Goal: Task Accomplishment & Management: Complete application form

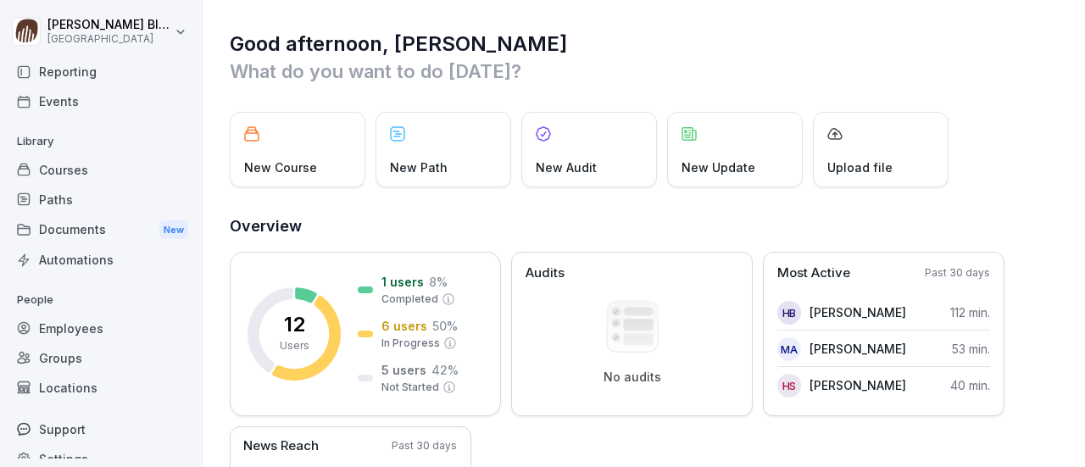
scroll to position [106, 0]
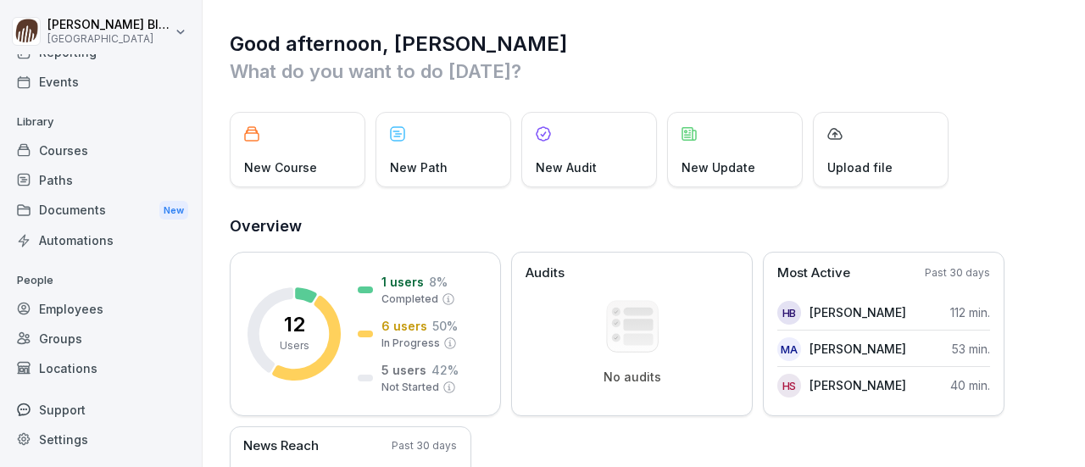
click at [69, 306] on div "Employees" at bounding box center [100, 309] width 185 height 30
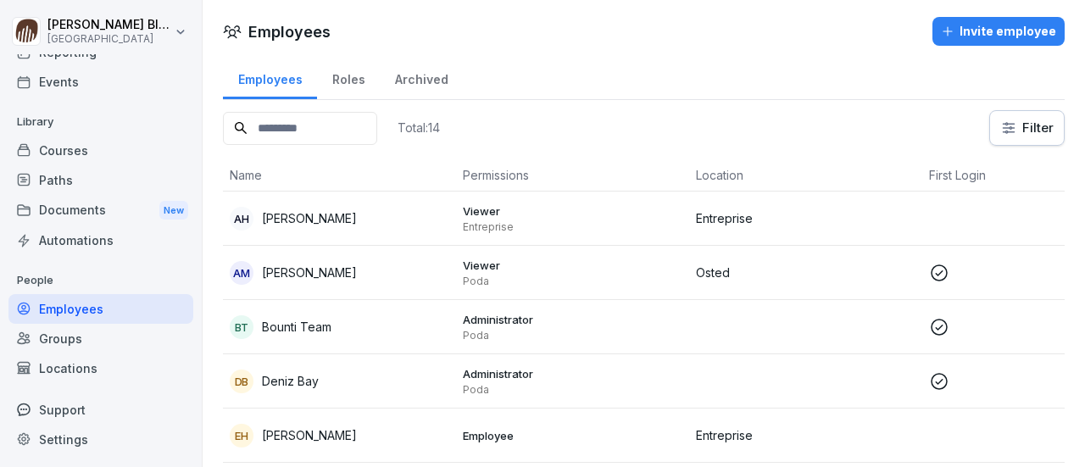
click at [994, 28] on div "Invite employee" at bounding box center [998, 31] width 115 height 19
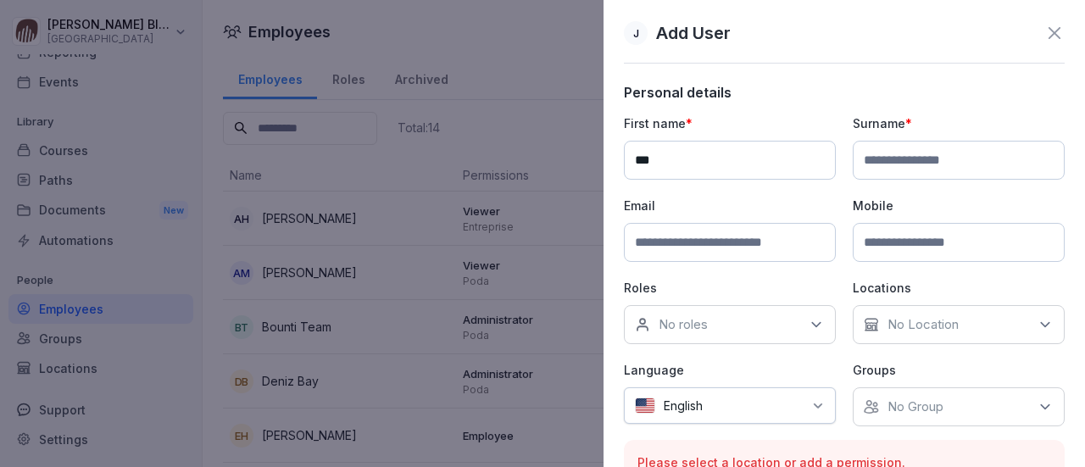
type input "***"
click at [868, 154] on input at bounding box center [959, 160] width 212 height 39
type input "**********"
click at [657, 238] on input at bounding box center [730, 242] width 212 height 39
type input "**********"
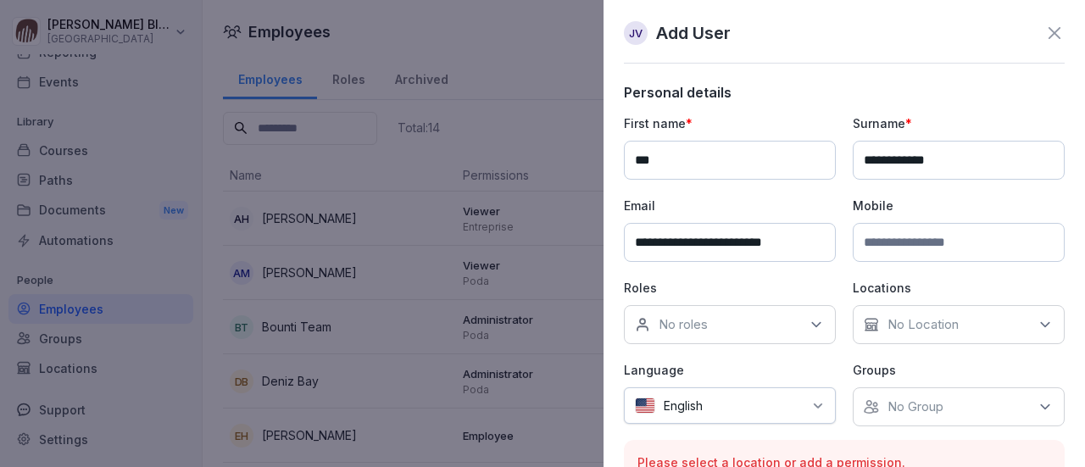
click at [812, 325] on icon at bounding box center [816, 324] width 17 height 17
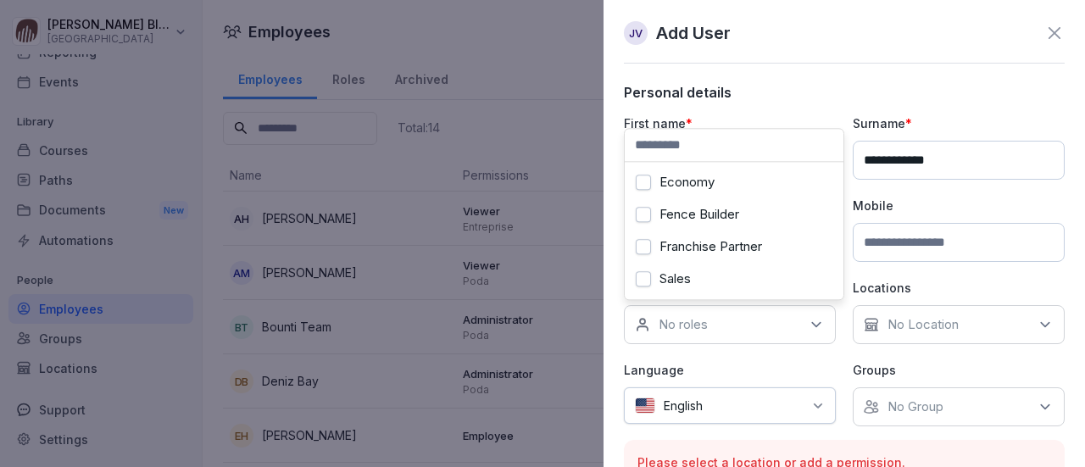
click at [648, 251] on button "Franchise Partner" at bounding box center [643, 246] width 15 height 15
click at [1041, 323] on icon at bounding box center [1045, 325] width 8 height 4
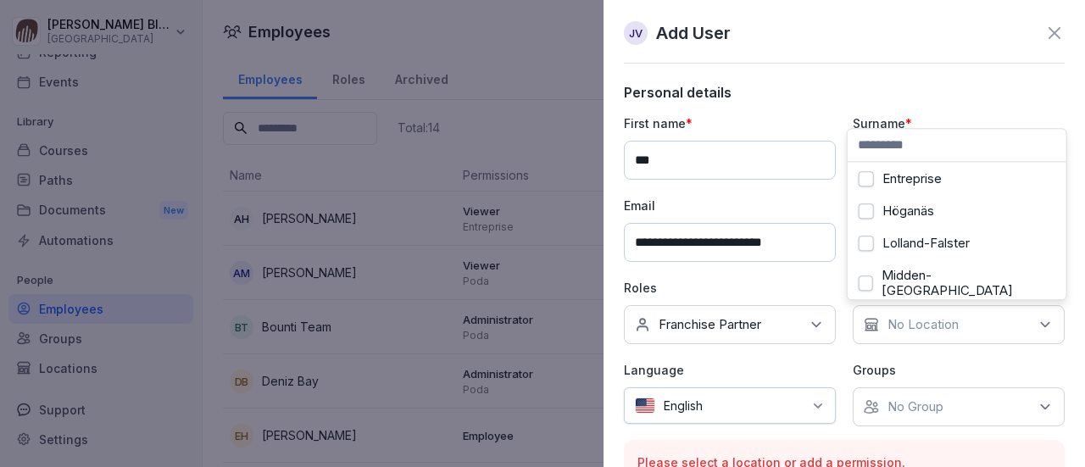
scroll to position [170, 0]
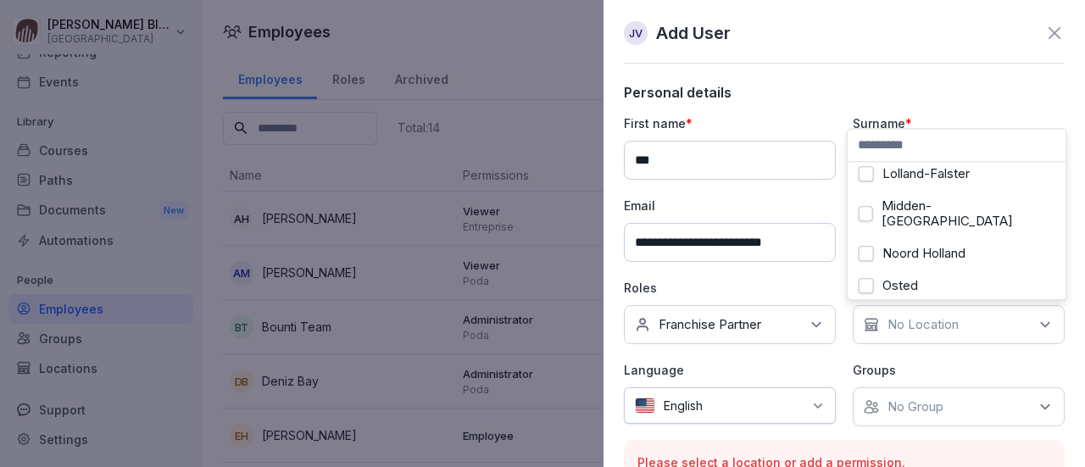
click at [867, 206] on button "Midden-[GEOGRAPHIC_DATA]" at bounding box center [866, 213] width 14 height 15
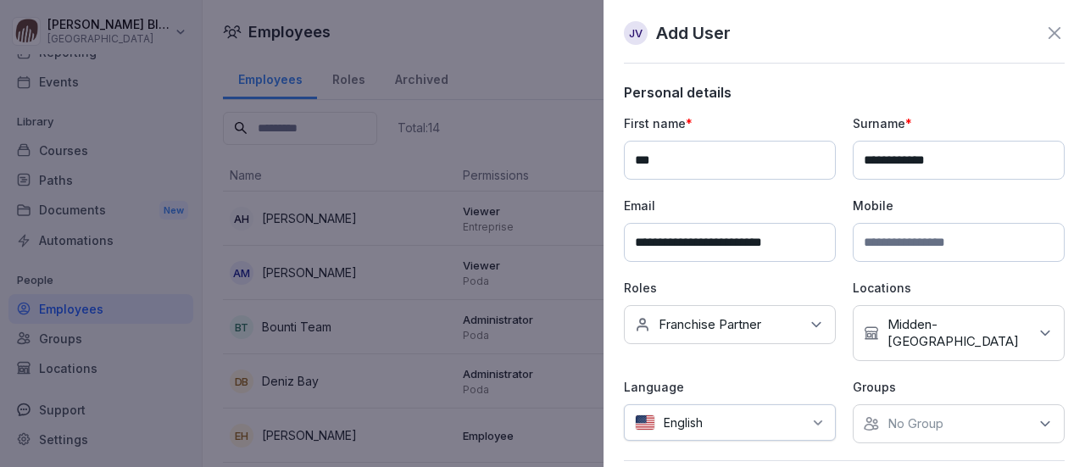
click at [814, 420] on icon at bounding box center [818, 422] width 8 height 4
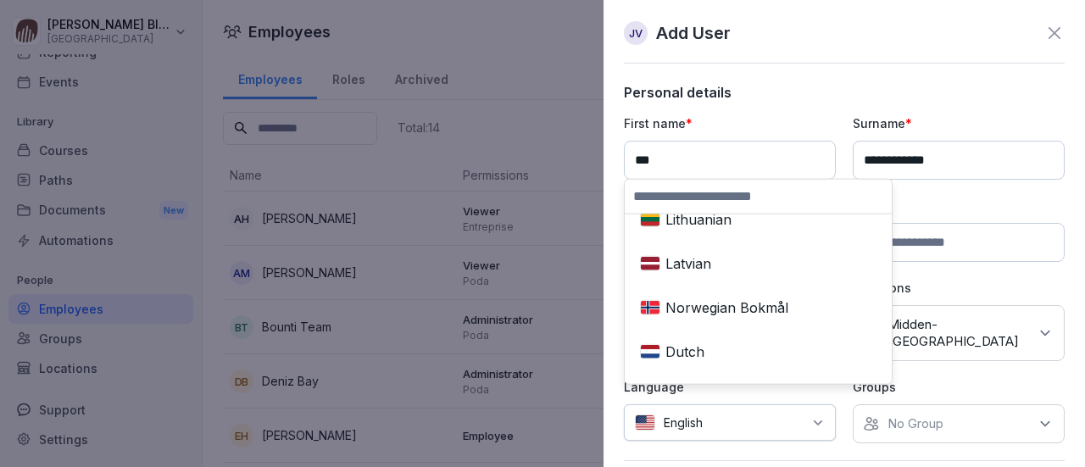
scroll to position [763, 0]
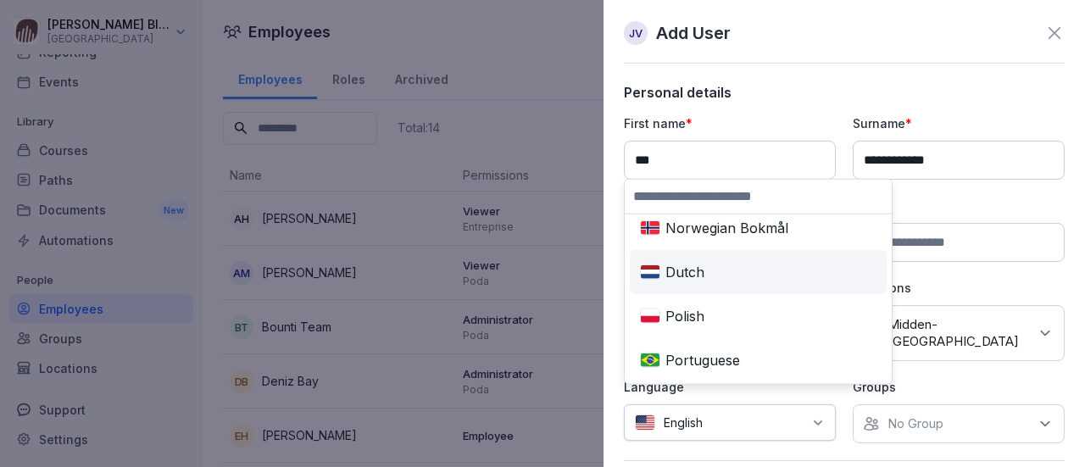
click at [688, 274] on div "Dutch" at bounding box center [758, 271] width 250 height 37
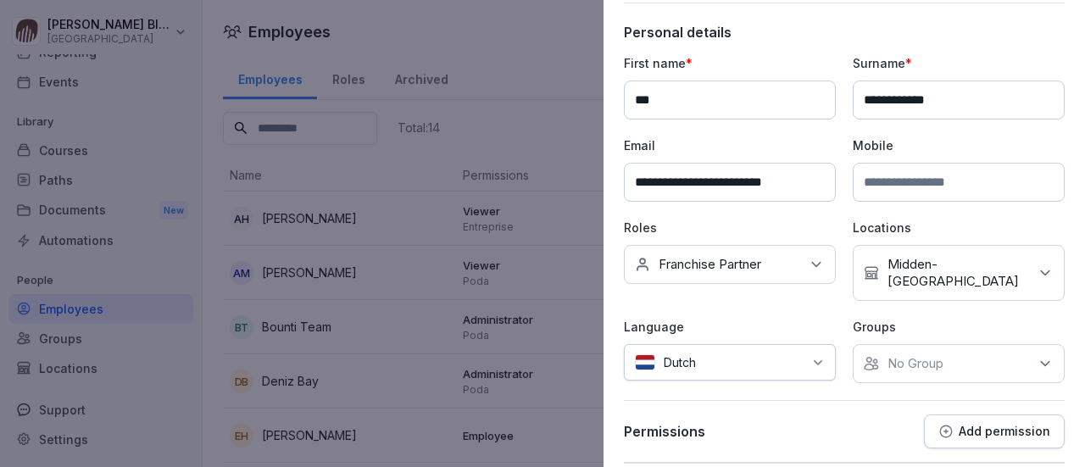
scroll to position [103, 0]
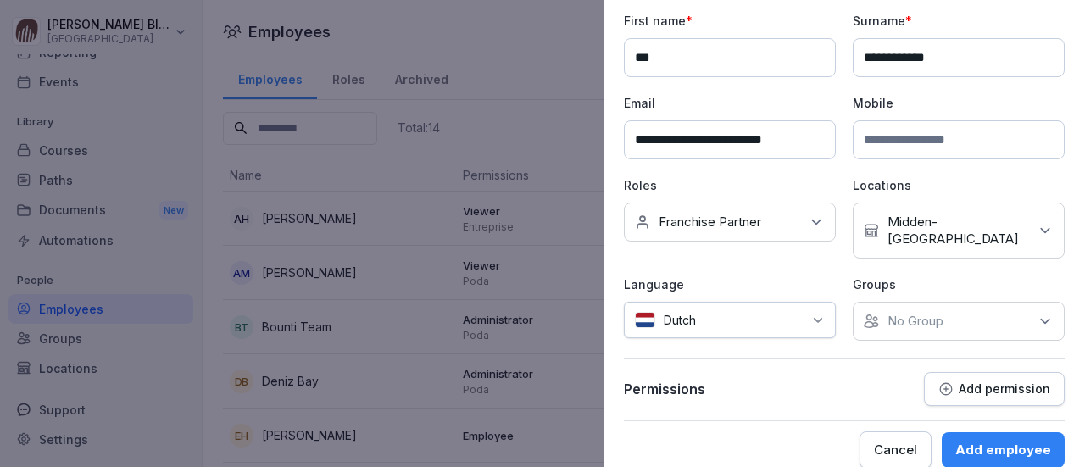
click at [1037, 313] on icon at bounding box center [1045, 321] width 17 height 17
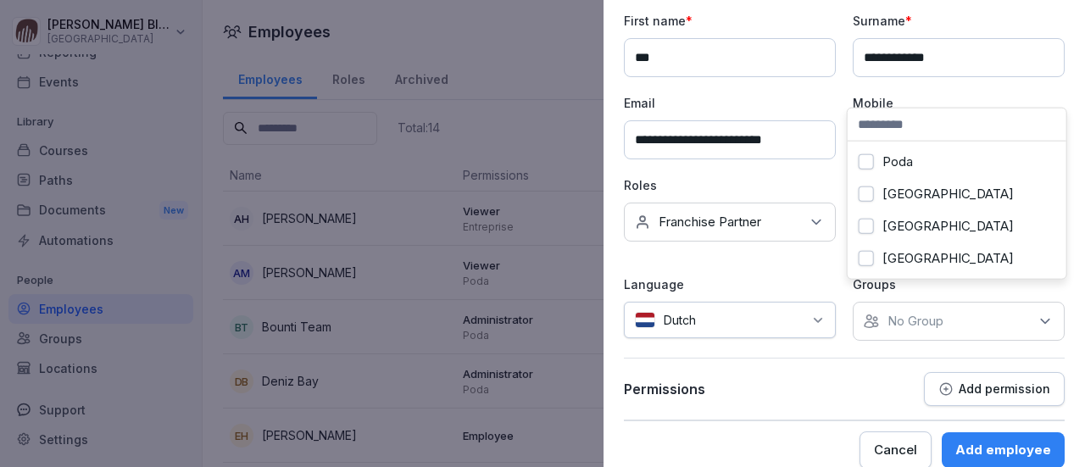
click at [869, 258] on button "[GEOGRAPHIC_DATA]" at bounding box center [866, 258] width 15 height 15
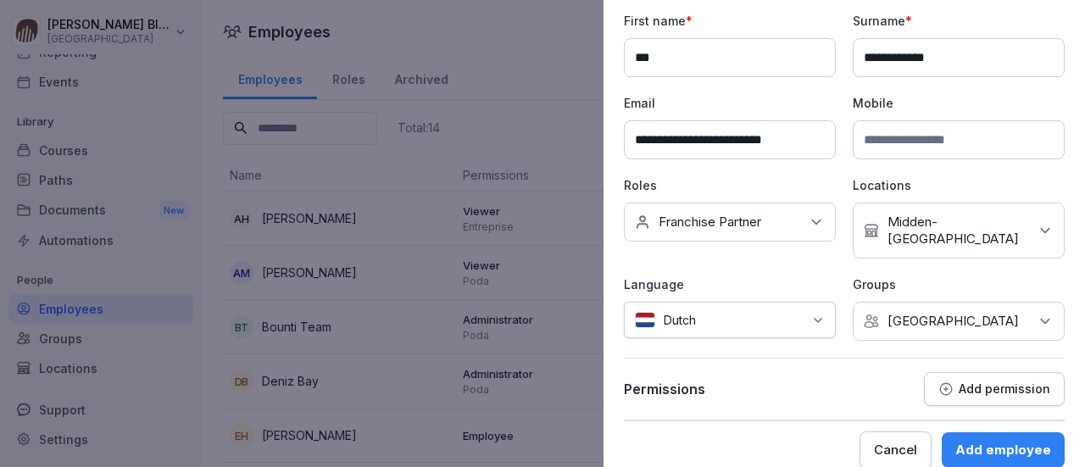
click at [973, 382] on p "Add permission" at bounding box center [1005, 389] width 92 height 14
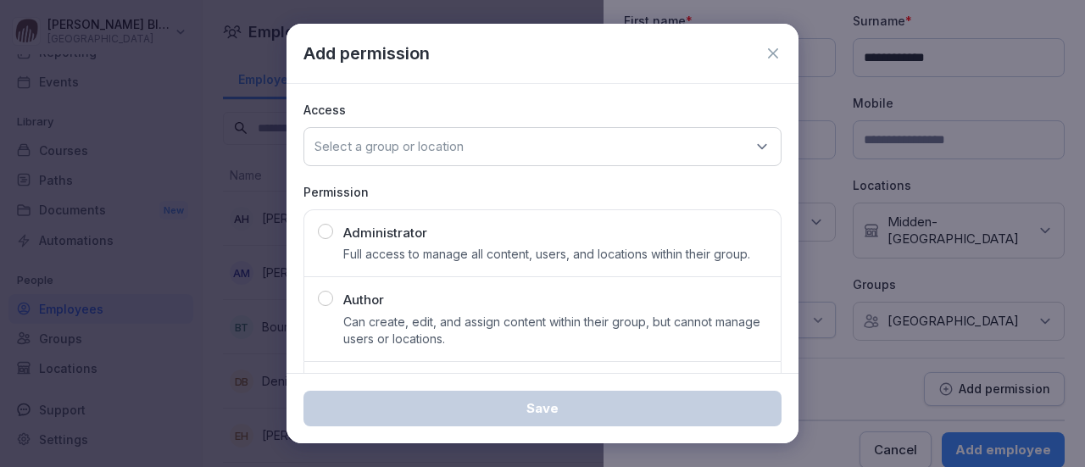
click at [753, 144] on icon at bounding box center [761, 146] width 17 height 17
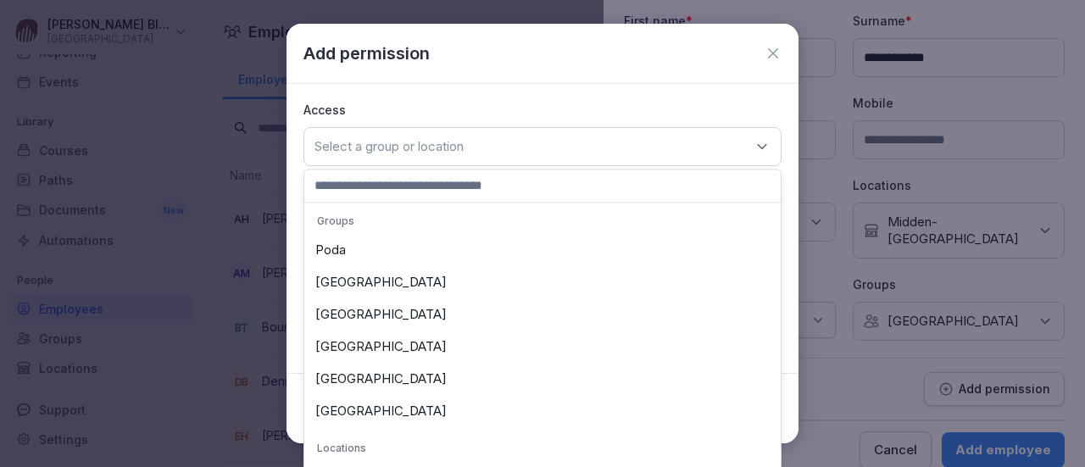
click at [350, 347] on div "[GEOGRAPHIC_DATA]" at bounding box center [543, 347] width 468 height 32
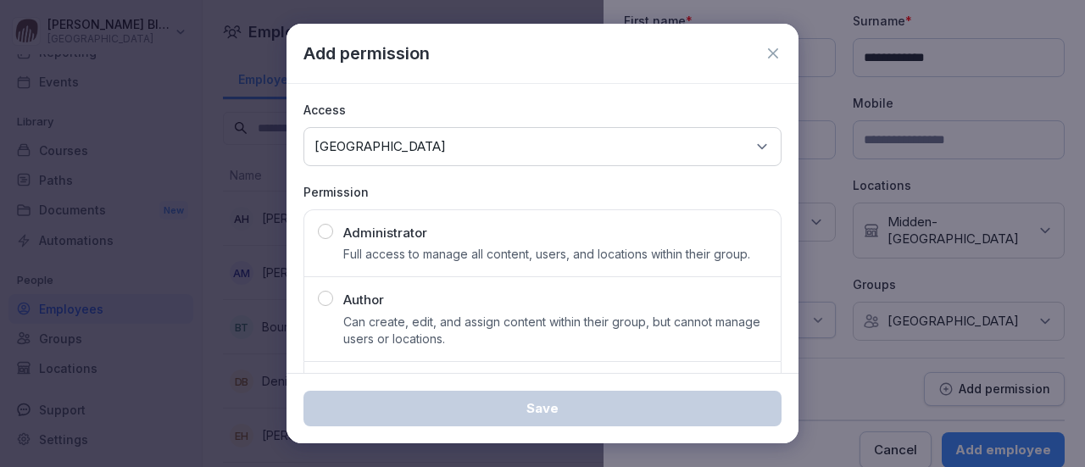
click at [753, 143] on icon at bounding box center [761, 146] width 17 height 17
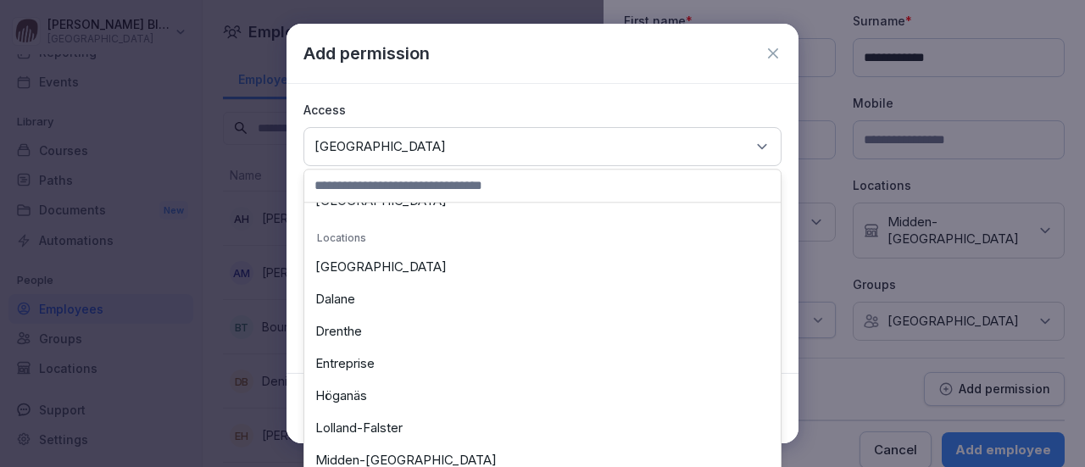
scroll to position [424, 0]
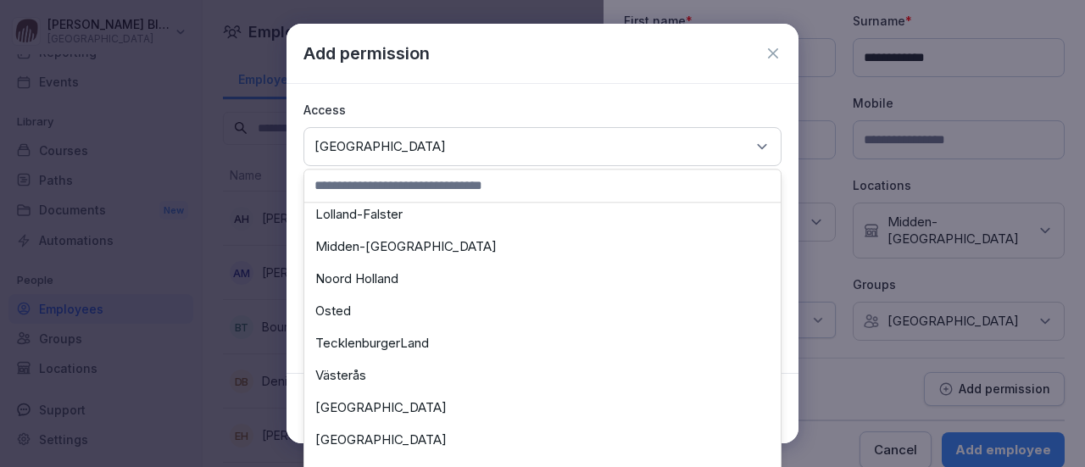
click at [365, 246] on div "Midden-[GEOGRAPHIC_DATA]" at bounding box center [543, 247] width 468 height 32
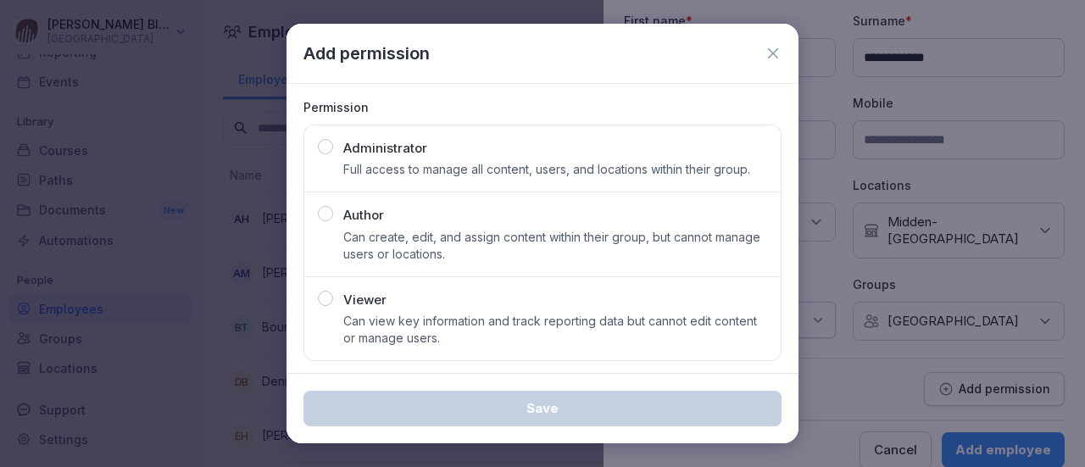
scroll to position [86, 0]
click at [324, 294] on div "button" at bounding box center [325, 296] width 15 height 15
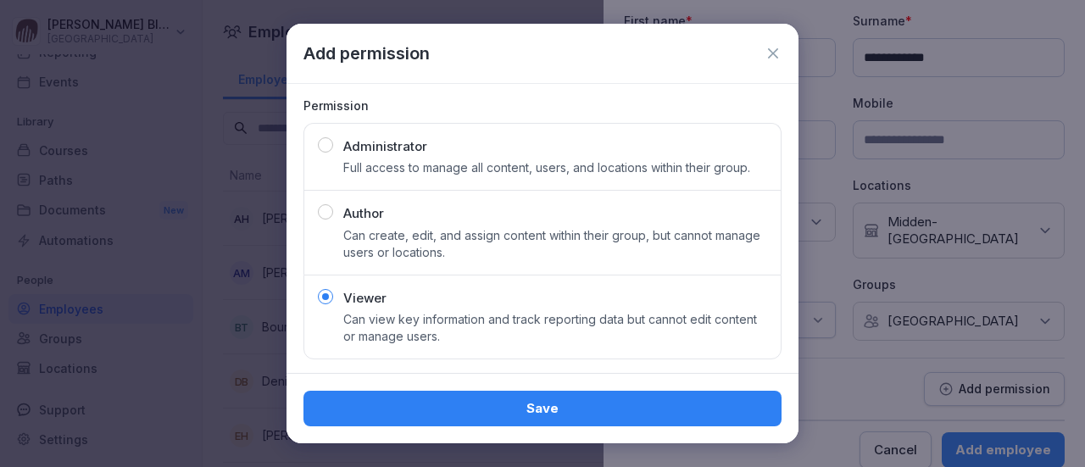
click at [516, 403] on div "Save" at bounding box center [542, 408] width 451 height 19
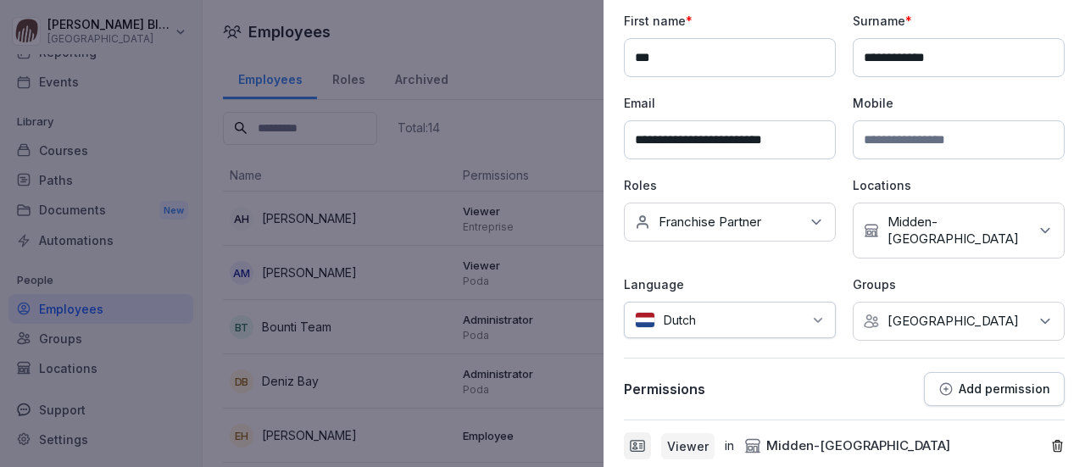
click at [536, 54] on div at bounding box center [542, 233] width 1085 height 467
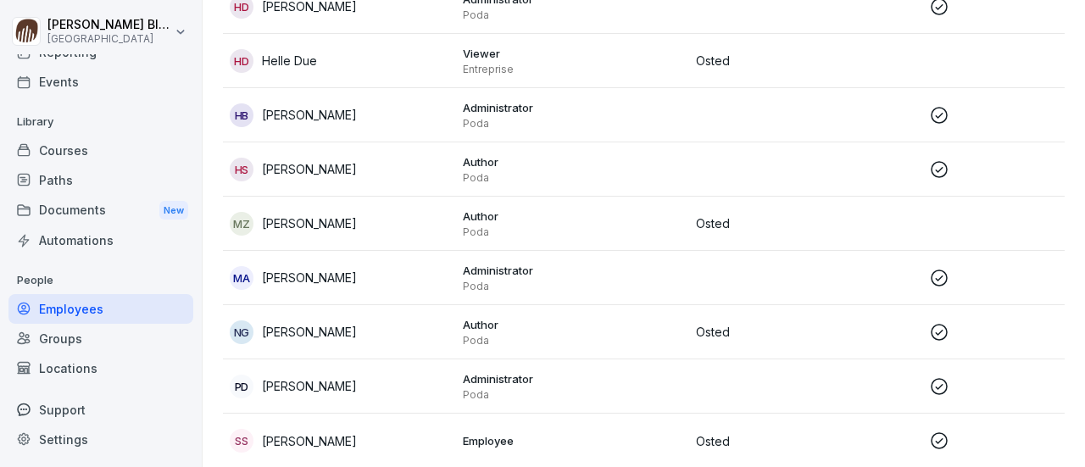
scroll to position [522, 0]
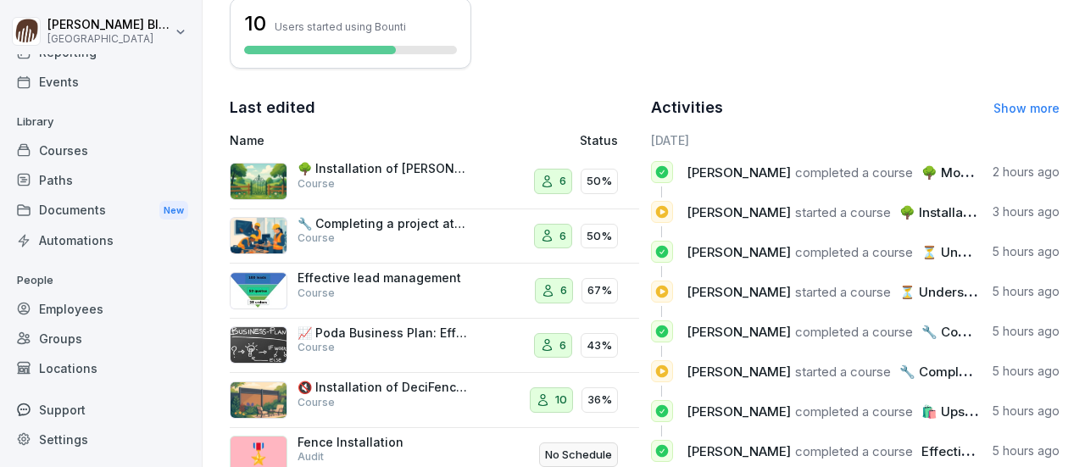
click at [59, 305] on div "Employees" at bounding box center [100, 309] width 185 height 30
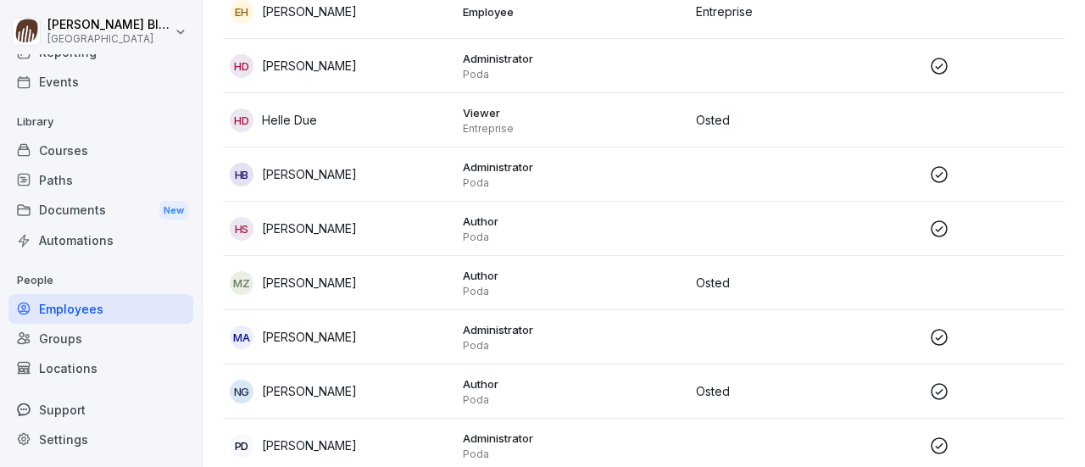
scroll to position [509, 0]
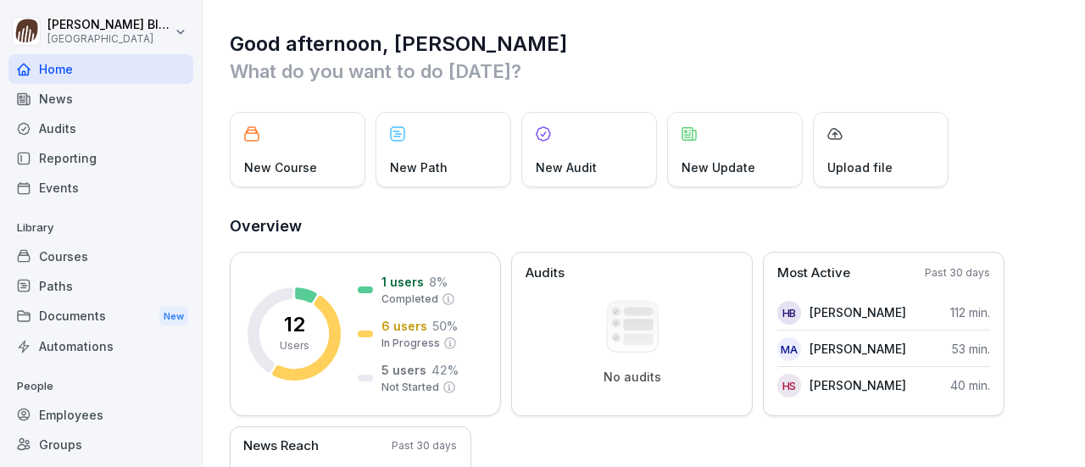
click at [57, 414] on div "Employees" at bounding box center [100, 415] width 185 height 30
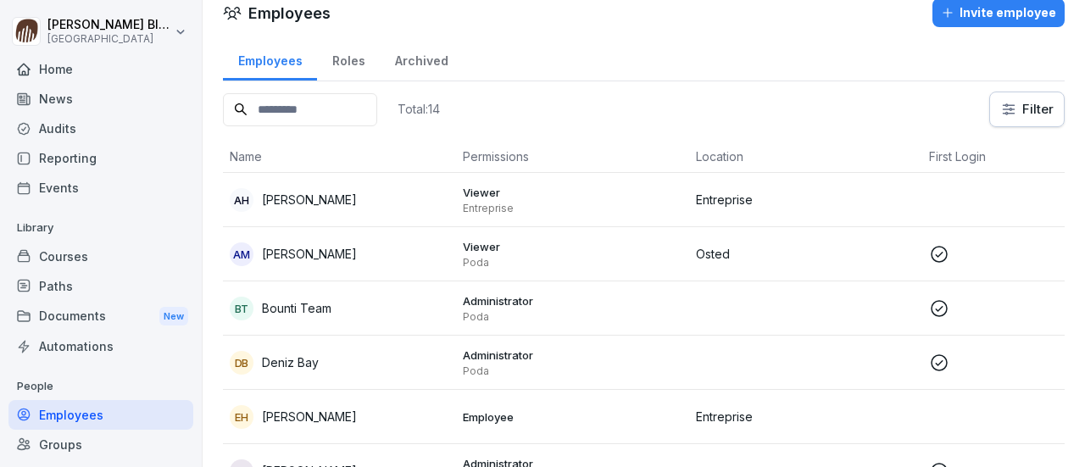
scroll to position [14, 0]
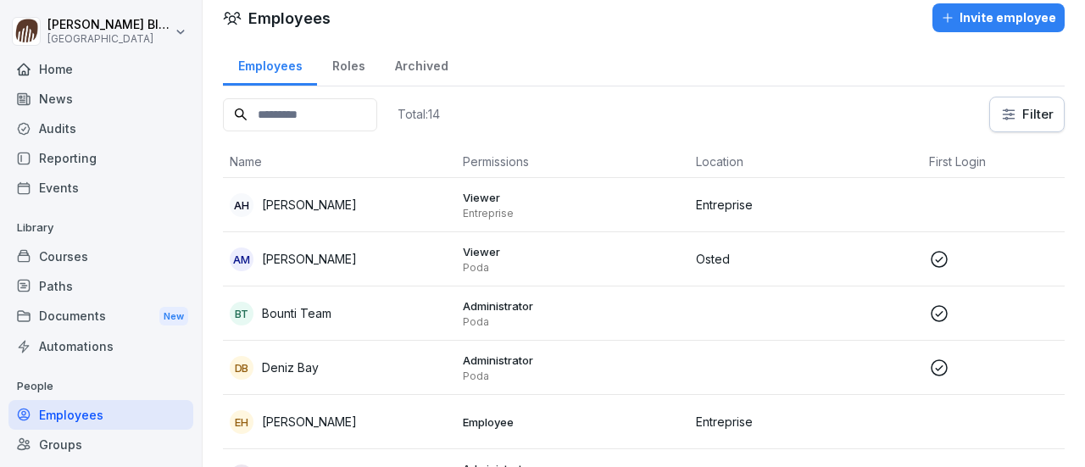
click at [347, 64] on div "Roles" at bounding box center [348, 63] width 63 height 43
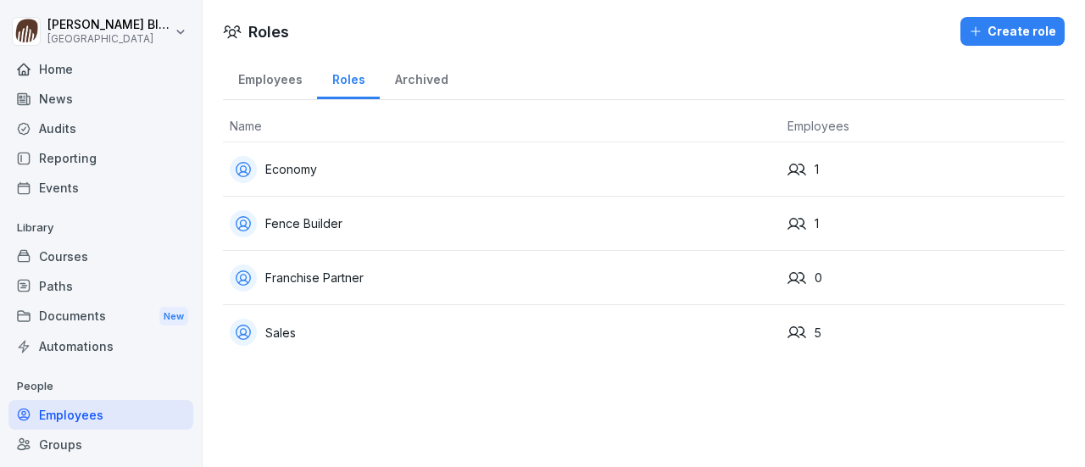
click at [417, 82] on div "Archived" at bounding box center [421, 77] width 83 height 43
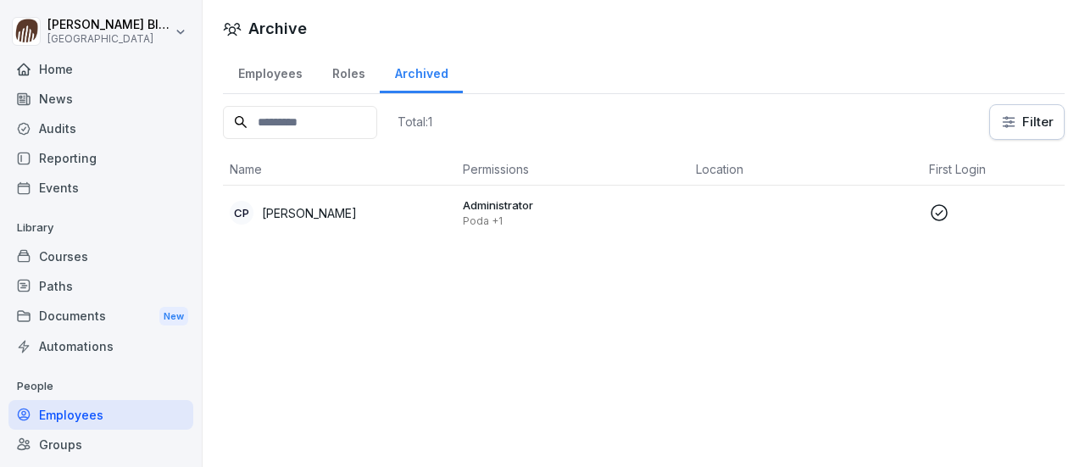
click at [266, 70] on div "Employees" at bounding box center [270, 71] width 94 height 43
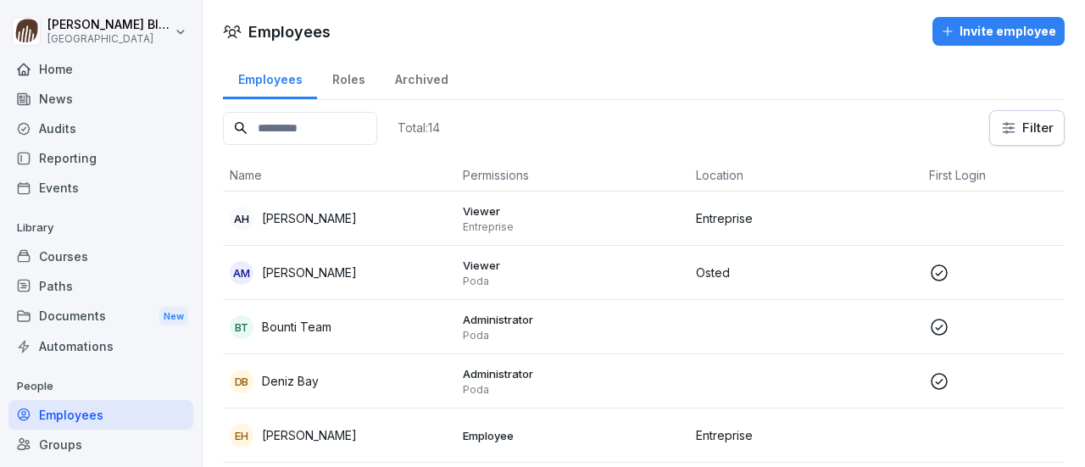
click at [960, 35] on div "Invite employee" at bounding box center [998, 31] width 115 height 19
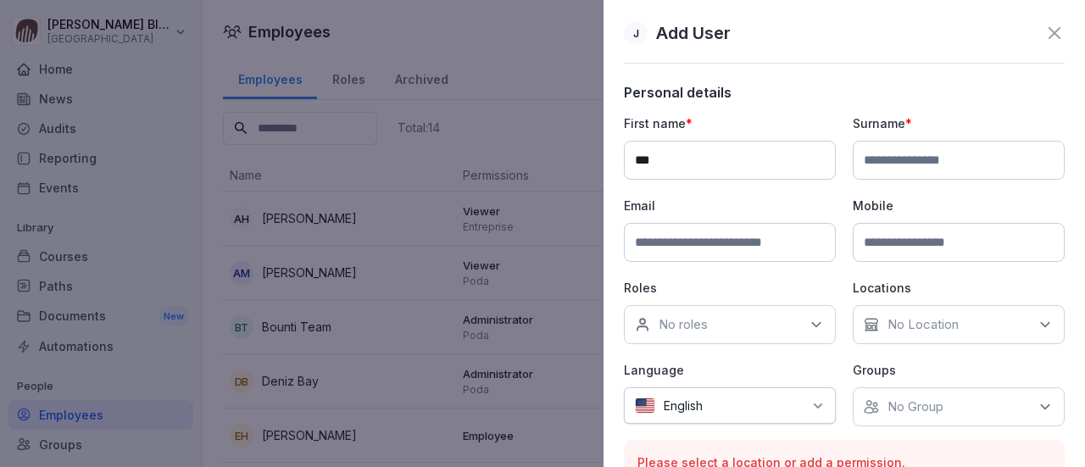
type input "***"
click at [870, 158] on input at bounding box center [959, 160] width 212 height 39
type input "**********"
click at [653, 235] on input at bounding box center [730, 242] width 212 height 39
type input "**********"
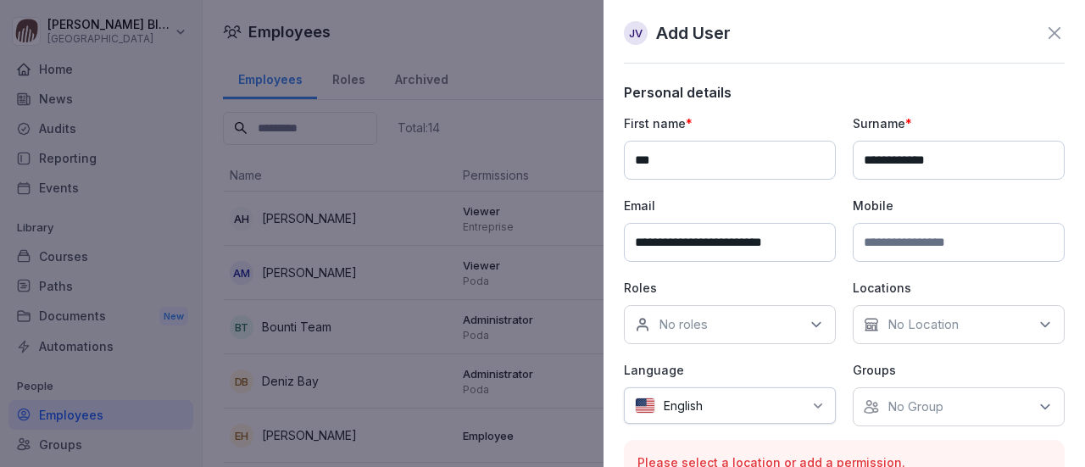
click at [810, 321] on icon at bounding box center [816, 324] width 17 height 17
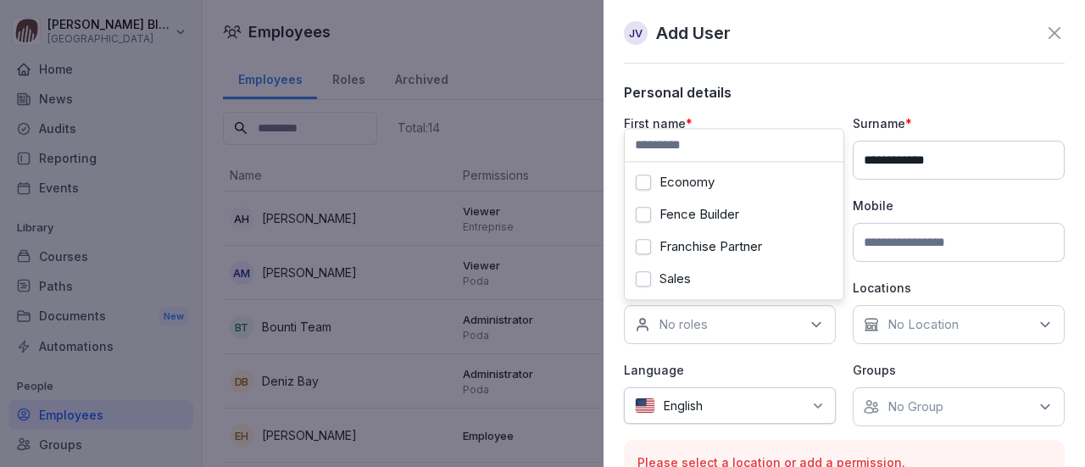
click at [644, 247] on button "Franchise Partner" at bounding box center [643, 246] width 15 height 15
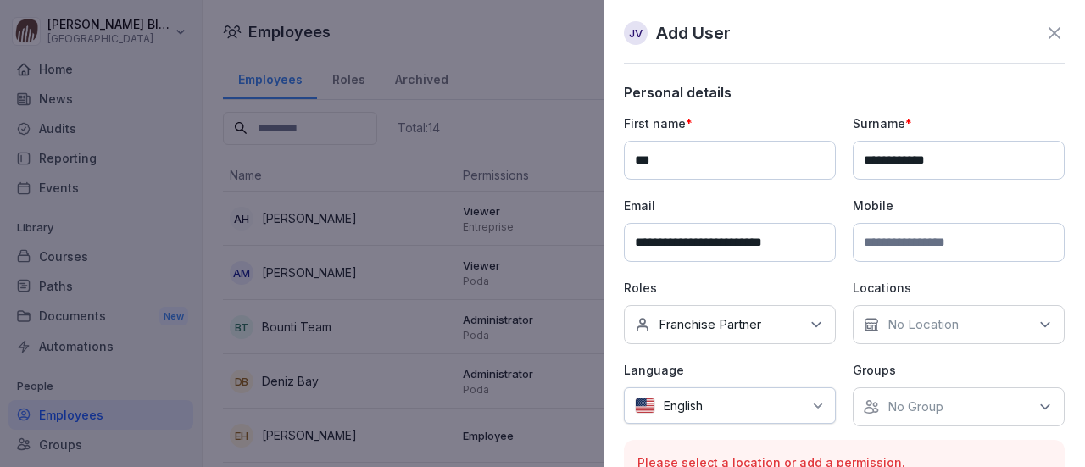
click at [1037, 323] on icon at bounding box center [1045, 324] width 17 height 17
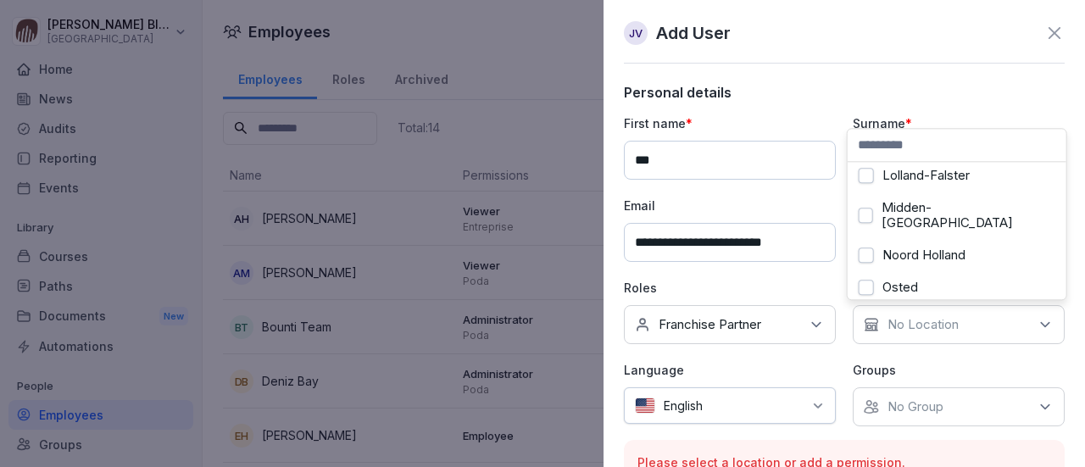
scroll to position [170, 0]
click at [870, 206] on button "Midden-[GEOGRAPHIC_DATA]" at bounding box center [866, 213] width 14 height 15
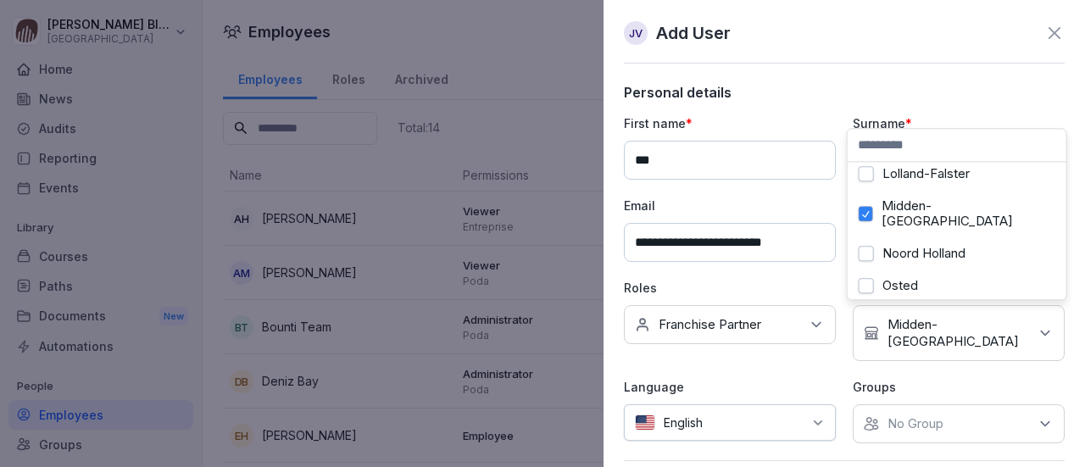
click at [811, 416] on icon at bounding box center [818, 423] width 14 height 14
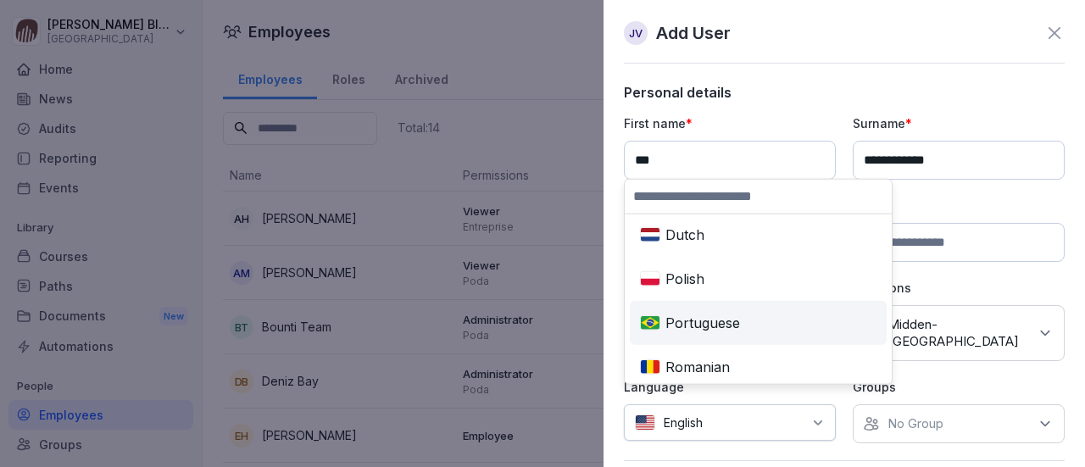
scroll to position [763, 0]
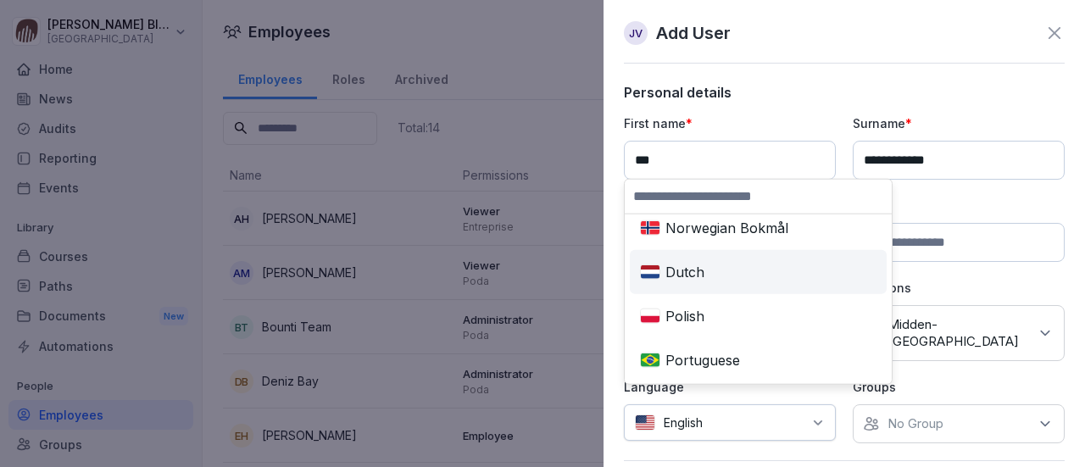
click at [683, 272] on div "Dutch" at bounding box center [758, 271] width 250 height 37
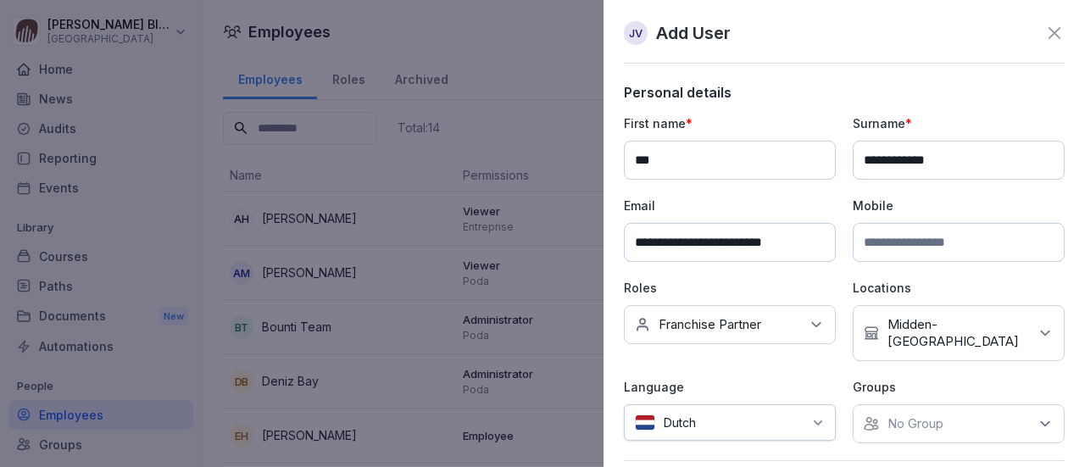
click at [1037, 415] on icon at bounding box center [1045, 423] width 17 height 17
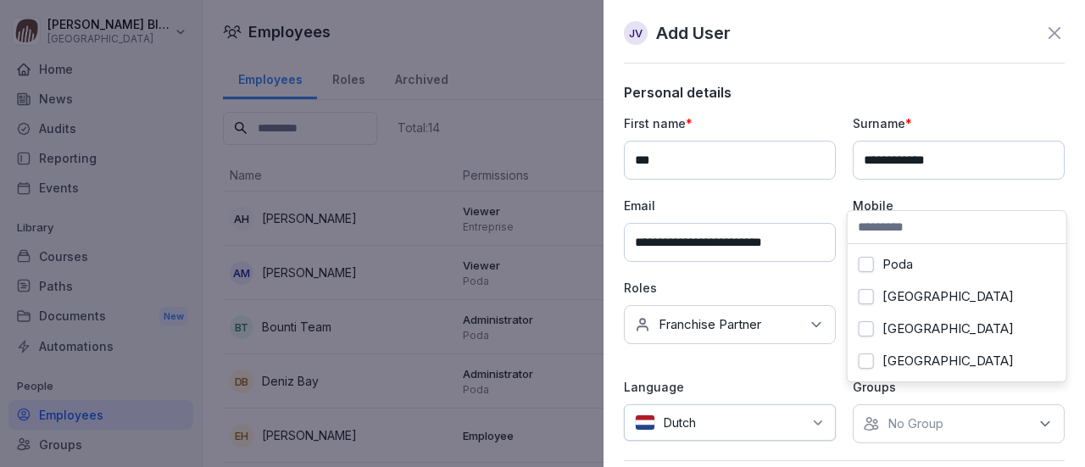
scroll to position [77, 0]
click at [868, 289] on button "[GEOGRAPHIC_DATA]" at bounding box center [866, 296] width 15 height 15
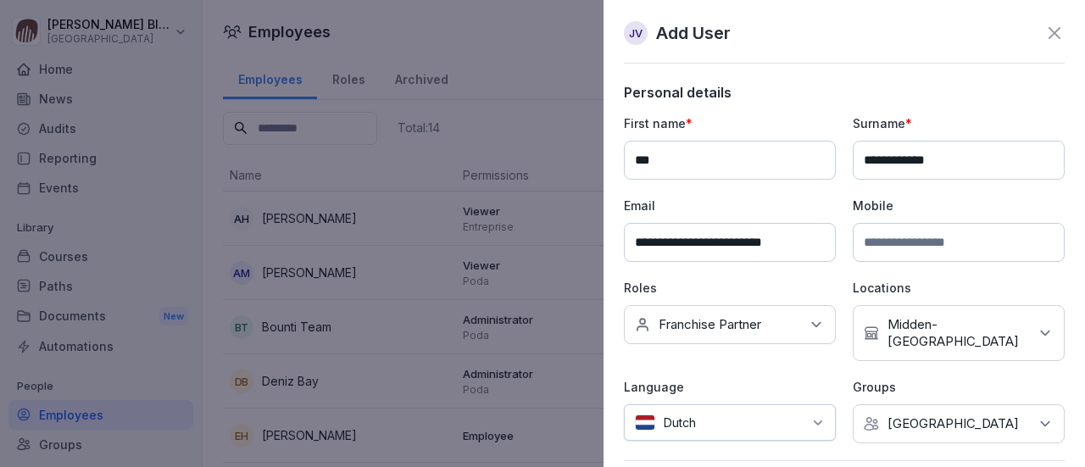
click at [801, 378] on p "Language" at bounding box center [730, 387] width 212 height 18
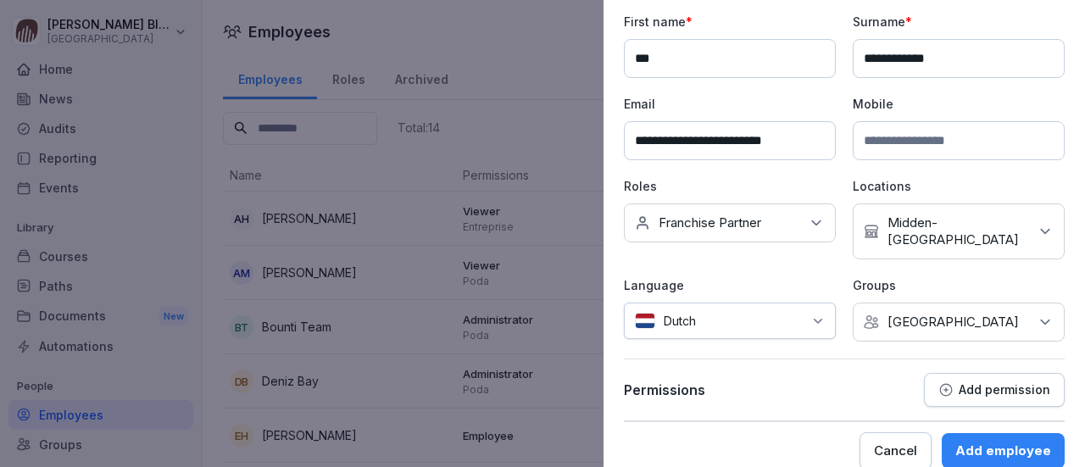
scroll to position [103, 0]
click at [976, 382] on p "Add permission" at bounding box center [1005, 389] width 92 height 14
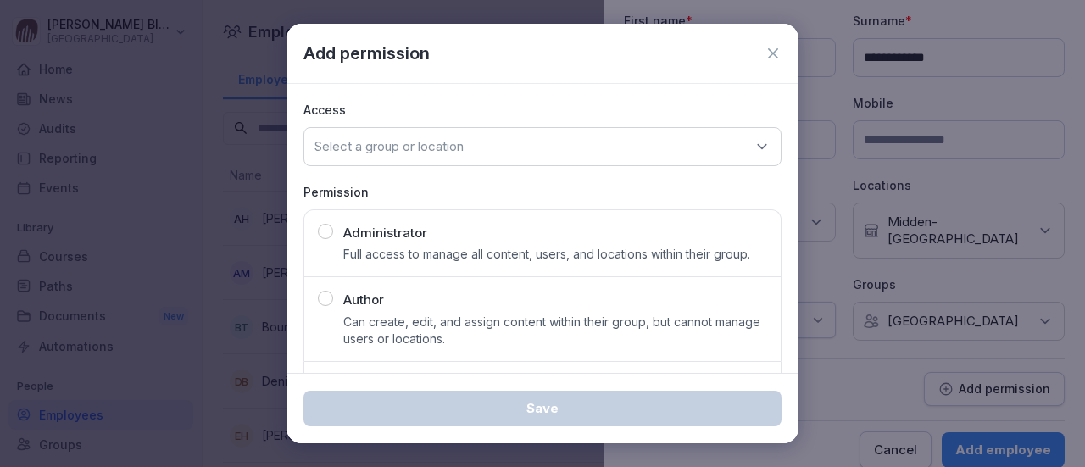
click at [753, 147] on icon at bounding box center [761, 146] width 17 height 17
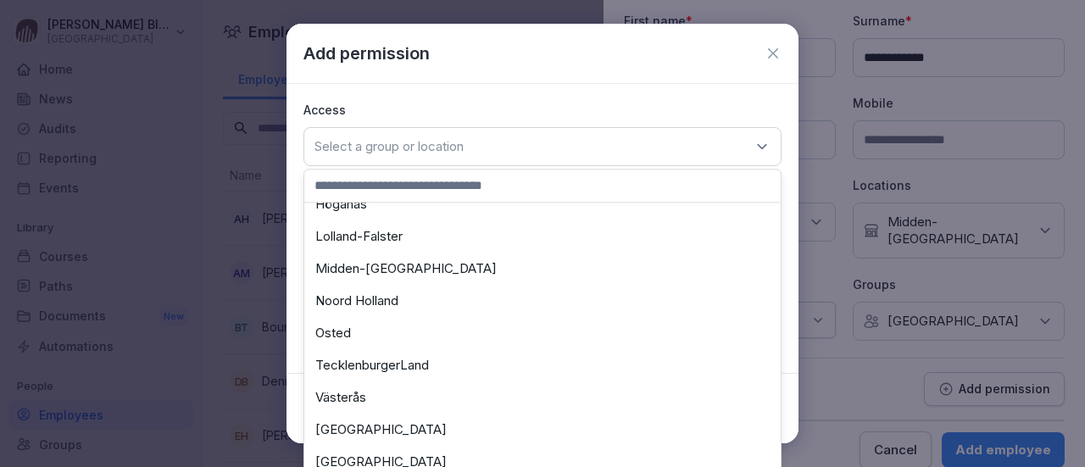
scroll to position [424, 0]
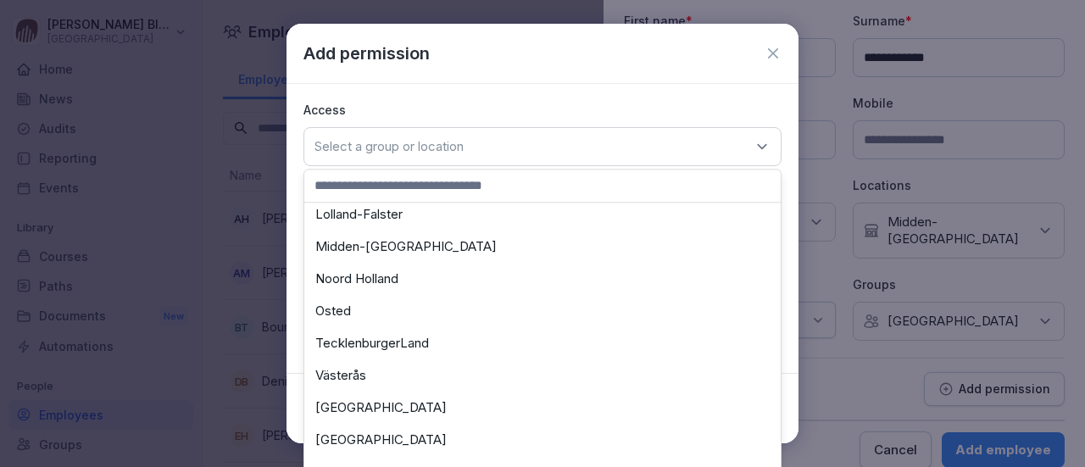
click at [370, 247] on div "Midden-[GEOGRAPHIC_DATA]" at bounding box center [543, 247] width 468 height 32
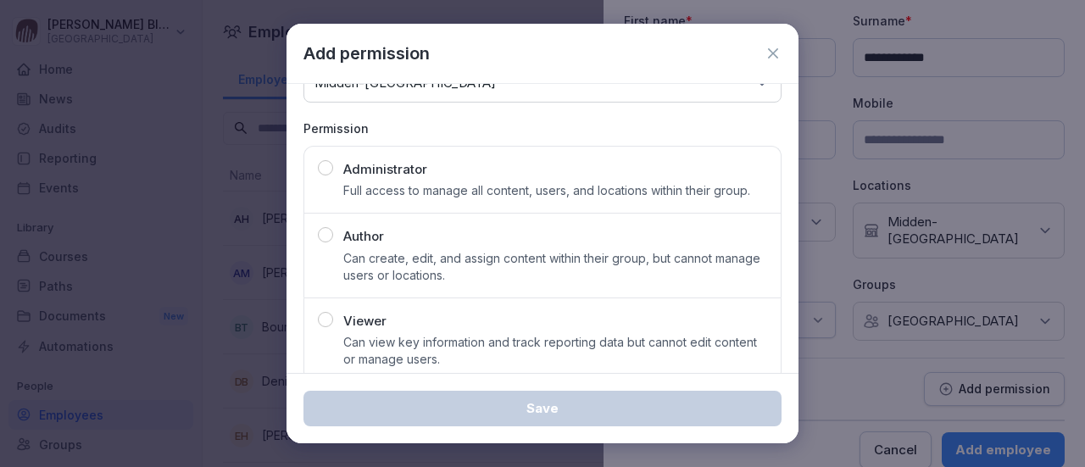
scroll to position [86, 0]
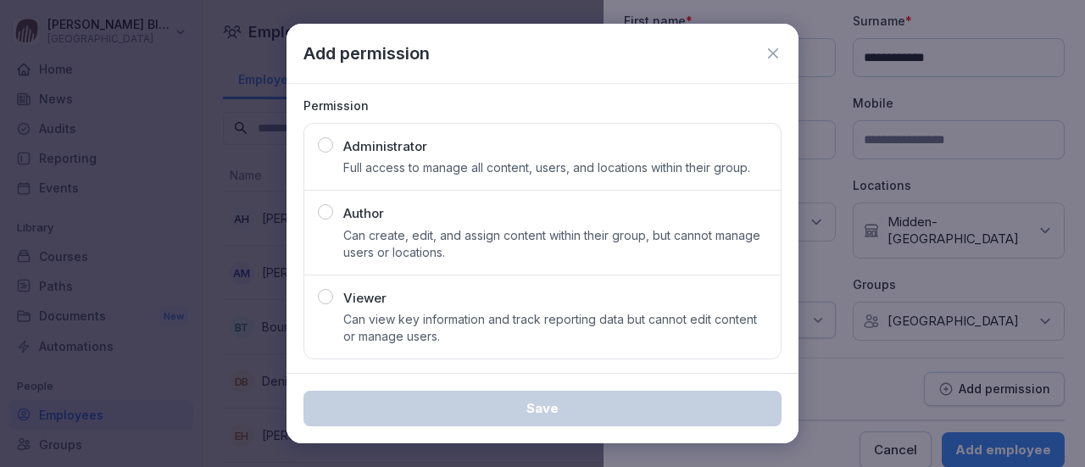
click at [328, 295] on div "button" at bounding box center [325, 296] width 15 height 15
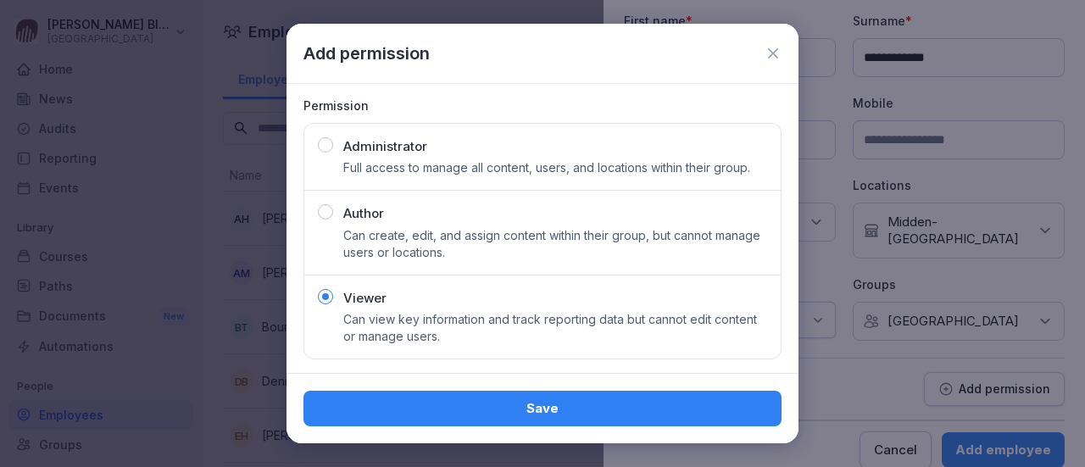
click at [527, 405] on div "Save" at bounding box center [542, 408] width 451 height 19
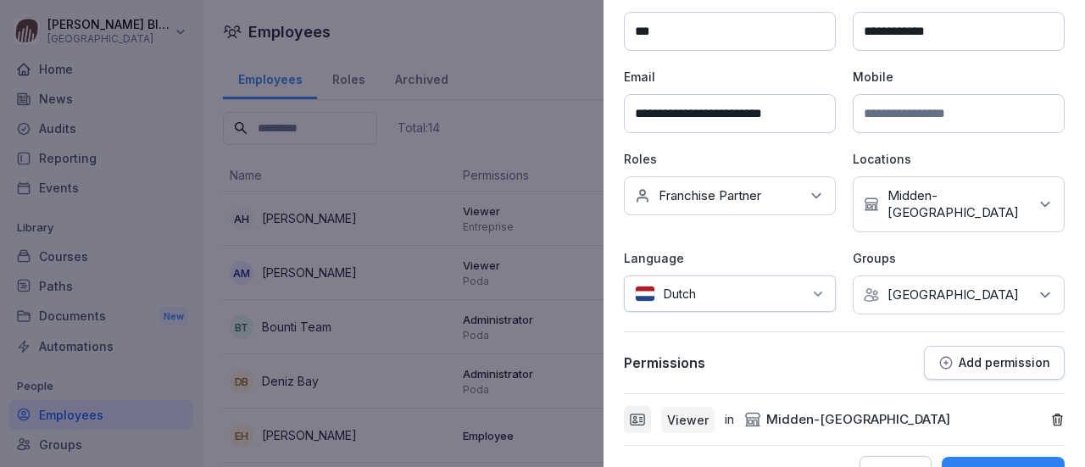
scroll to position [153, 0]
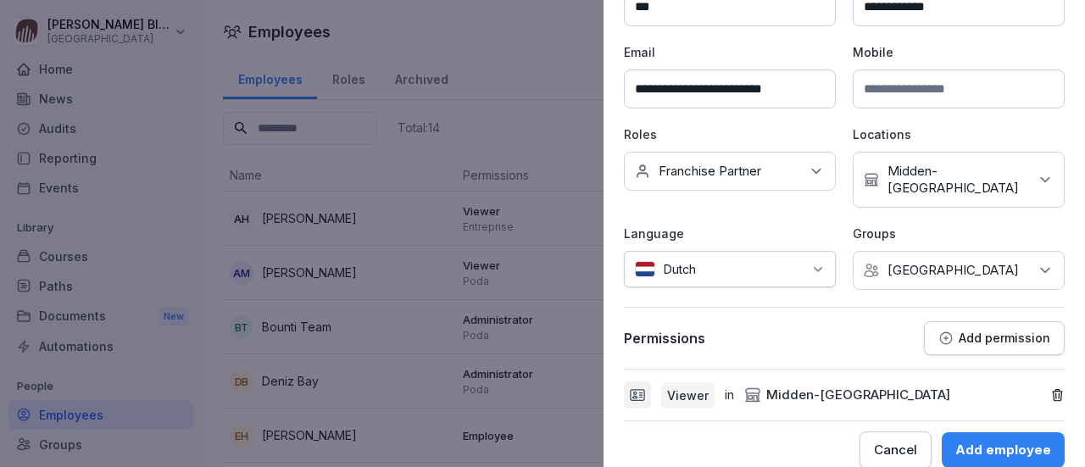
click at [986, 441] on div "Add employee" at bounding box center [1003, 450] width 96 height 19
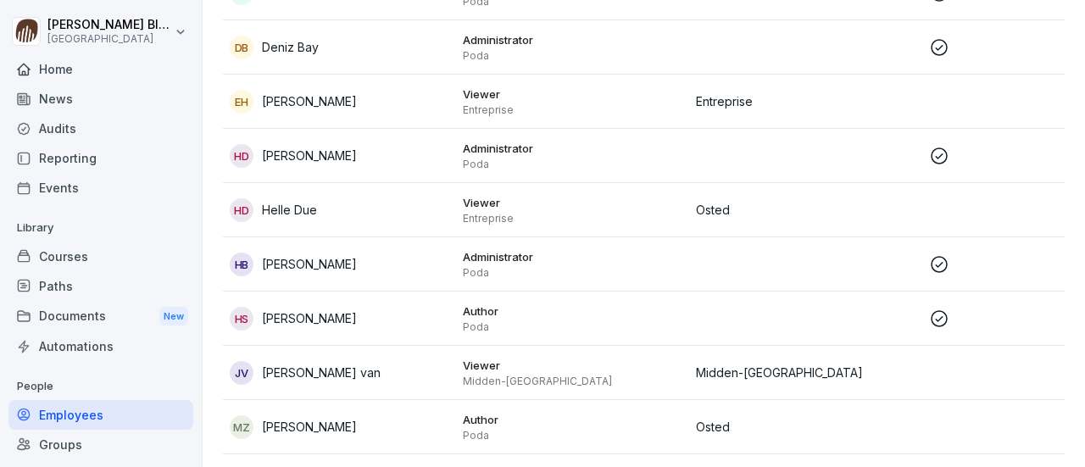
scroll to position [339, 0]
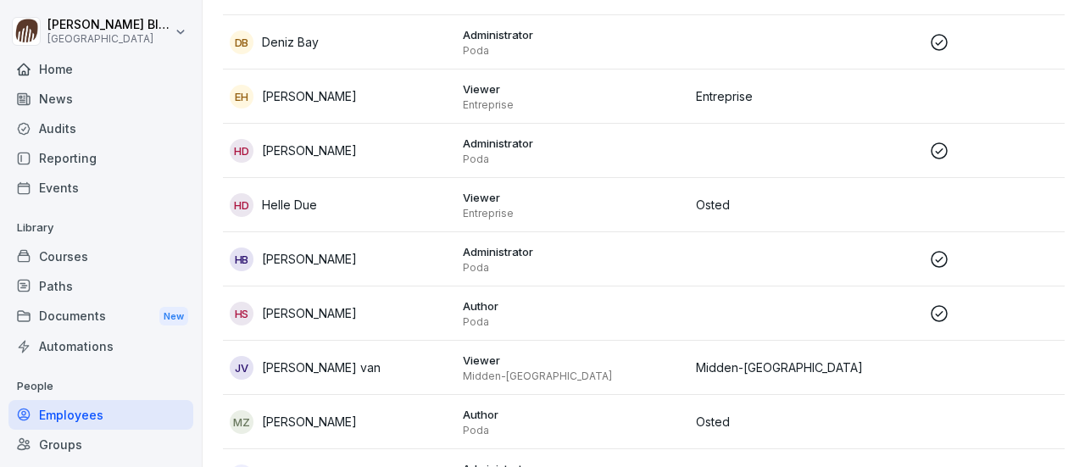
click at [359, 366] on div "Jv Jan Milligen van" at bounding box center [340, 368] width 220 height 24
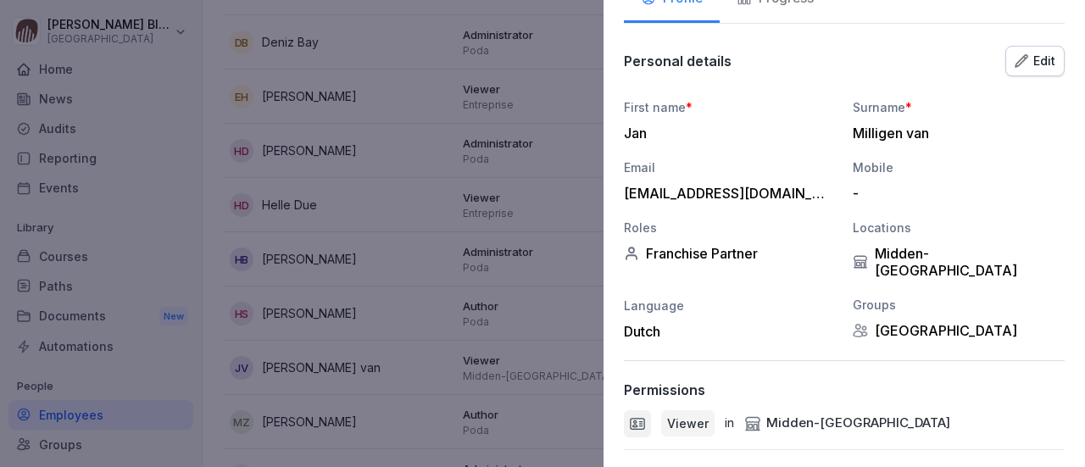
scroll to position [222, 0]
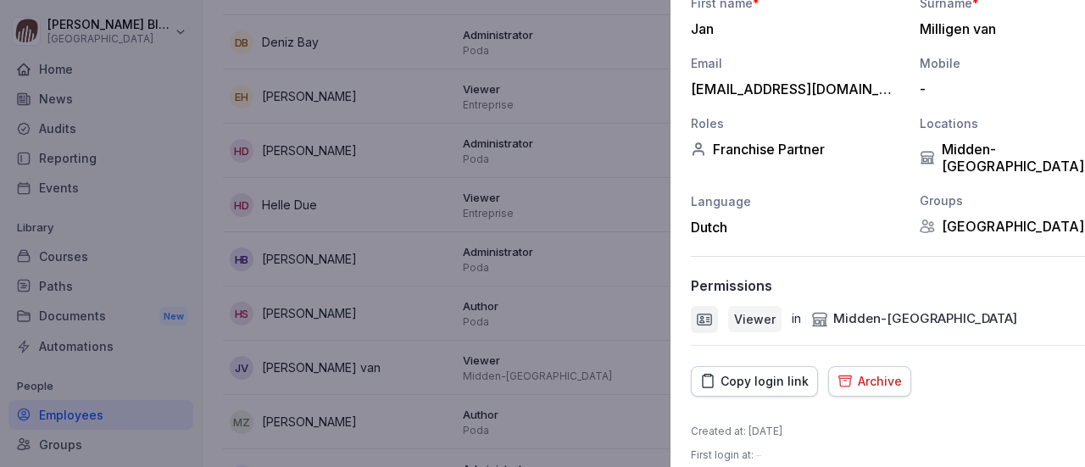
click at [345, 217] on div at bounding box center [542, 233] width 1085 height 467
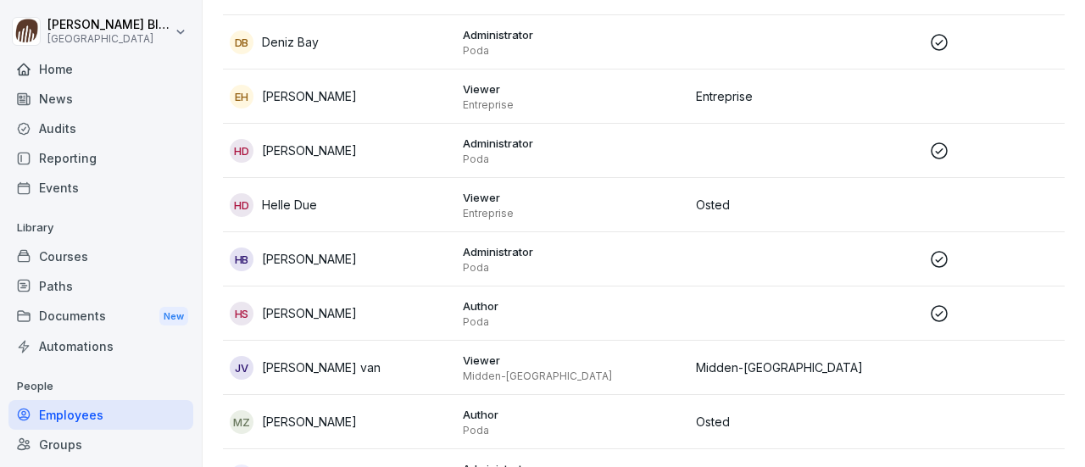
click at [409, 268] on div "HB Henk Blaak" at bounding box center [340, 259] width 220 height 24
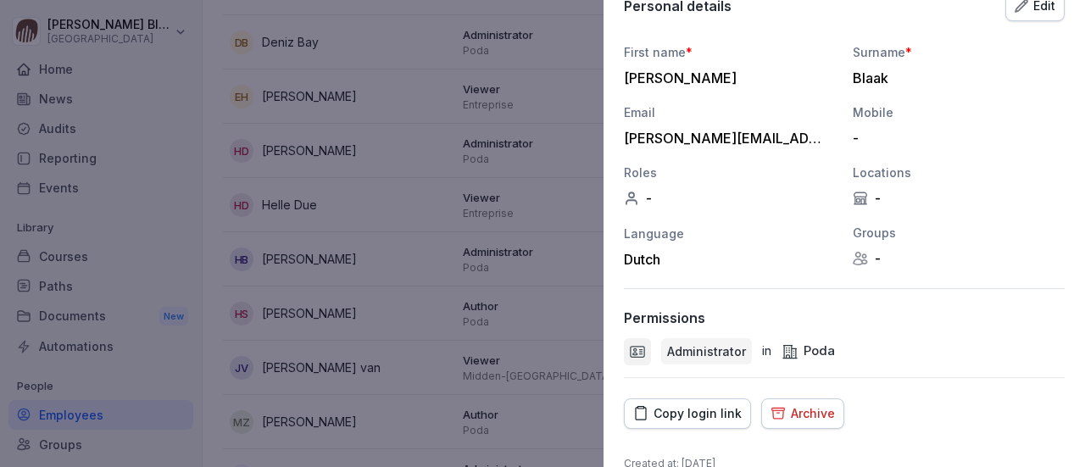
scroll to position [137, 0]
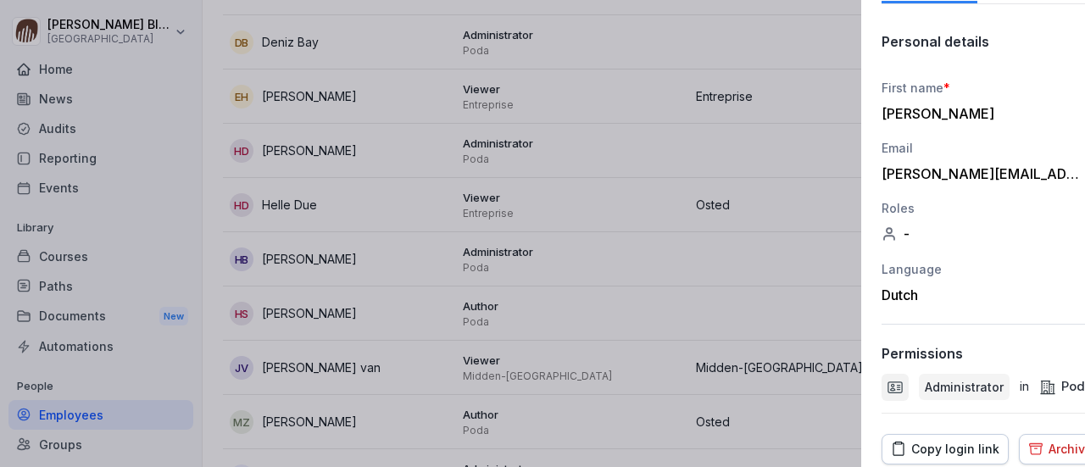
click at [393, 210] on div at bounding box center [542, 233] width 1085 height 467
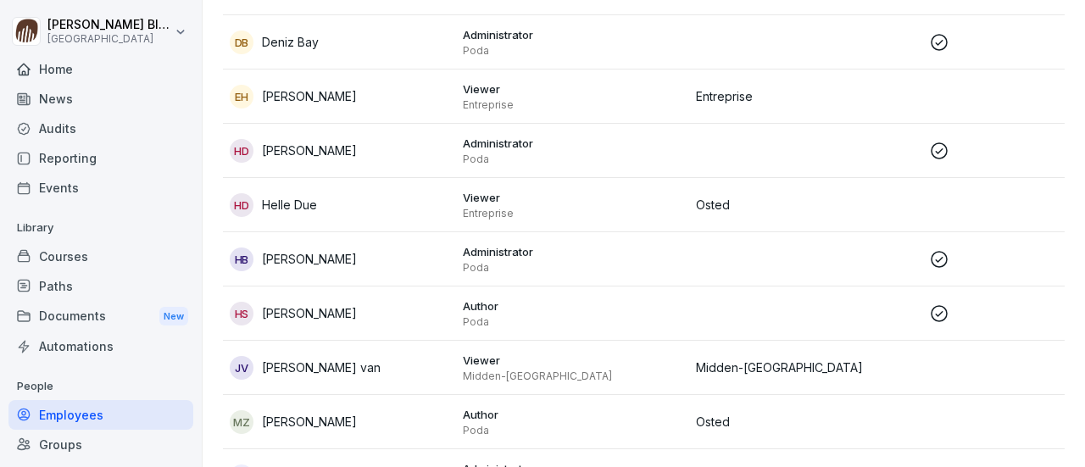
click at [297, 33] on p "Deniz Bay" at bounding box center [290, 42] width 57 height 18
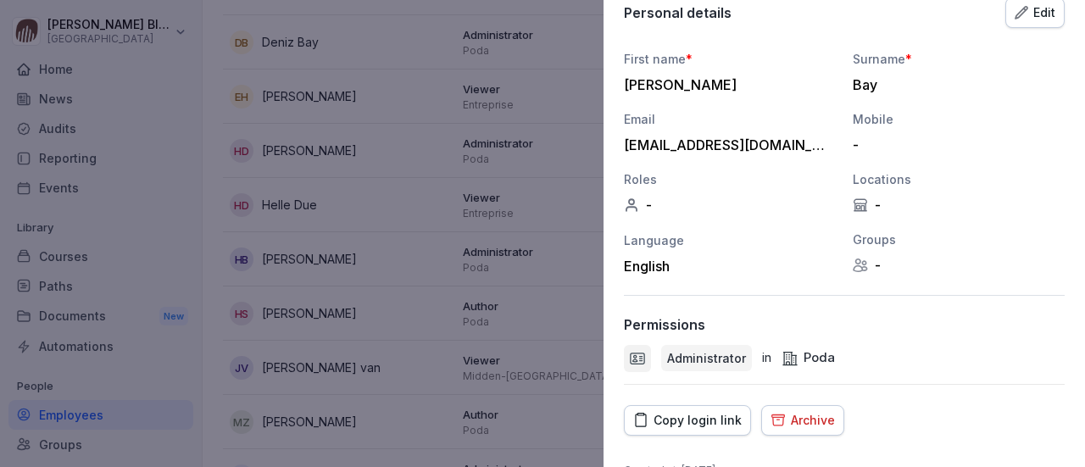
scroll to position [170, 0]
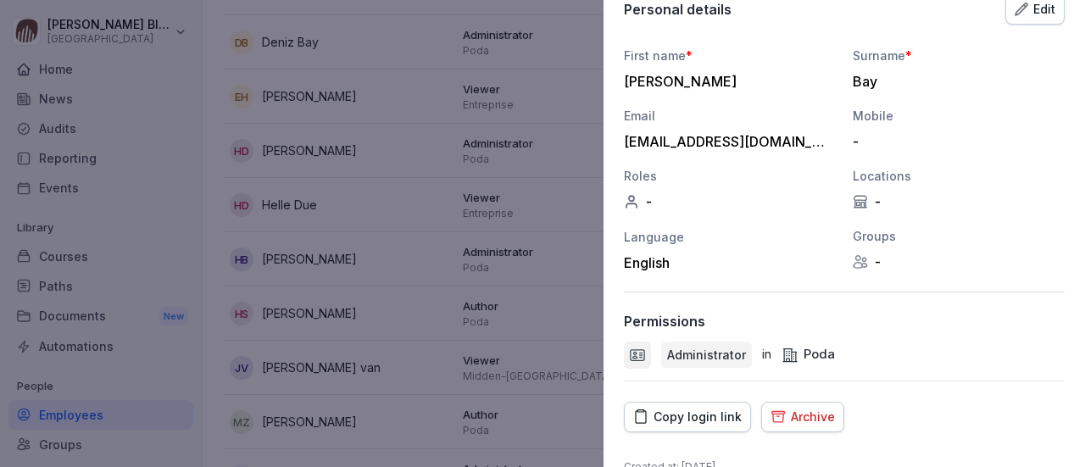
click at [406, 231] on div at bounding box center [542, 233] width 1085 height 467
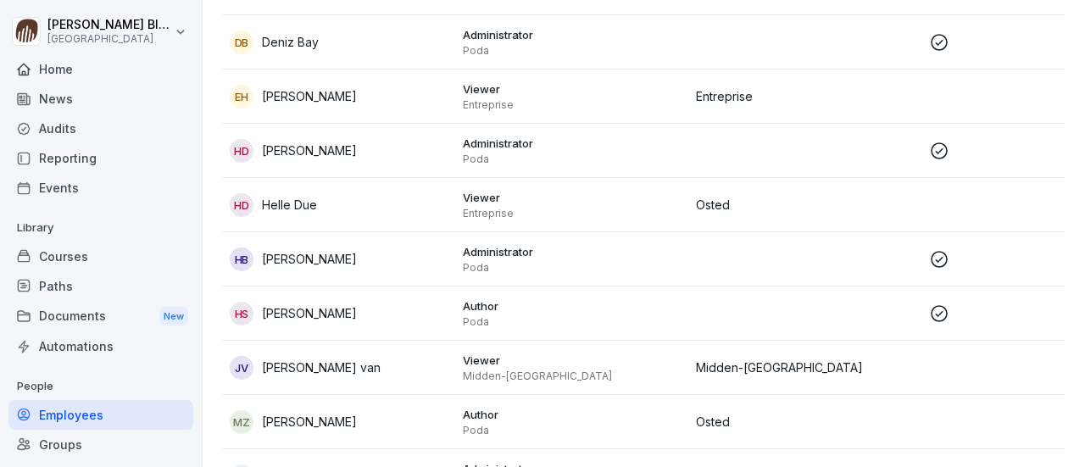
click at [370, 419] on div "MZ Markus Zetterberg" at bounding box center [340, 422] width 220 height 24
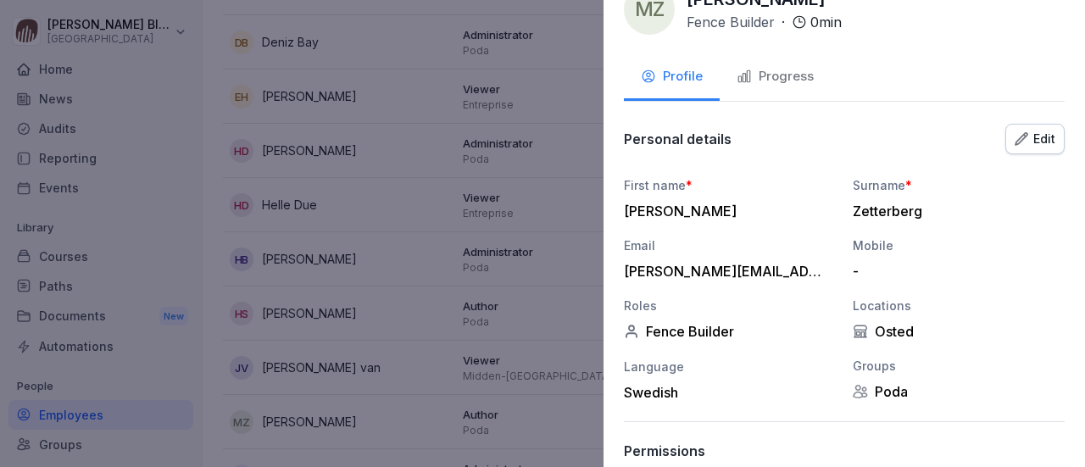
scroll to position [0, 0]
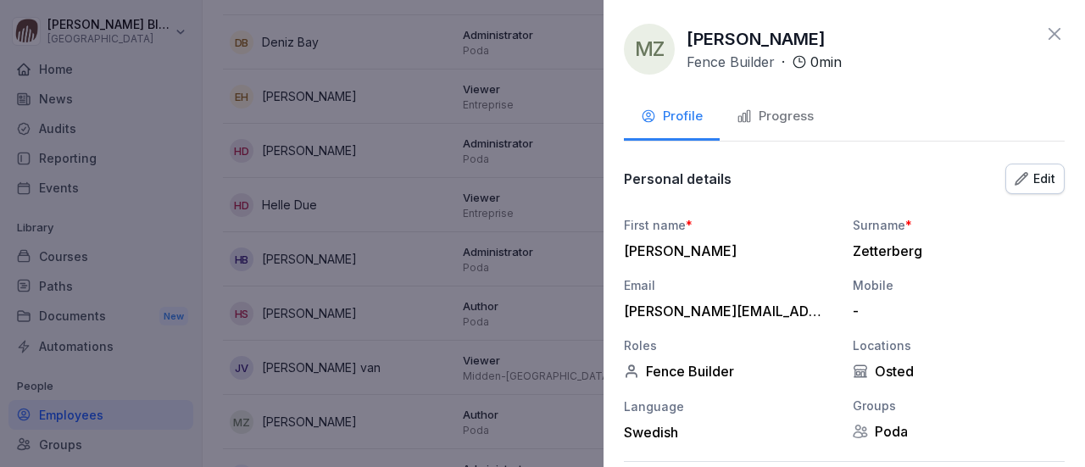
click at [407, 257] on div at bounding box center [542, 233] width 1085 height 467
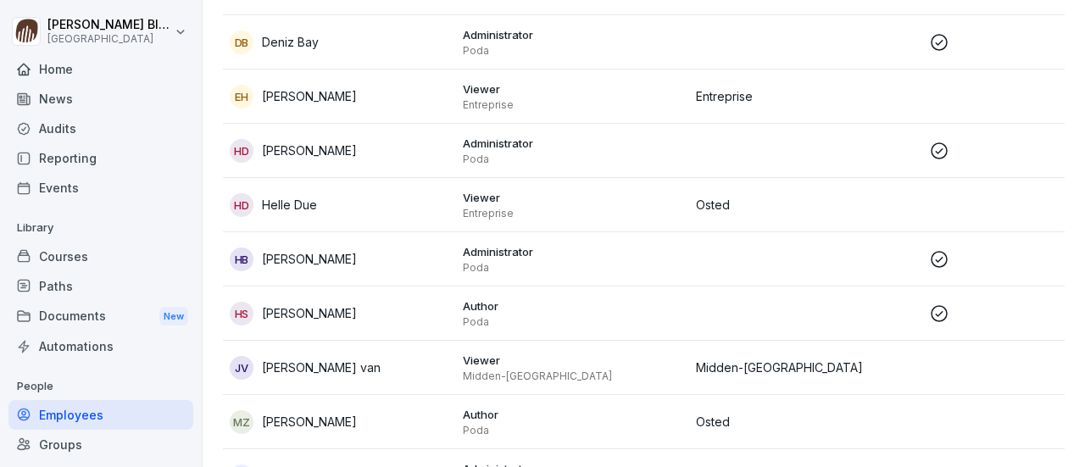
click at [302, 305] on p "[PERSON_NAME]" at bounding box center [309, 313] width 95 height 18
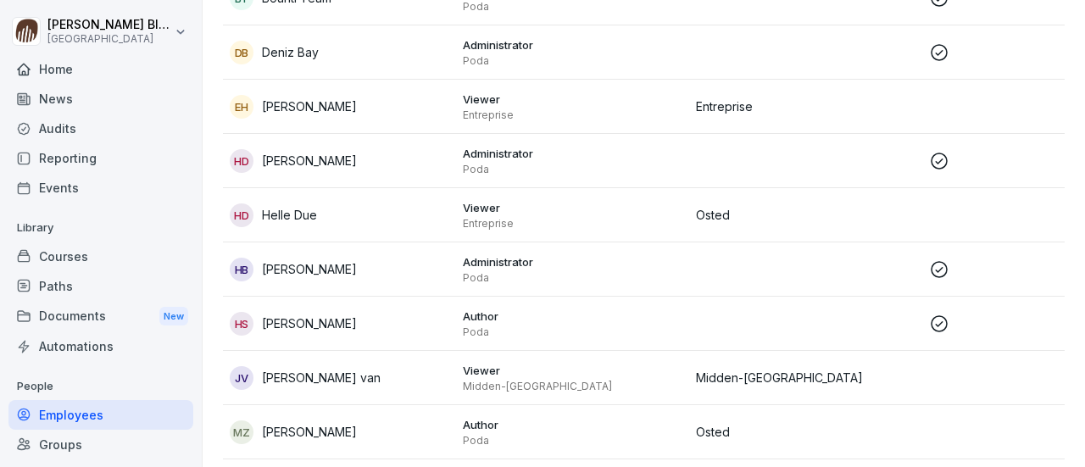
scroll to position [424, 0]
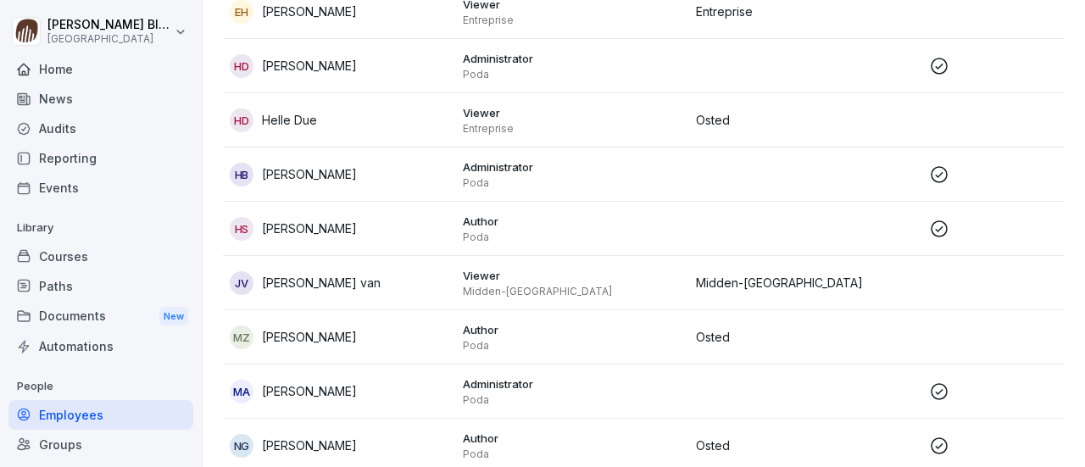
click at [453, 283] on td "Jv Jan Milligen van" at bounding box center [339, 283] width 233 height 54
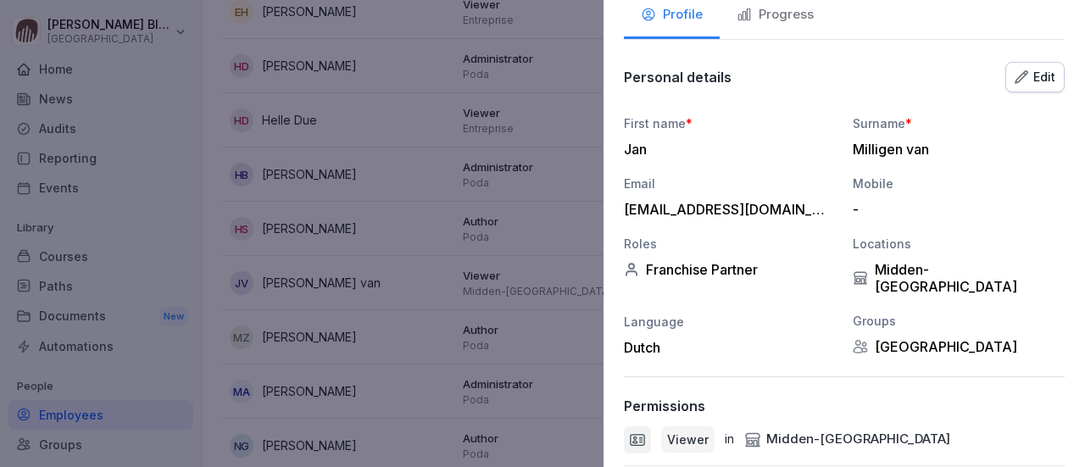
scroll to position [0, 0]
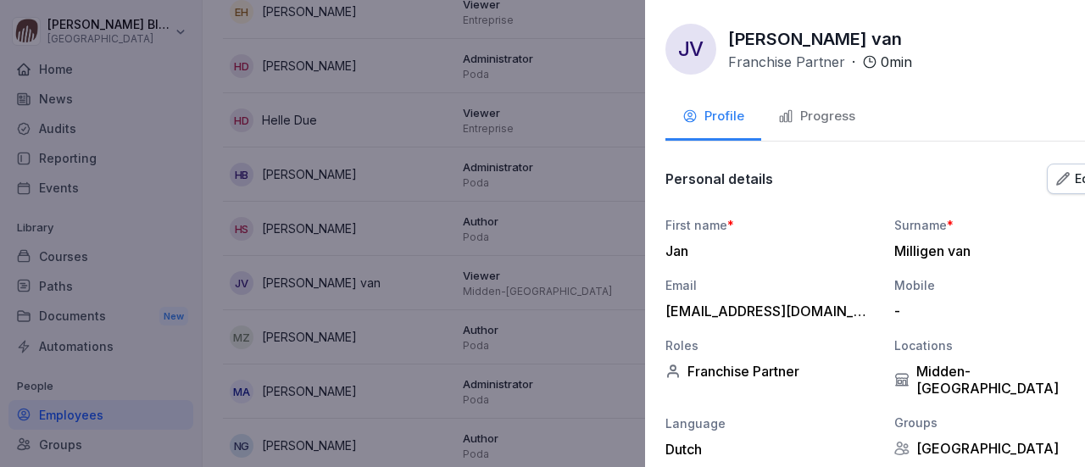
click at [411, 264] on div at bounding box center [542, 233] width 1085 height 467
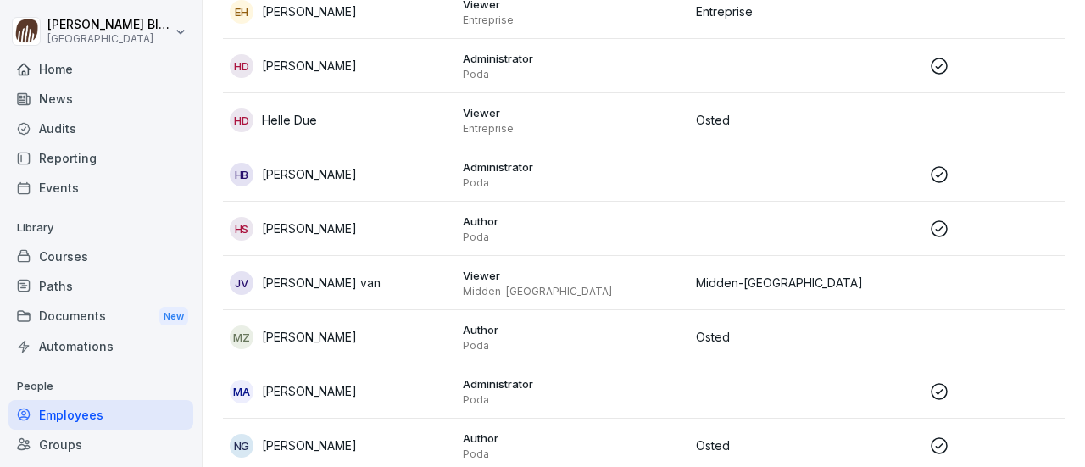
click at [335, 290] on p "Jan Milligen van" at bounding box center [321, 283] width 119 height 18
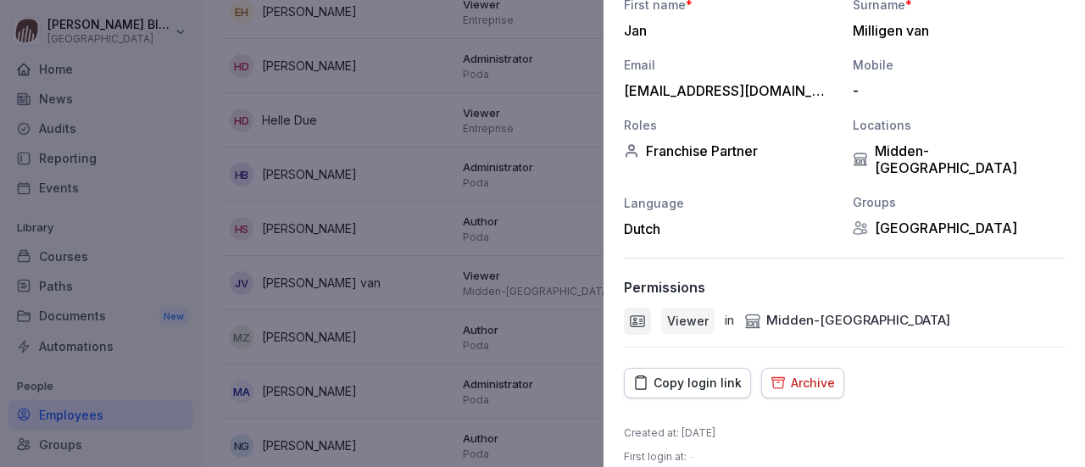
scroll to position [222, 0]
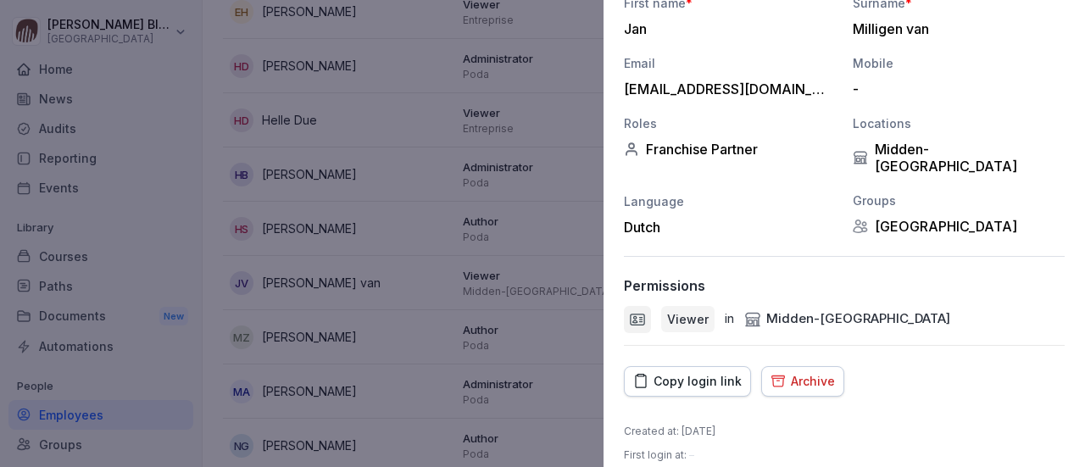
click at [670, 372] on div "Copy login link" at bounding box center [687, 381] width 108 height 19
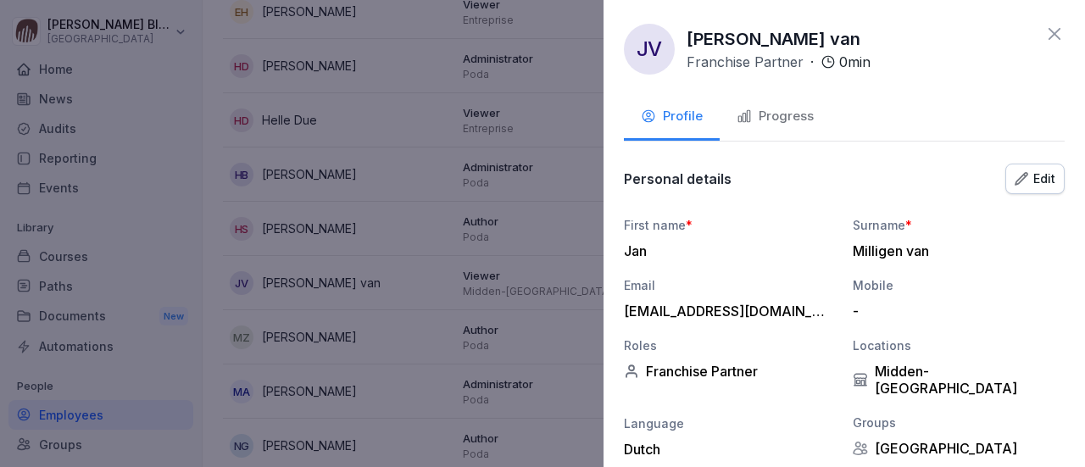
scroll to position [0, 0]
click at [553, 131] on div at bounding box center [542, 233] width 1085 height 467
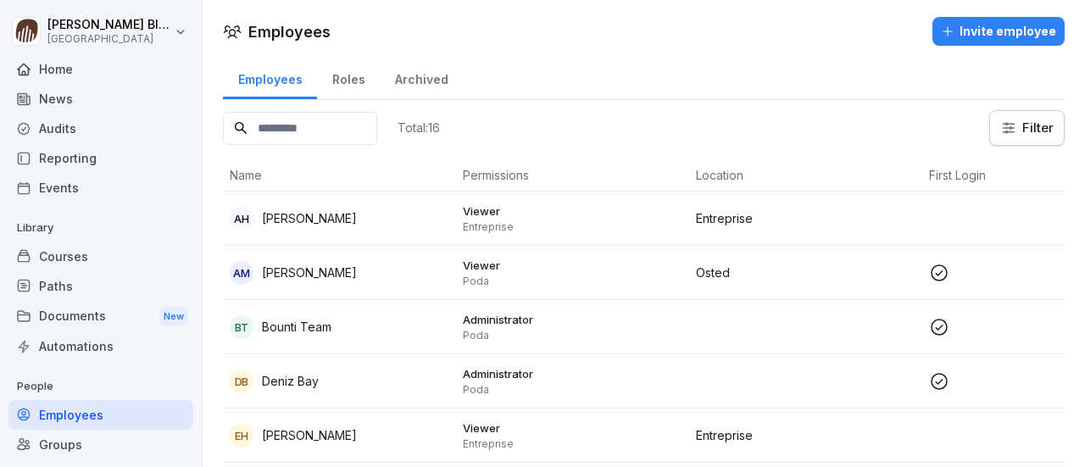
click at [973, 31] on div "Invite employee" at bounding box center [998, 31] width 115 height 19
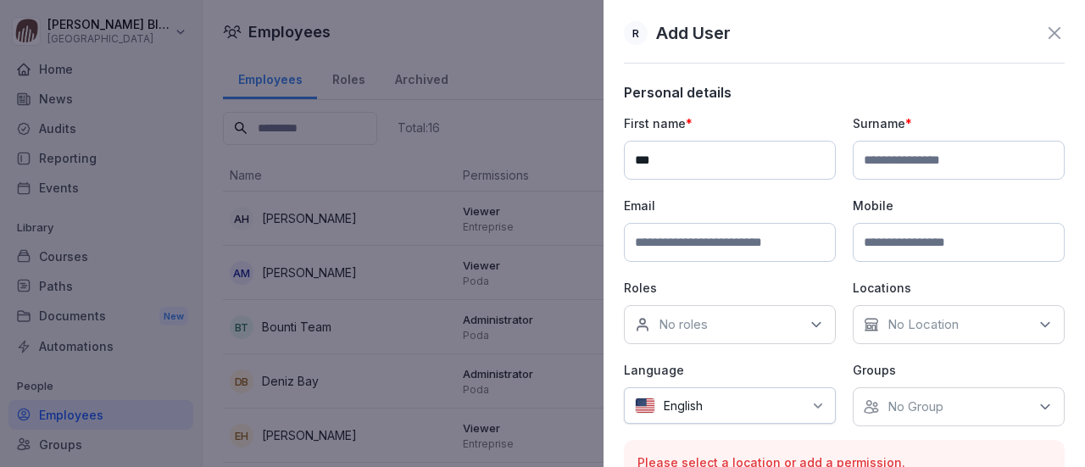
type input "***"
click at [862, 160] on input at bounding box center [959, 160] width 212 height 39
type input "**********"
click at [663, 246] on input at bounding box center [730, 242] width 212 height 39
type input "**********"
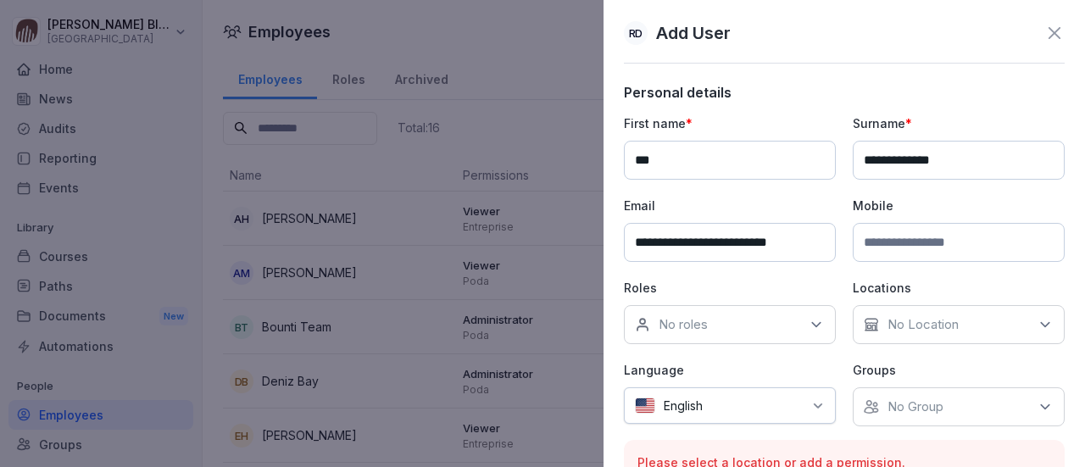
click at [812, 321] on icon at bounding box center [816, 324] width 17 height 17
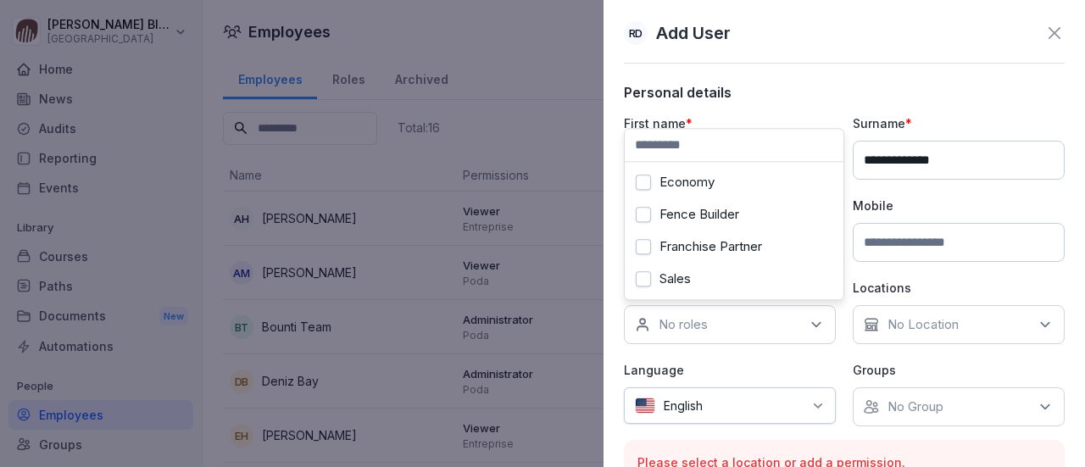
click at [645, 250] on button "Franchise Partner" at bounding box center [643, 246] width 15 height 15
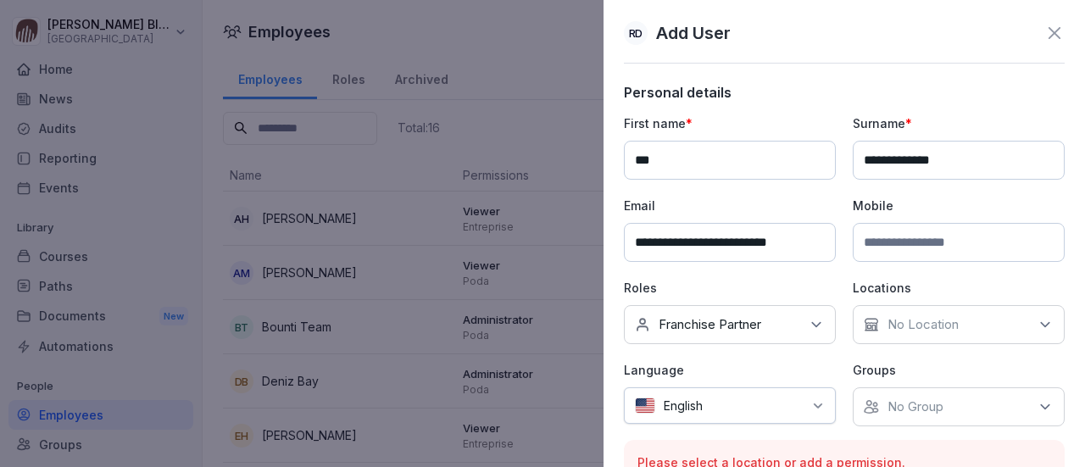
click at [1037, 318] on icon at bounding box center [1045, 324] width 17 height 17
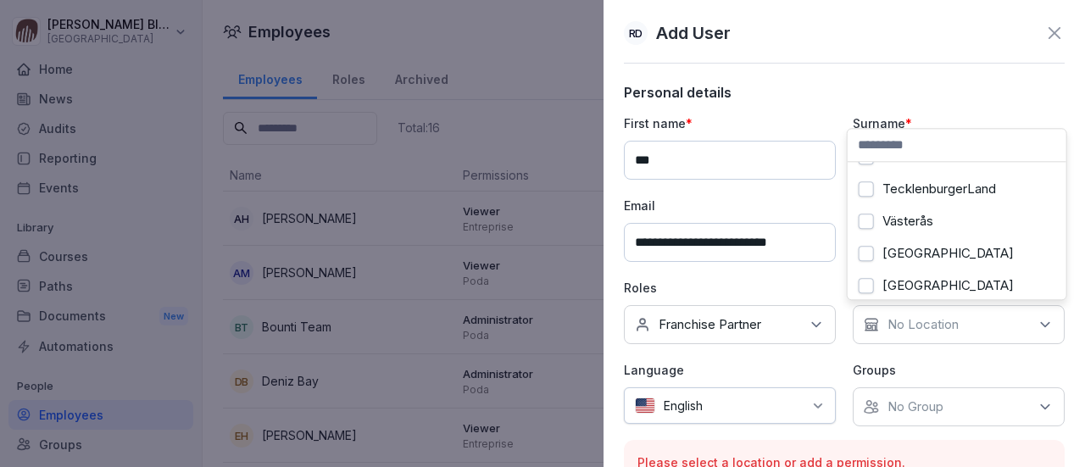
scroll to position [335, 0]
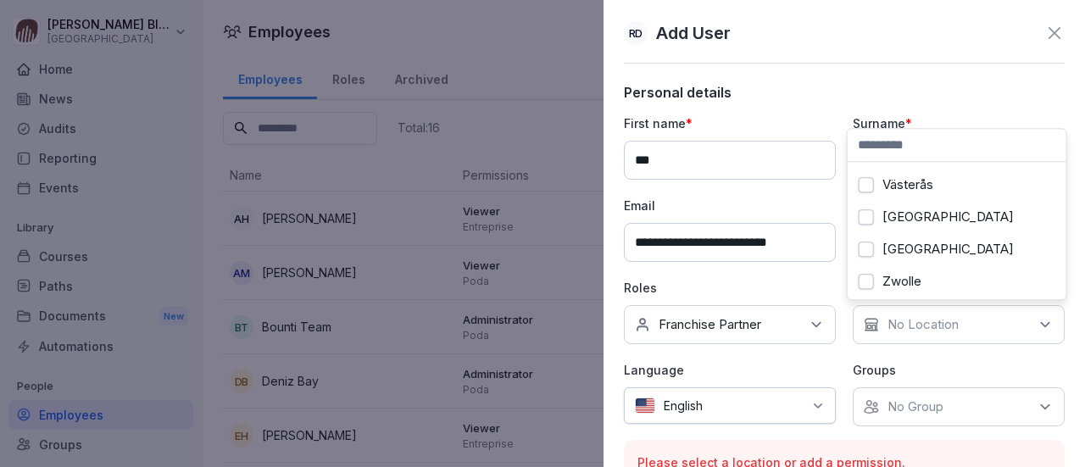
click at [866, 242] on button "[GEOGRAPHIC_DATA]" at bounding box center [866, 249] width 15 height 15
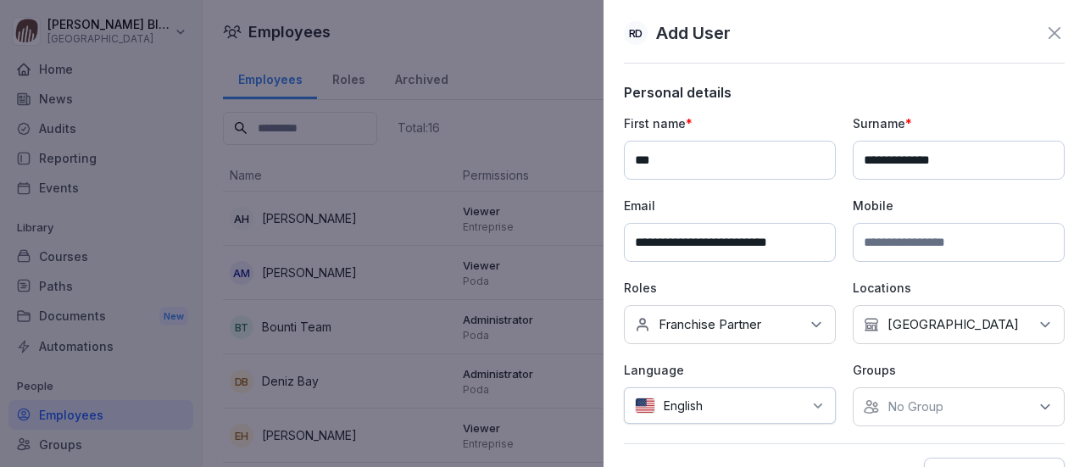
click at [811, 402] on icon at bounding box center [818, 406] width 14 height 14
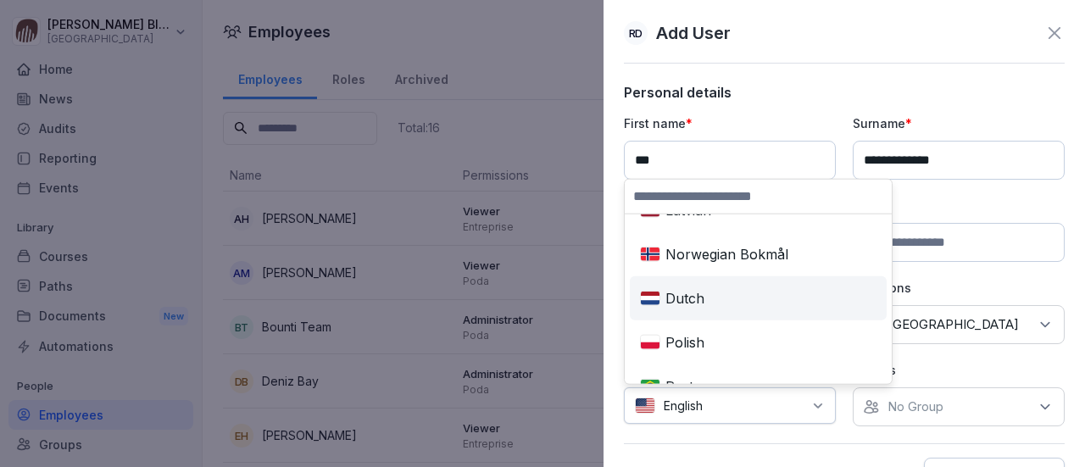
scroll to position [763, 0]
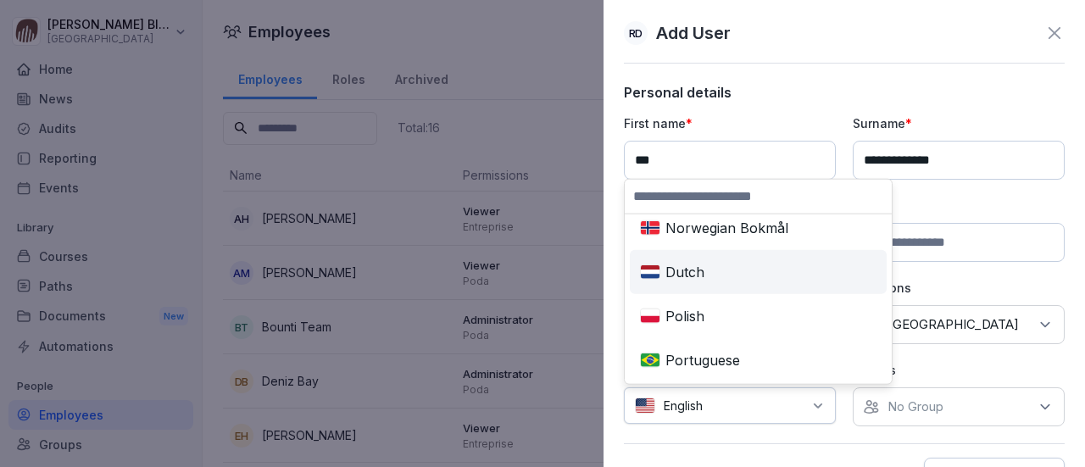
click at [689, 279] on div "Dutch" at bounding box center [758, 271] width 250 height 37
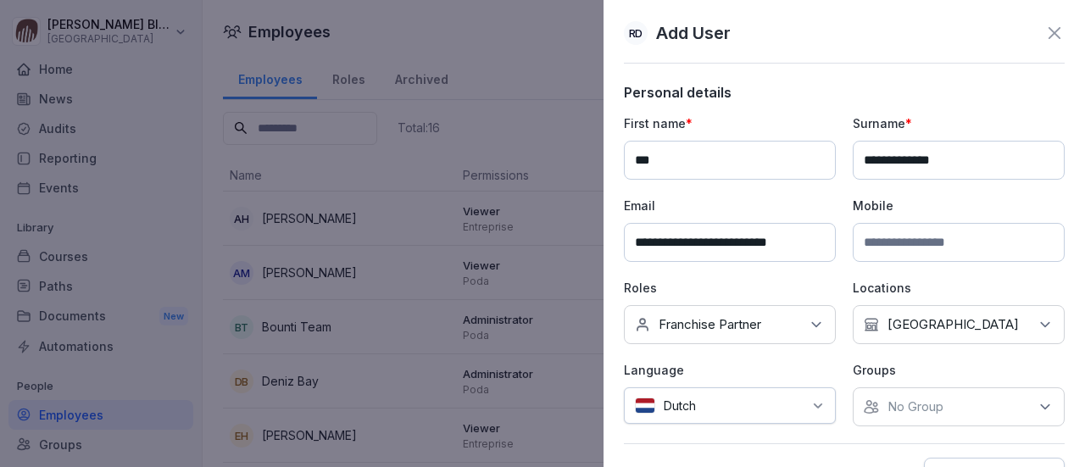
click at [1041, 405] on icon at bounding box center [1045, 407] width 8 height 4
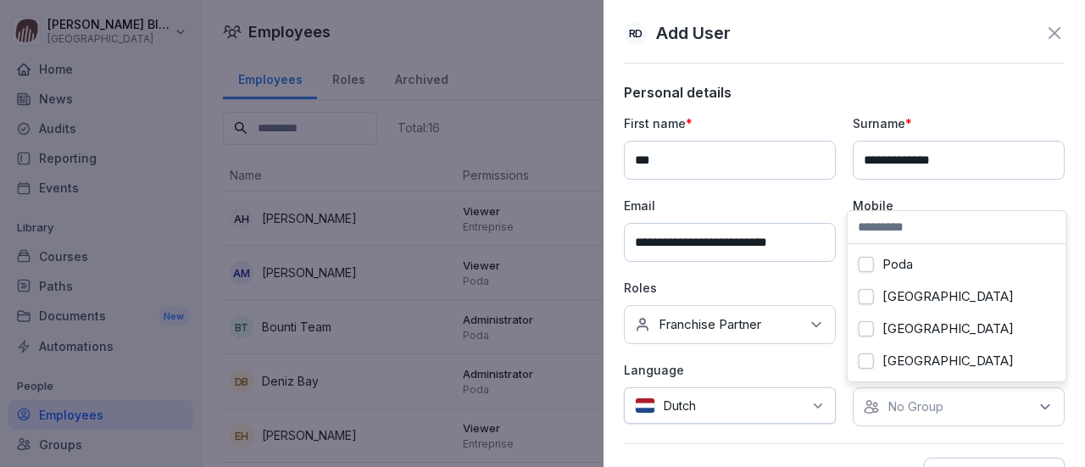
click at [866, 355] on button "[GEOGRAPHIC_DATA]" at bounding box center [866, 360] width 15 height 15
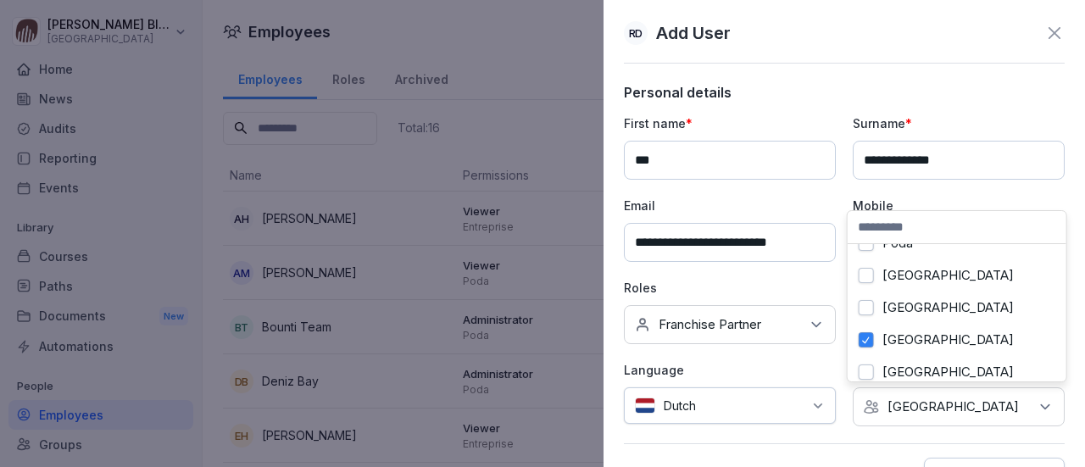
scroll to position [77, 0]
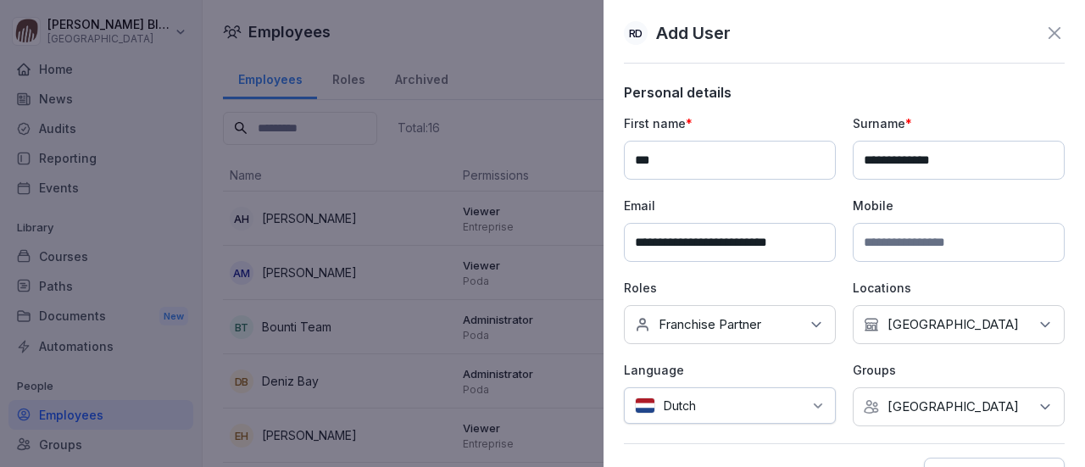
click at [820, 431] on div "**********" at bounding box center [844, 295] width 441 height 422
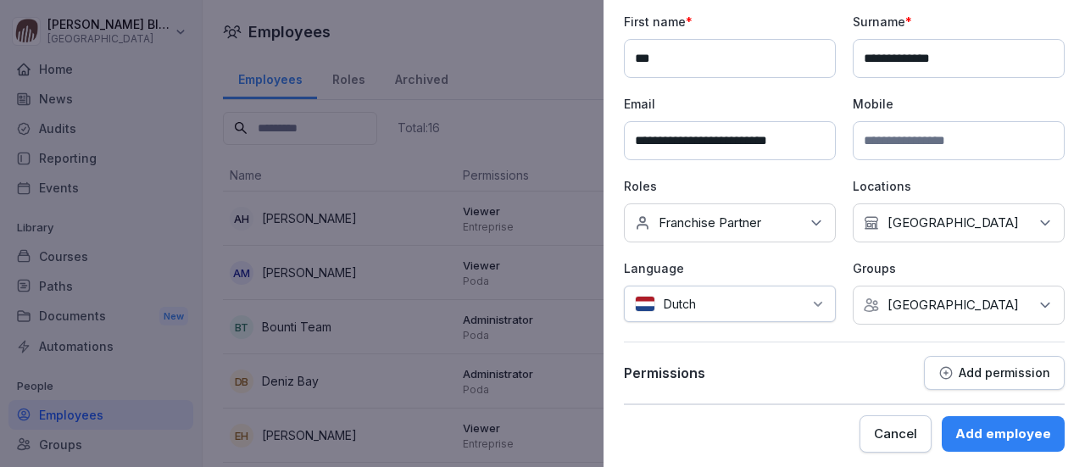
scroll to position [103, 0]
click at [971, 371] on p "Add permission" at bounding box center [1005, 372] width 92 height 14
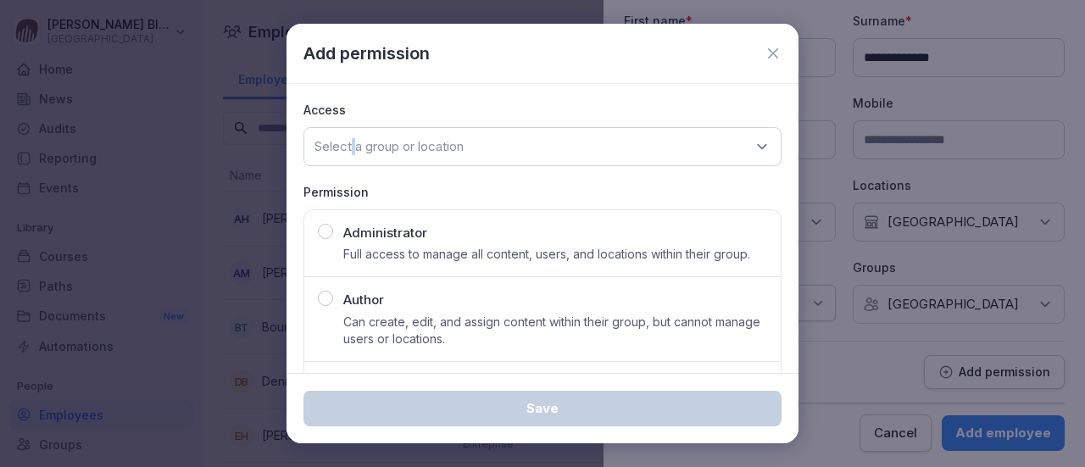
click at [353, 142] on p "Select a group or location" at bounding box center [388, 146] width 149 height 17
click at [758, 147] on icon at bounding box center [762, 146] width 8 height 4
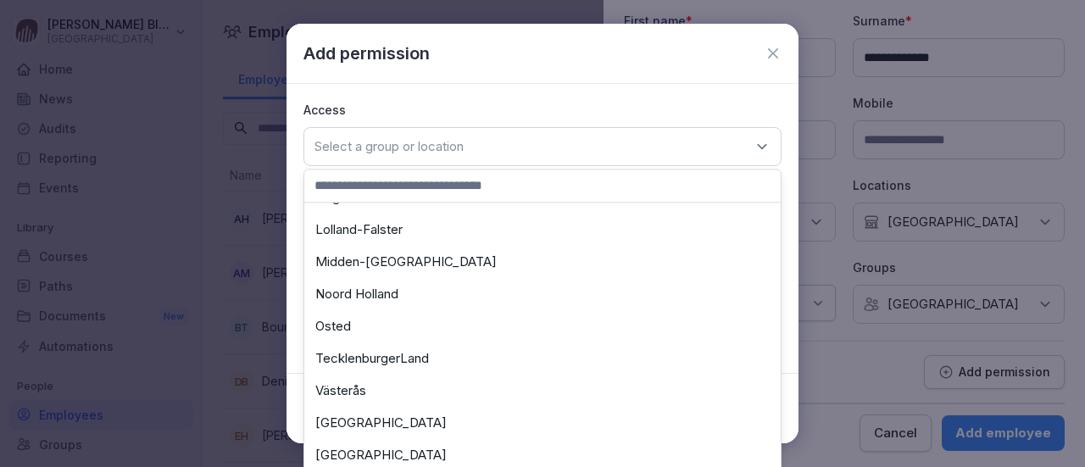
scroll to position [449, 0]
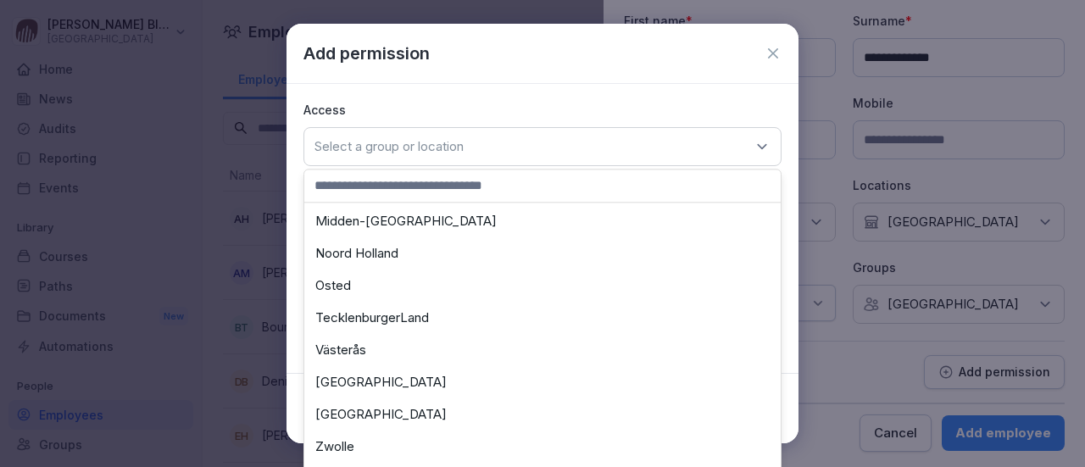
click at [368, 412] on div "[GEOGRAPHIC_DATA]" at bounding box center [543, 414] width 468 height 32
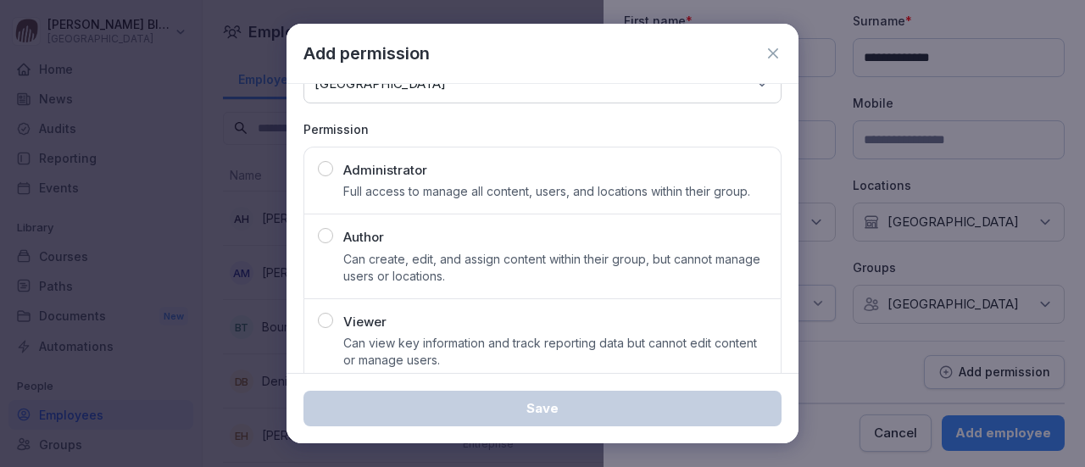
scroll to position [86, 0]
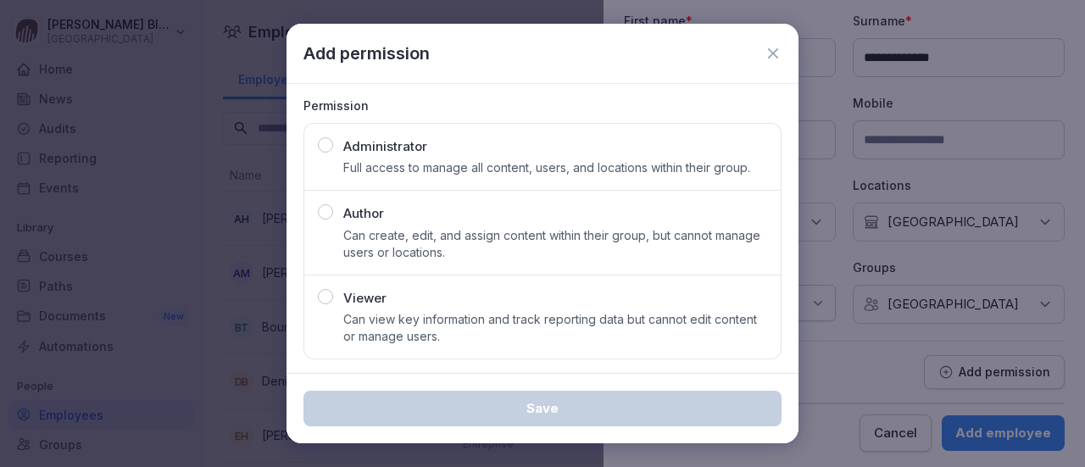
click at [325, 294] on div "button" at bounding box center [325, 296] width 15 height 15
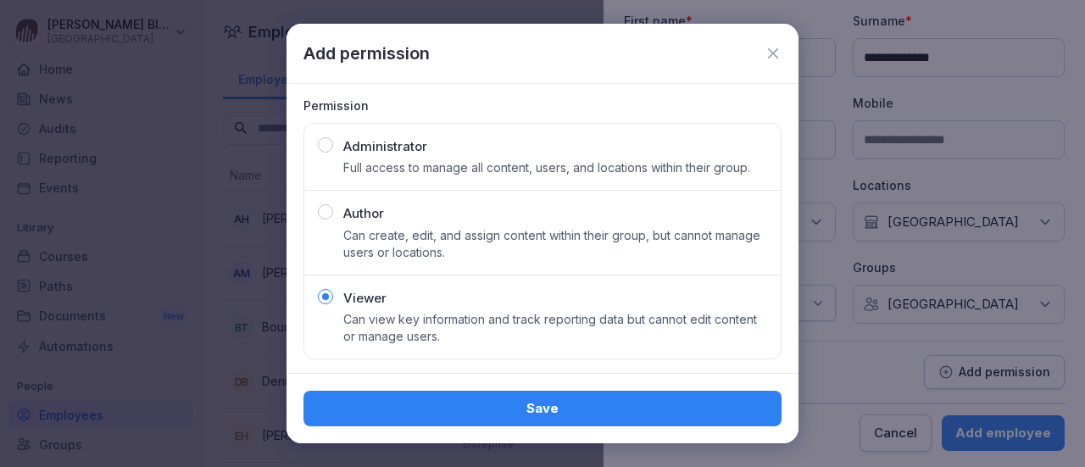
click at [529, 403] on div "Save" at bounding box center [542, 408] width 451 height 19
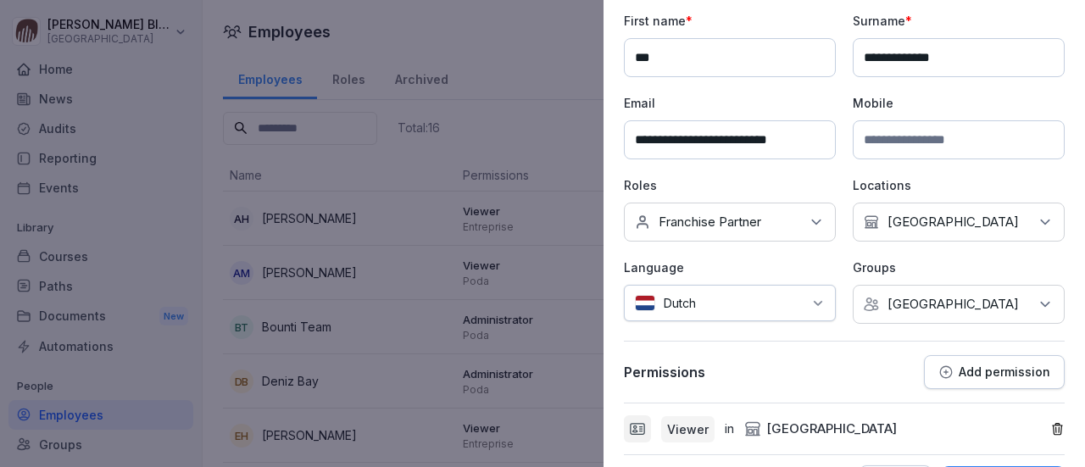
scroll to position [153, 0]
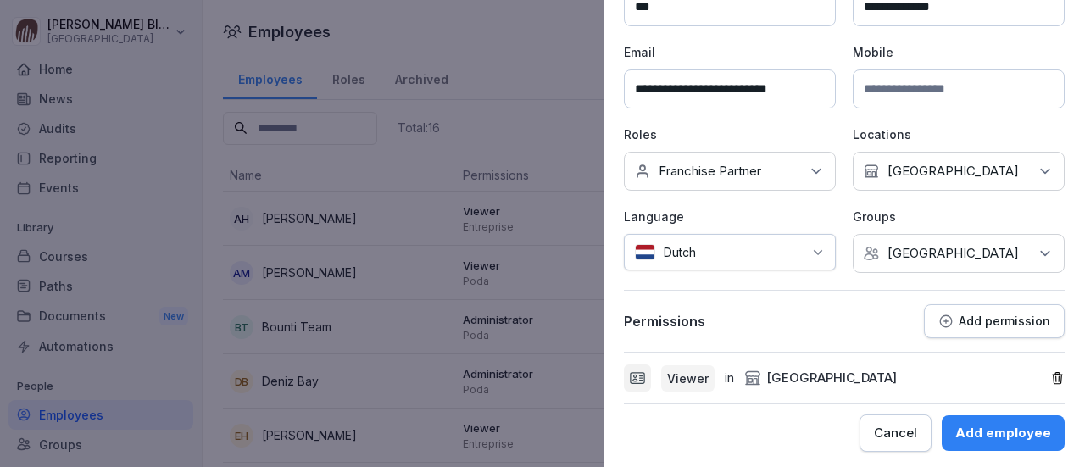
click at [992, 430] on div "Add employee" at bounding box center [1003, 433] width 96 height 19
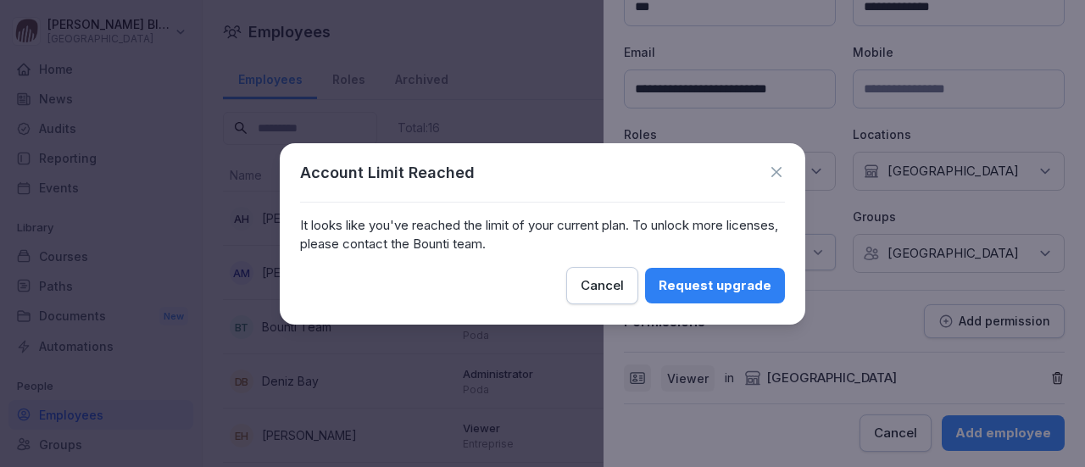
click at [714, 284] on div "Request upgrade" at bounding box center [715, 285] width 113 height 19
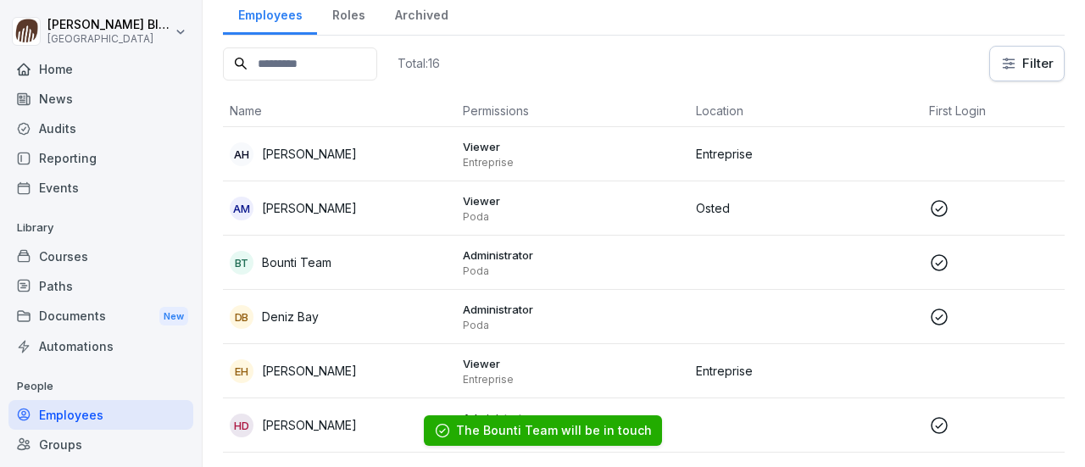
scroll to position [170, 0]
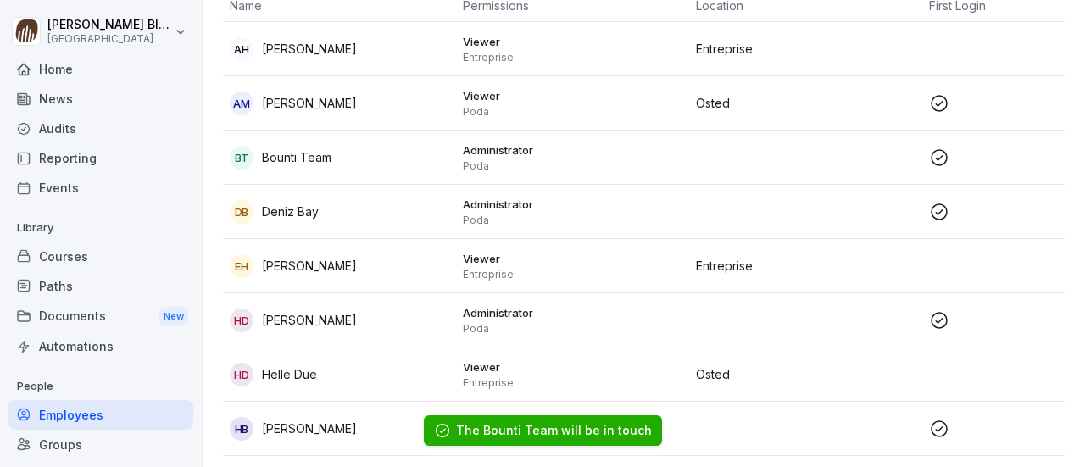
click at [312, 208] on p "Deniz Bay" at bounding box center [290, 212] width 57 height 18
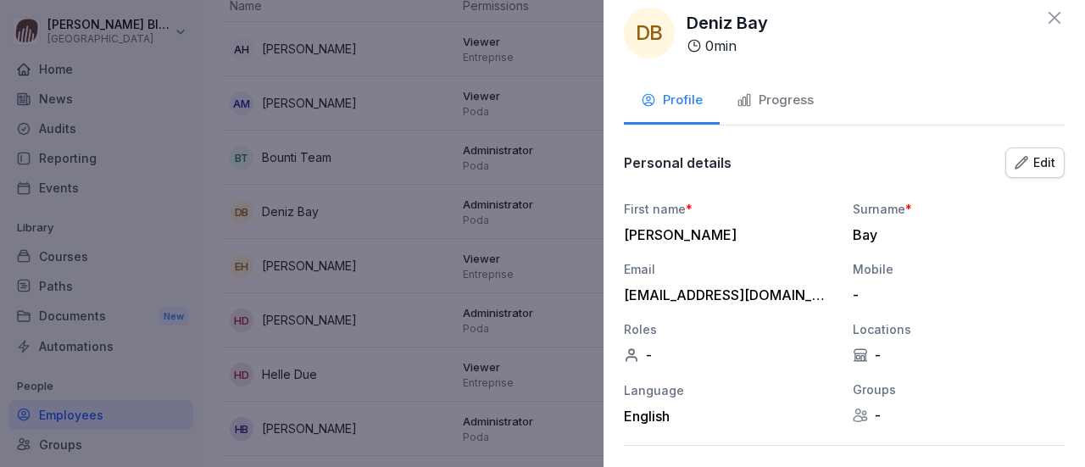
scroll to position [0, 0]
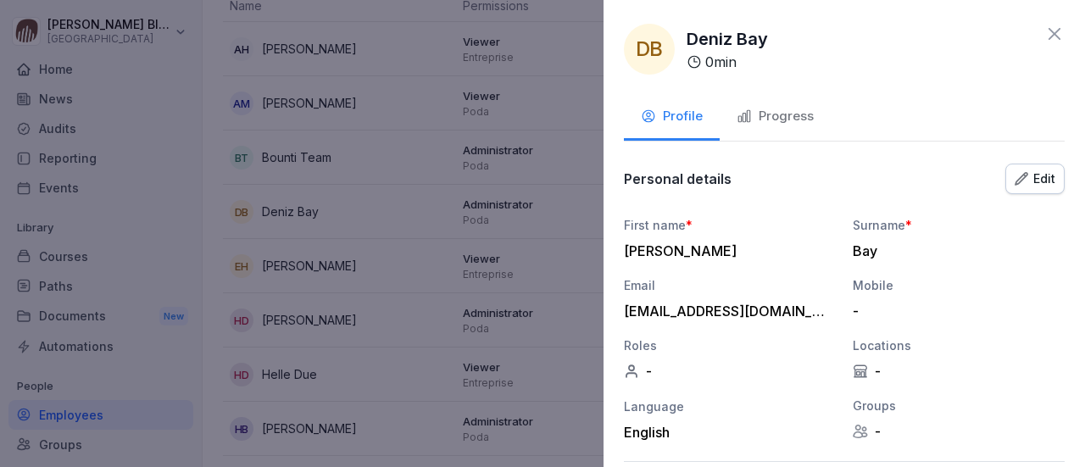
click at [379, 214] on div at bounding box center [542, 233] width 1085 height 467
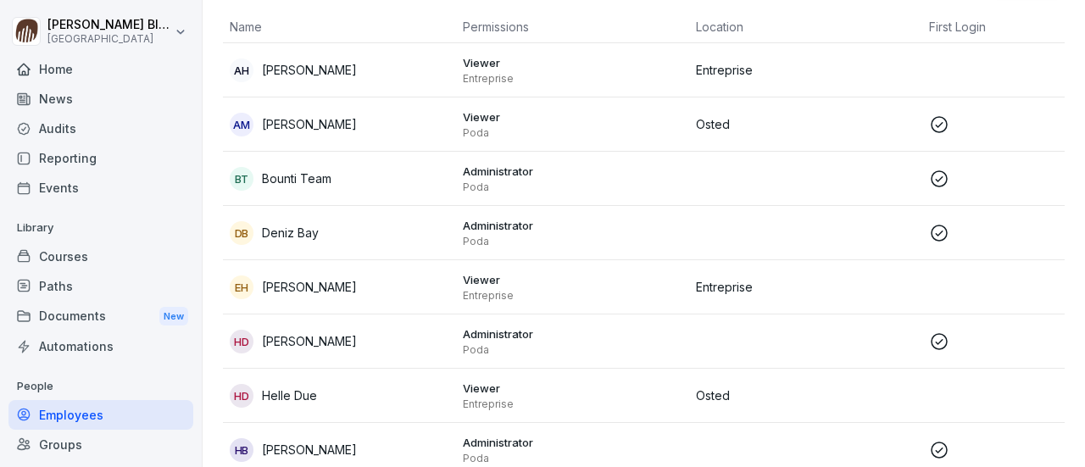
scroll to position [37, 0]
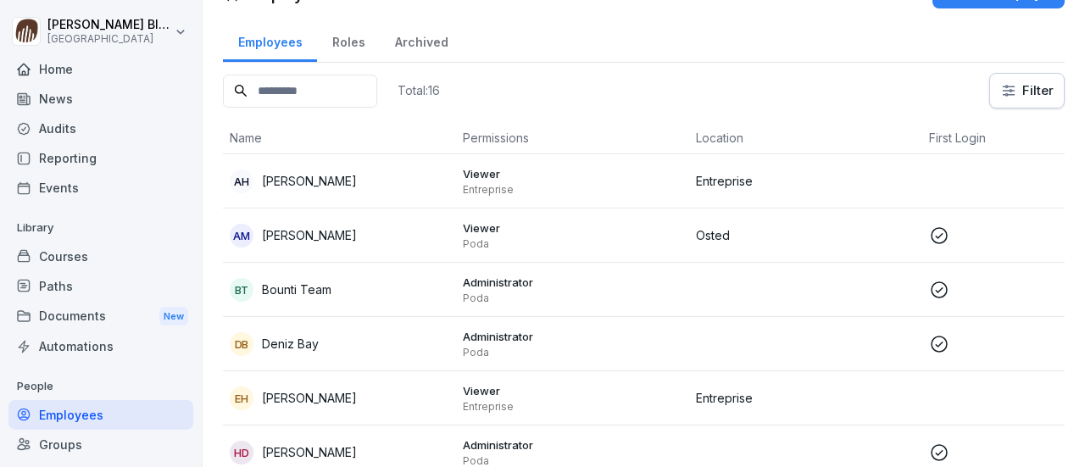
click at [344, 42] on div "Roles" at bounding box center [348, 40] width 63 height 43
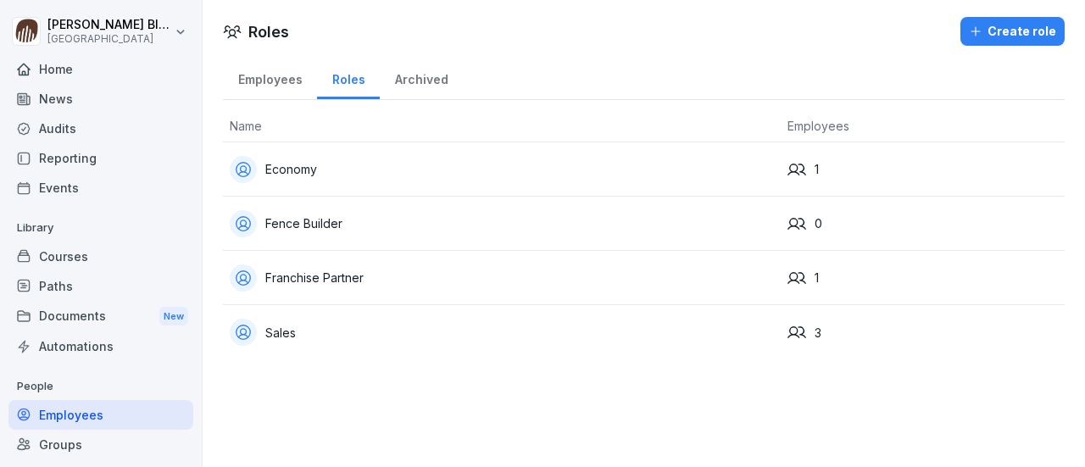
click at [263, 75] on div "Employees" at bounding box center [270, 77] width 94 height 43
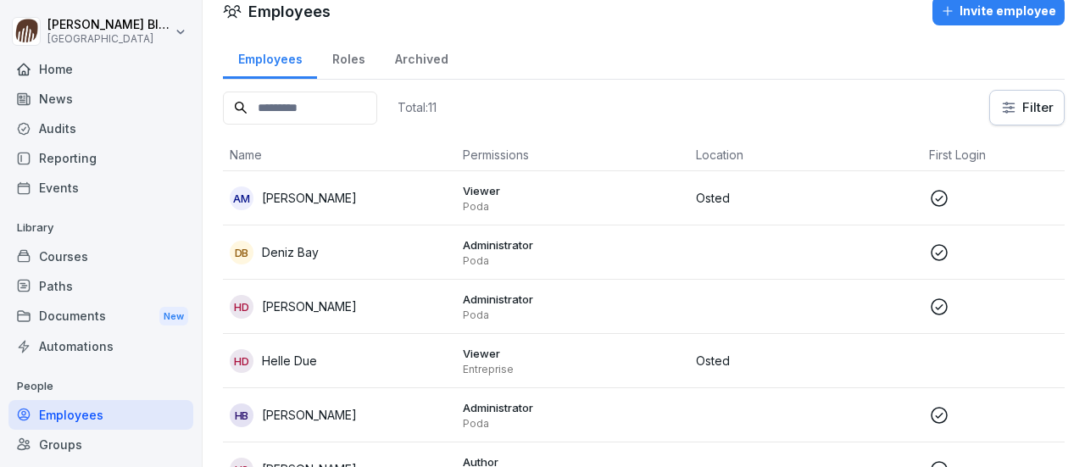
scroll to position [20, 0]
click at [348, 64] on div "Roles" at bounding box center [348, 57] width 63 height 43
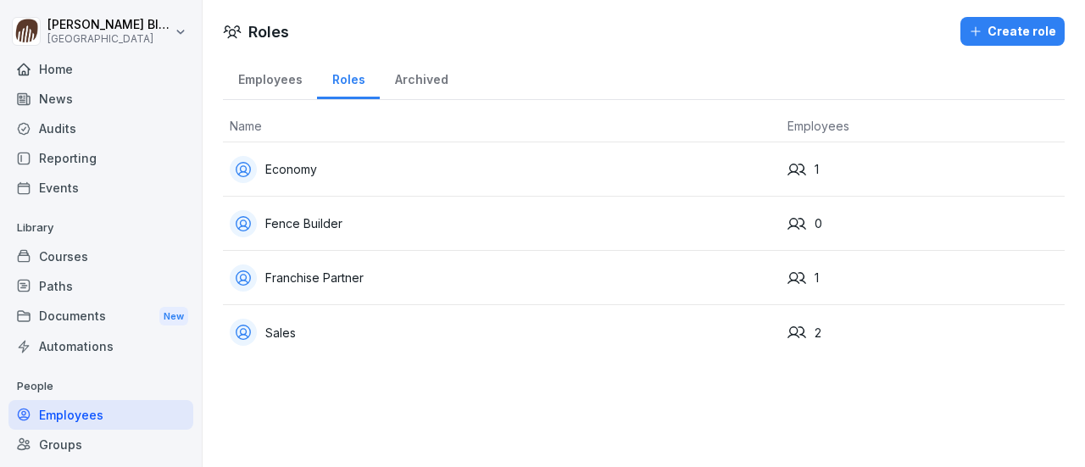
click at [271, 78] on div "Employees" at bounding box center [270, 77] width 94 height 43
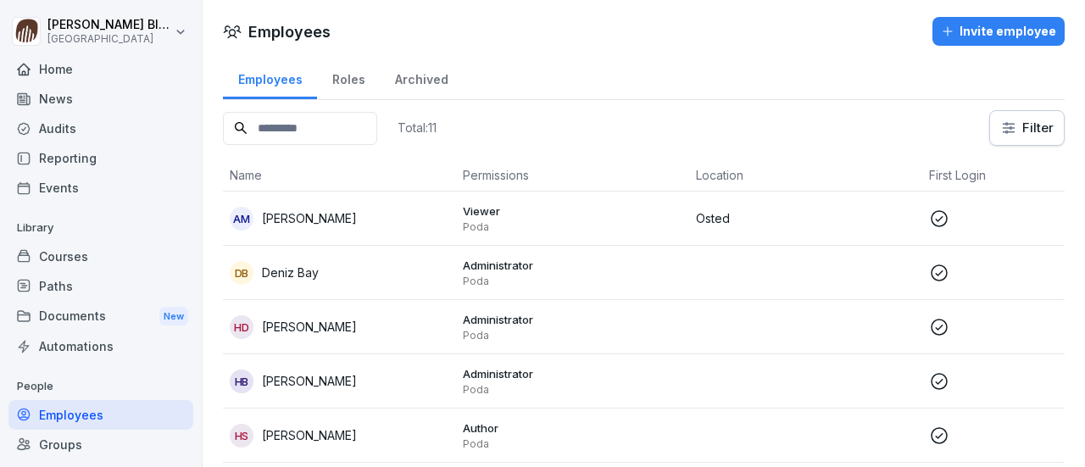
click at [971, 30] on div "Invite employee" at bounding box center [998, 31] width 115 height 19
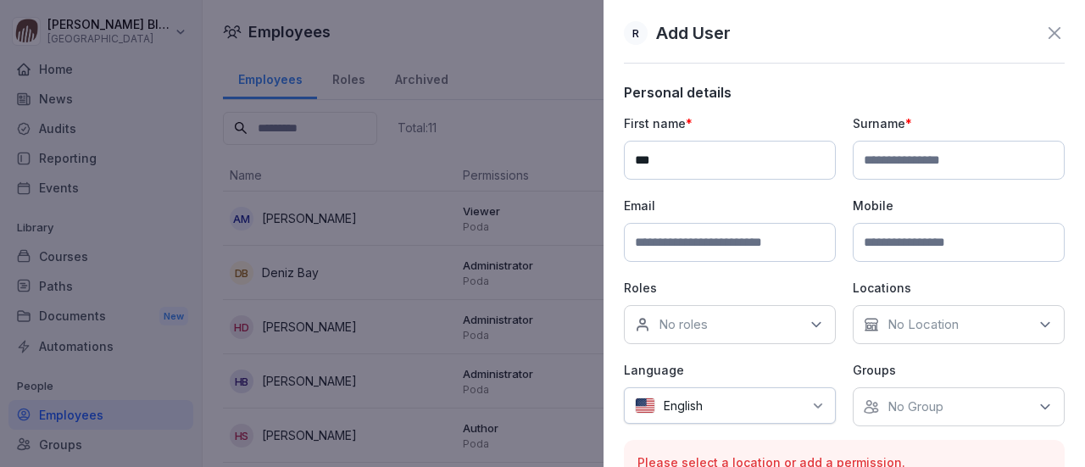
type input "***"
drag, startPoint x: 868, startPoint y: 162, endPoint x: 876, endPoint y: 157, distance: 9.9
click at [871, 162] on input at bounding box center [959, 160] width 212 height 39
type input "**********"
click at [639, 238] on input at bounding box center [730, 242] width 212 height 39
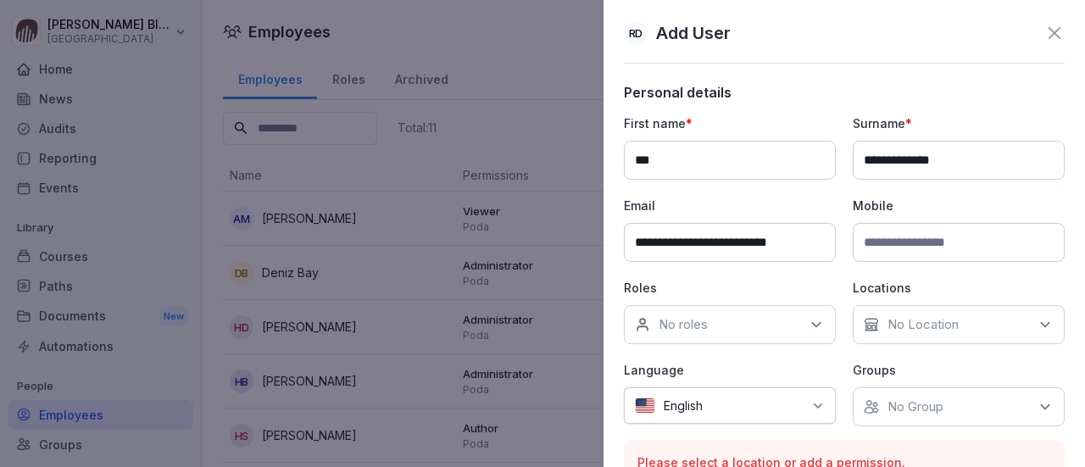
type input "**********"
click at [813, 320] on icon at bounding box center [816, 324] width 17 height 17
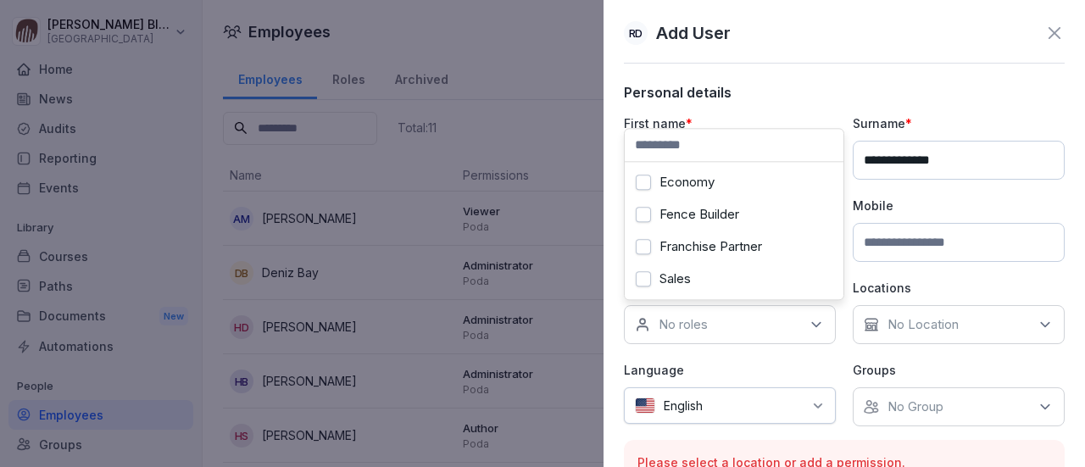
click at [645, 247] on button "Franchise Partner" at bounding box center [643, 246] width 15 height 15
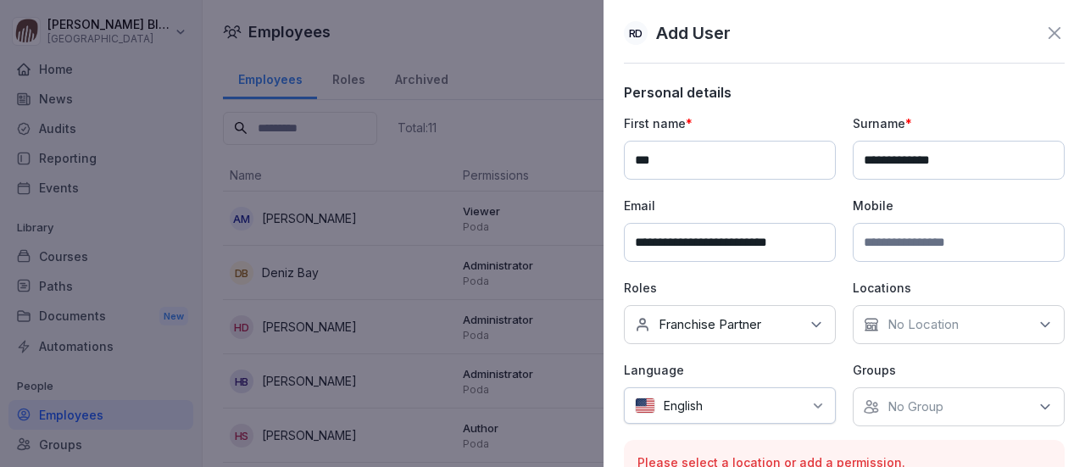
click at [1037, 320] on icon at bounding box center [1045, 324] width 17 height 17
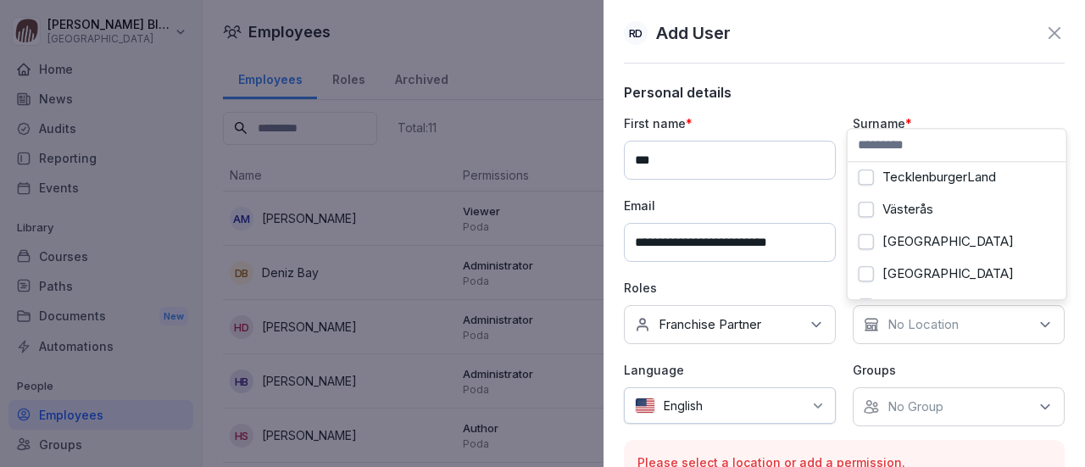
scroll to position [335, 0]
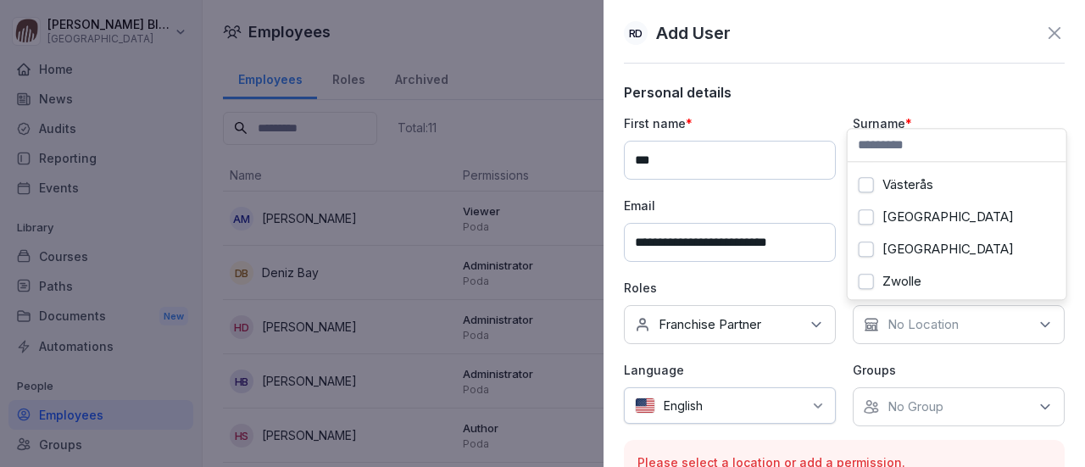
click at [868, 242] on button "[GEOGRAPHIC_DATA]" at bounding box center [866, 249] width 15 height 15
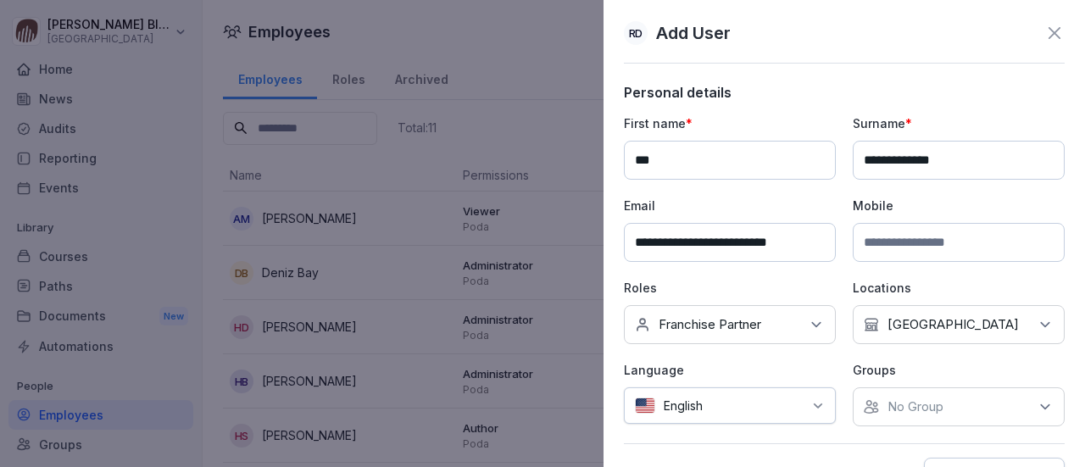
click at [814, 401] on icon at bounding box center [818, 406] width 14 height 14
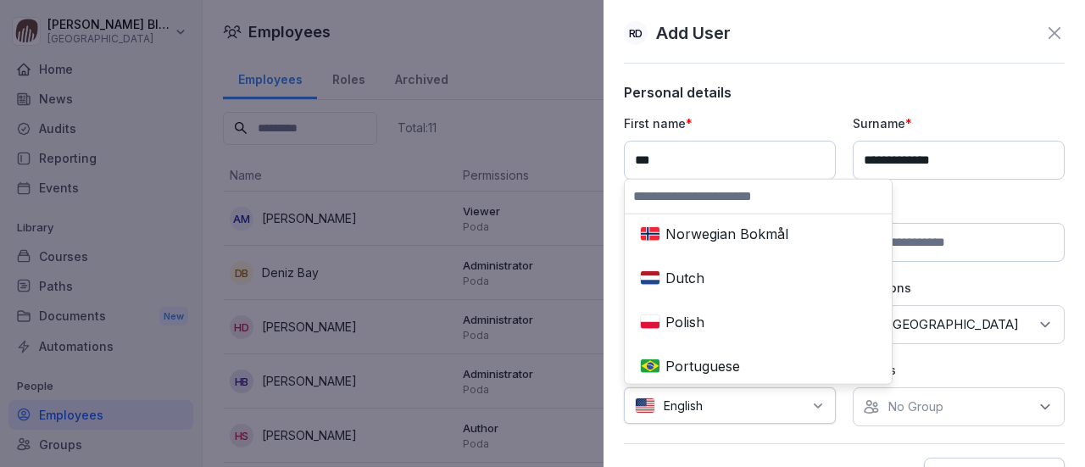
scroll to position [763, 0]
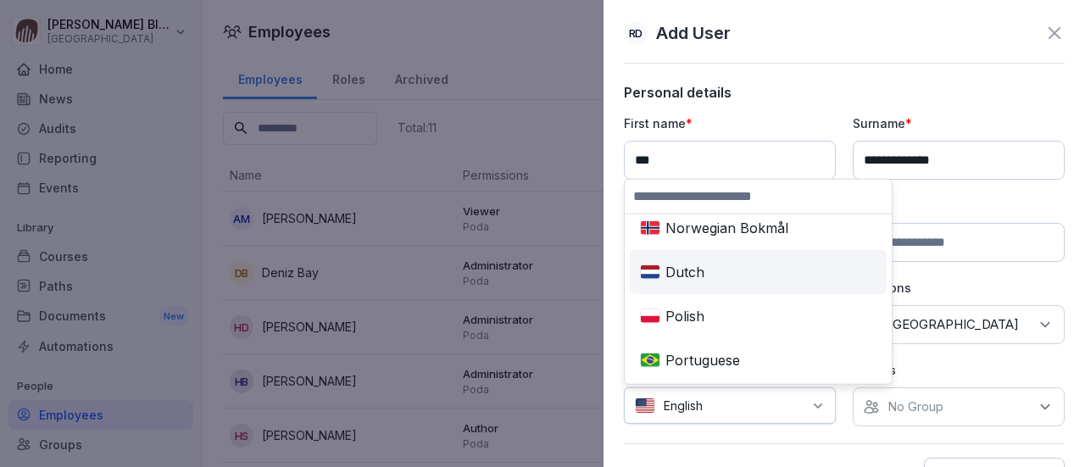
click at [668, 279] on div "Dutch" at bounding box center [758, 271] width 250 height 37
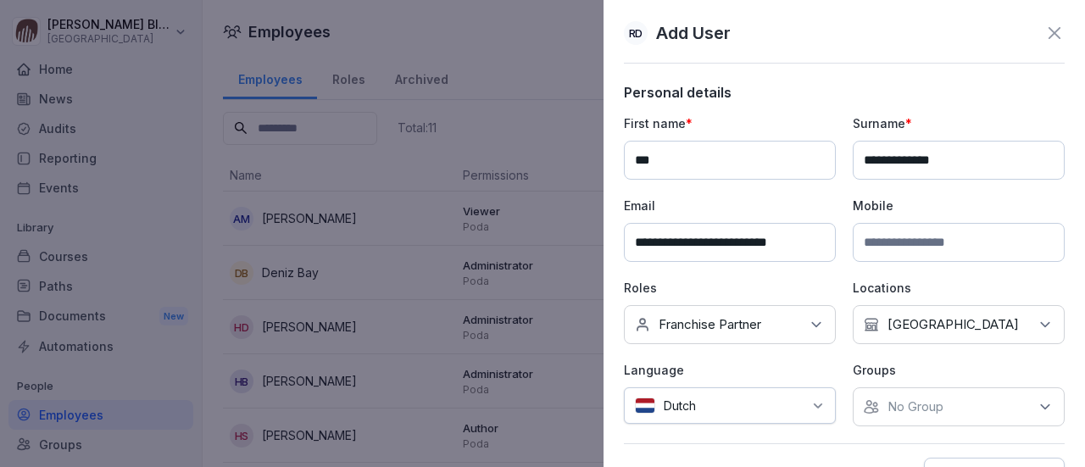
click at [1037, 406] on icon at bounding box center [1045, 406] width 17 height 17
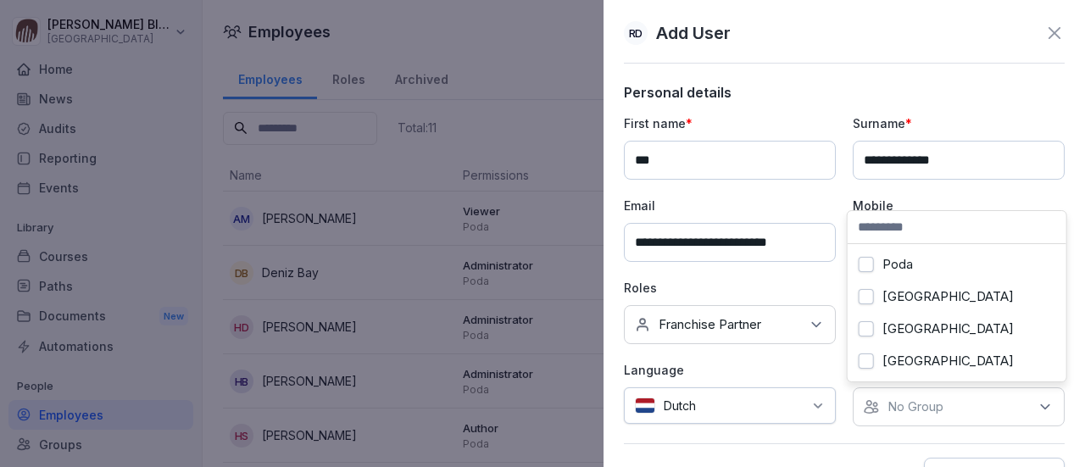
click at [866, 358] on button "[GEOGRAPHIC_DATA]" at bounding box center [866, 360] width 15 height 15
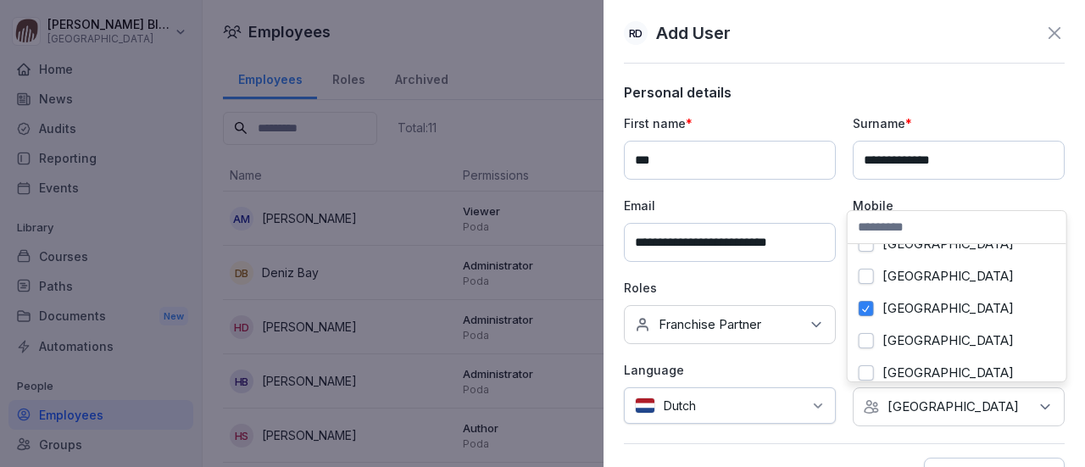
scroll to position [77, 0]
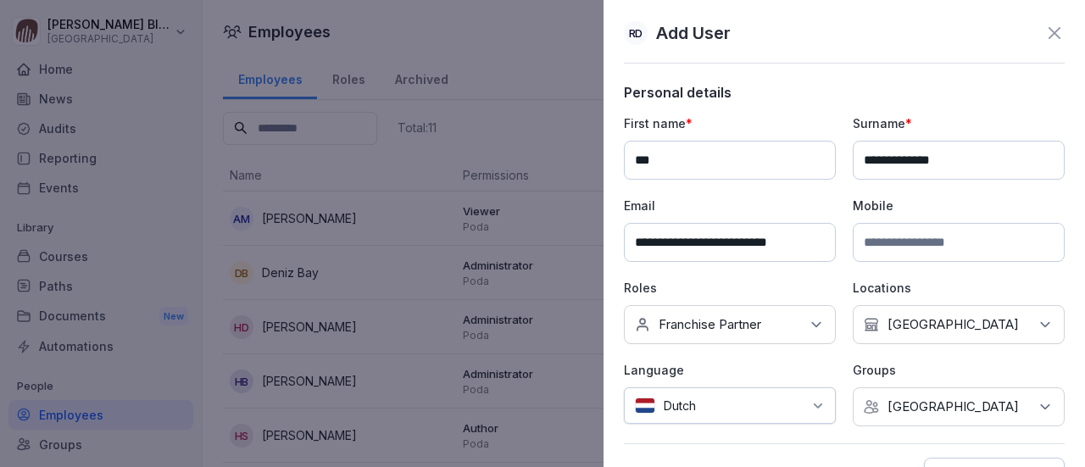
click at [813, 424] on div "**********" at bounding box center [844, 295] width 441 height 422
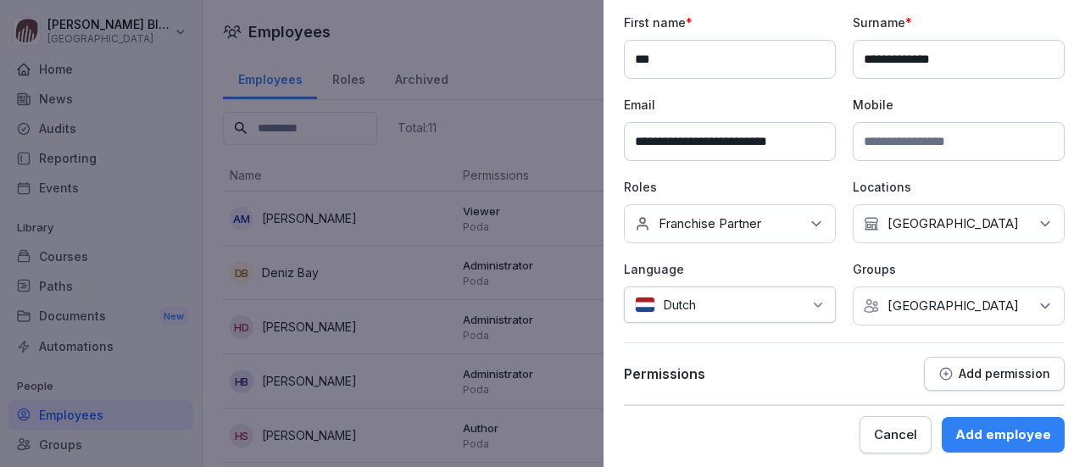
scroll to position [103, 0]
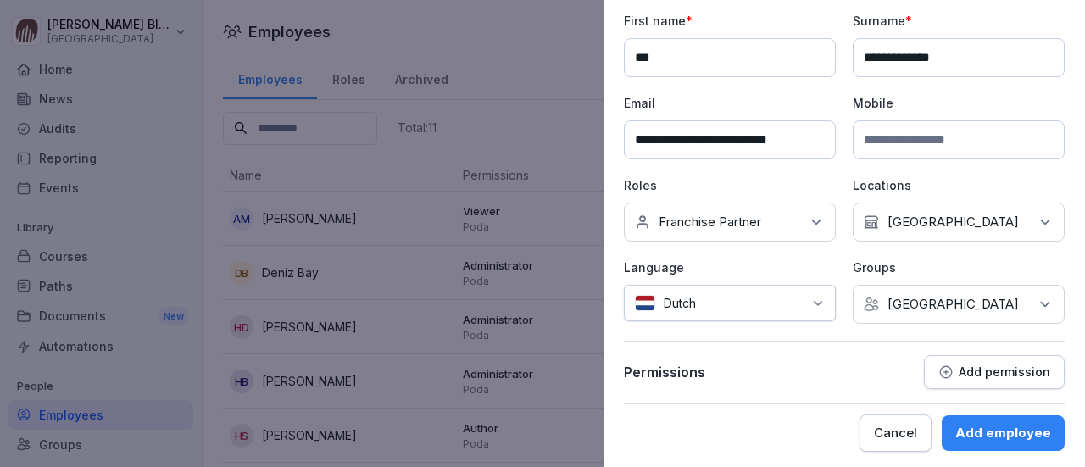
click at [983, 365] on p "Add permission" at bounding box center [1005, 372] width 92 height 14
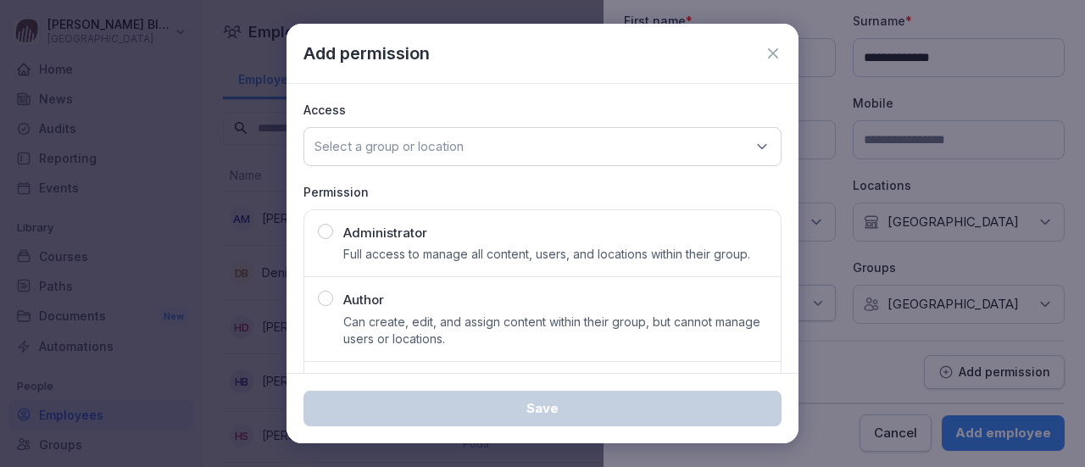
click at [342, 142] on p "Select a group or location" at bounding box center [388, 146] width 149 height 17
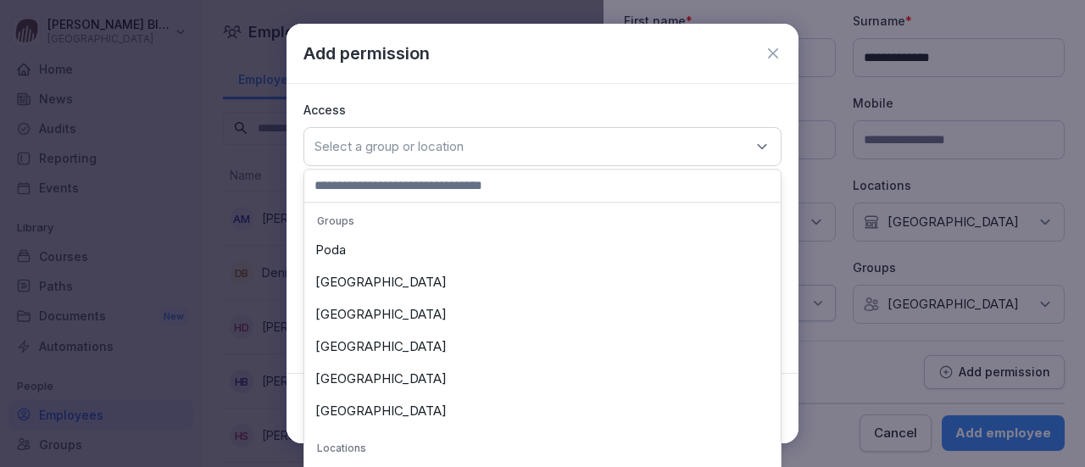
click at [342, 345] on div "[GEOGRAPHIC_DATA]" at bounding box center [543, 347] width 468 height 32
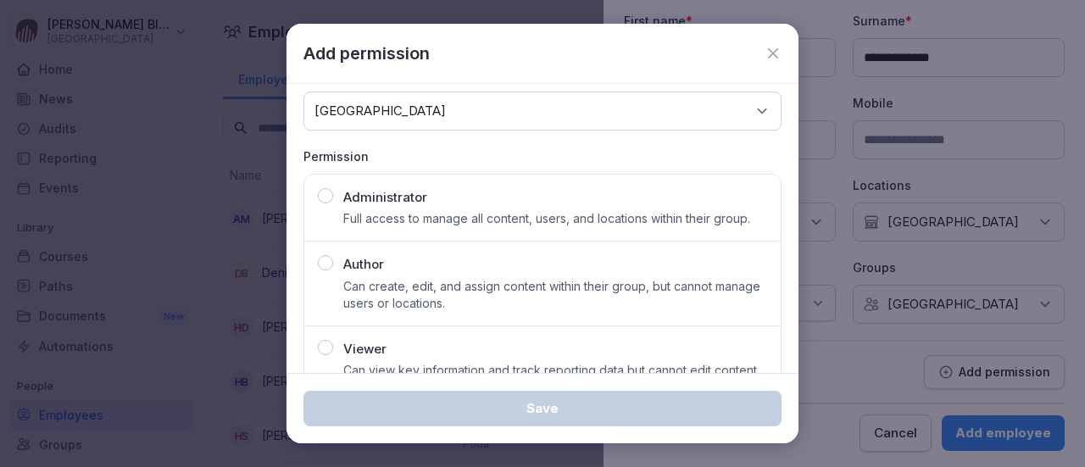
scroll to position [0, 0]
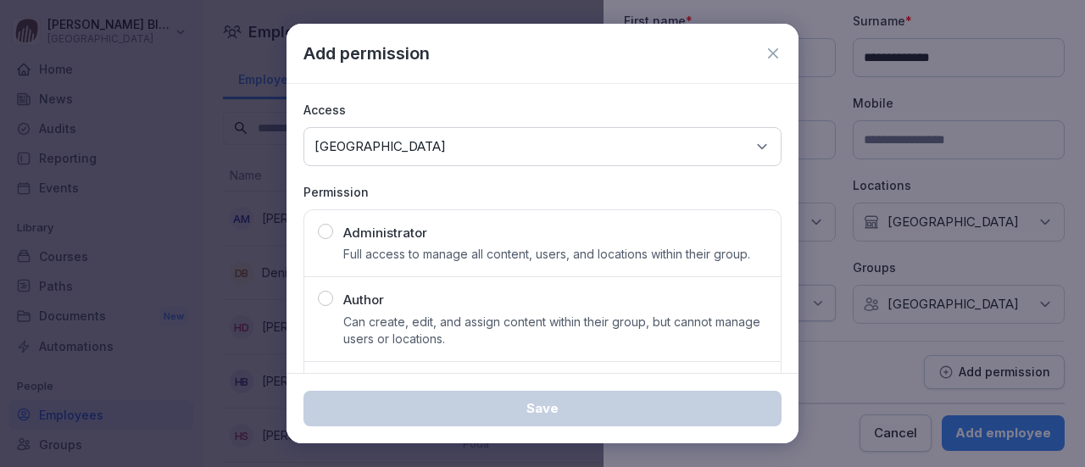
click at [758, 147] on icon at bounding box center [762, 146] width 8 height 4
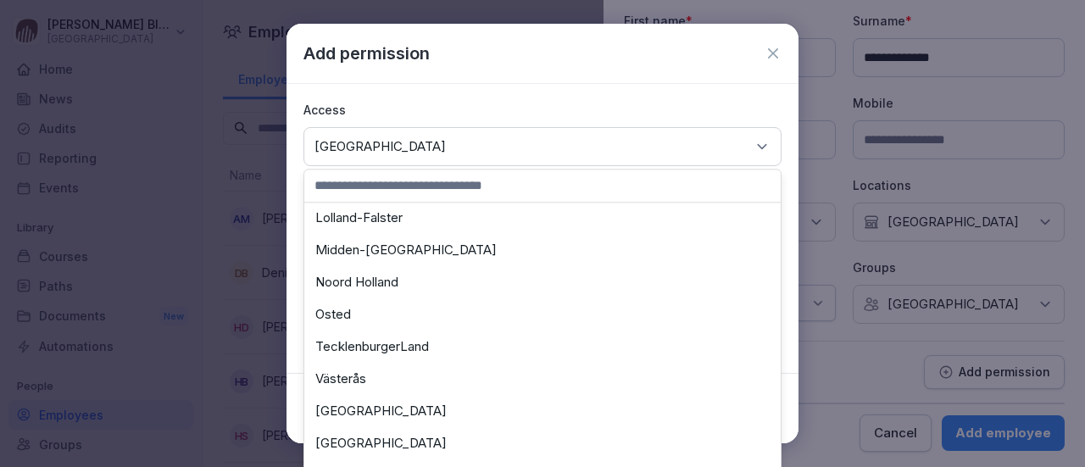
scroll to position [449, 0]
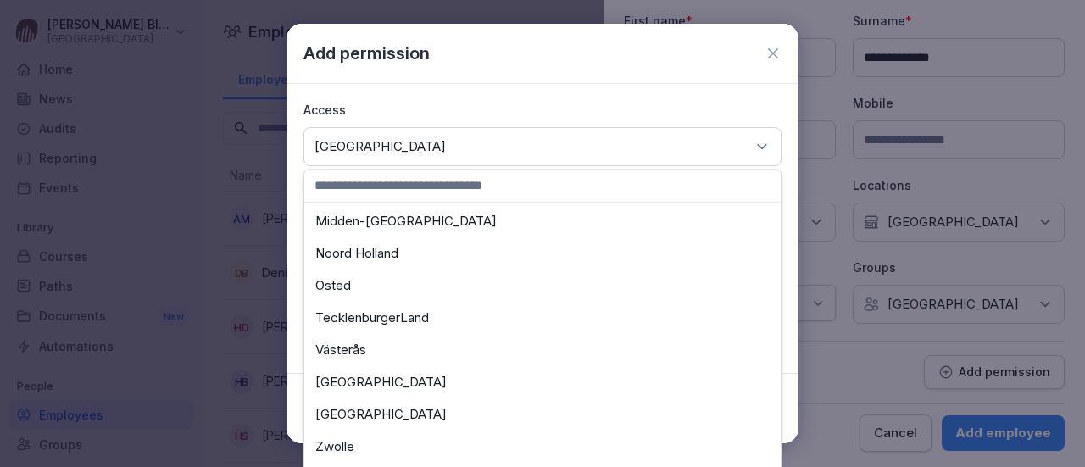
click at [366, 416] on div "[GEOGRAPHIC_DATA]" at bounding box center [543, 414] width 468 height 32
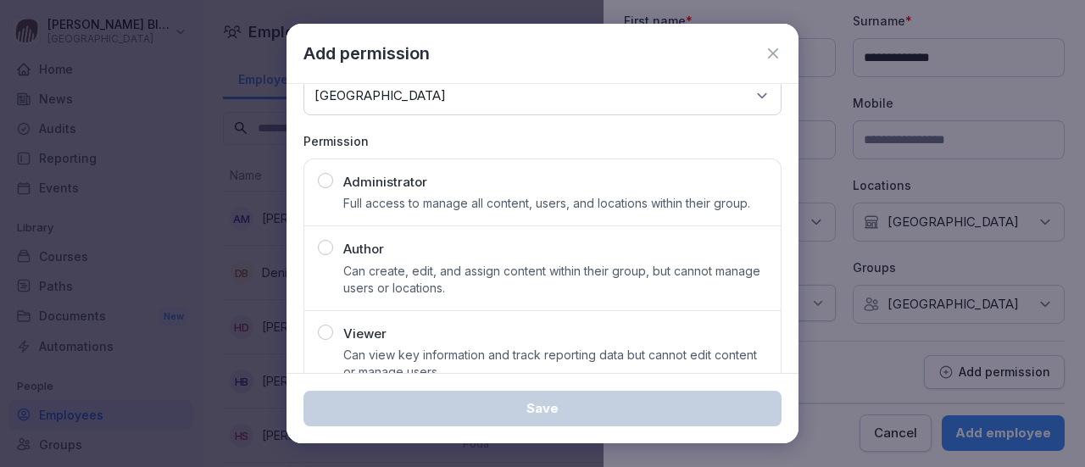
scroll to position [86, 0]
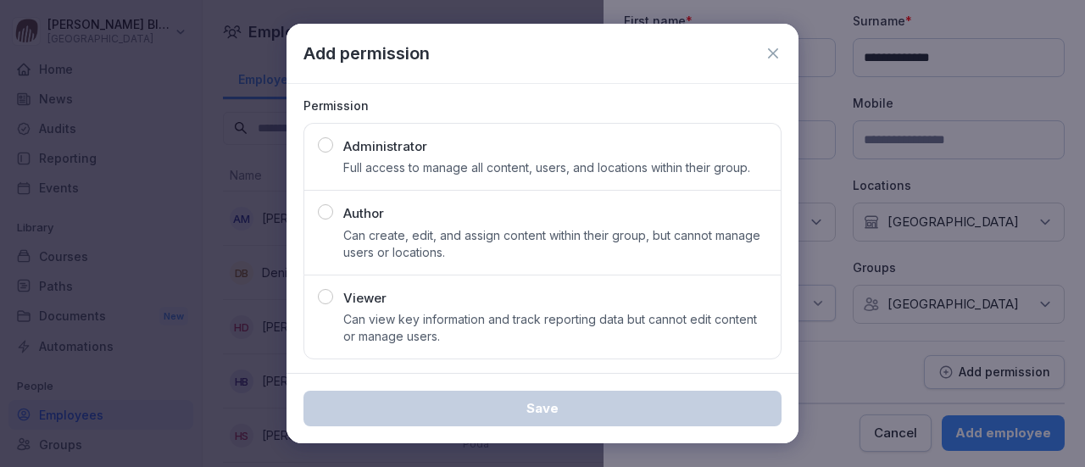
click at [325, 291] on div "button" at bounding box center [325, 296] width 15 height 15
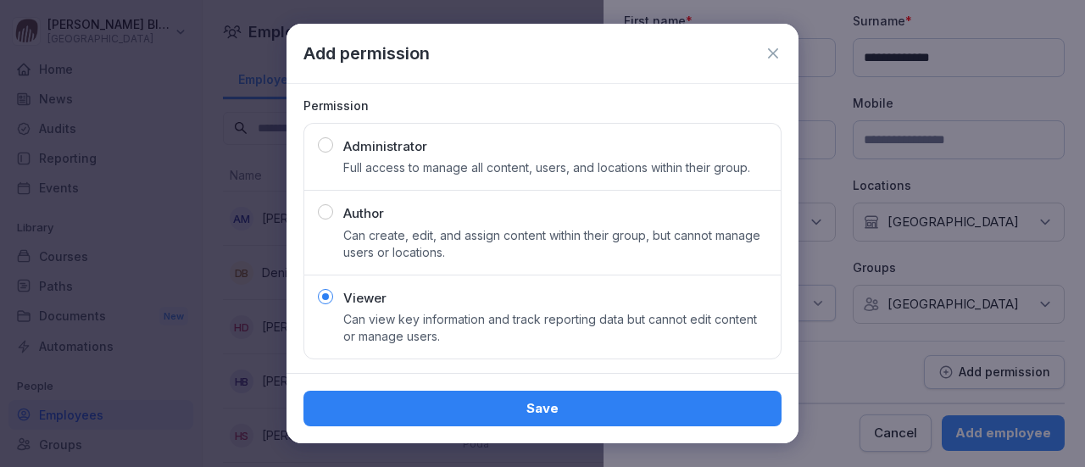
click at [507, 407] on div "Save" at bounding box center [542, 408] width 451 height 19
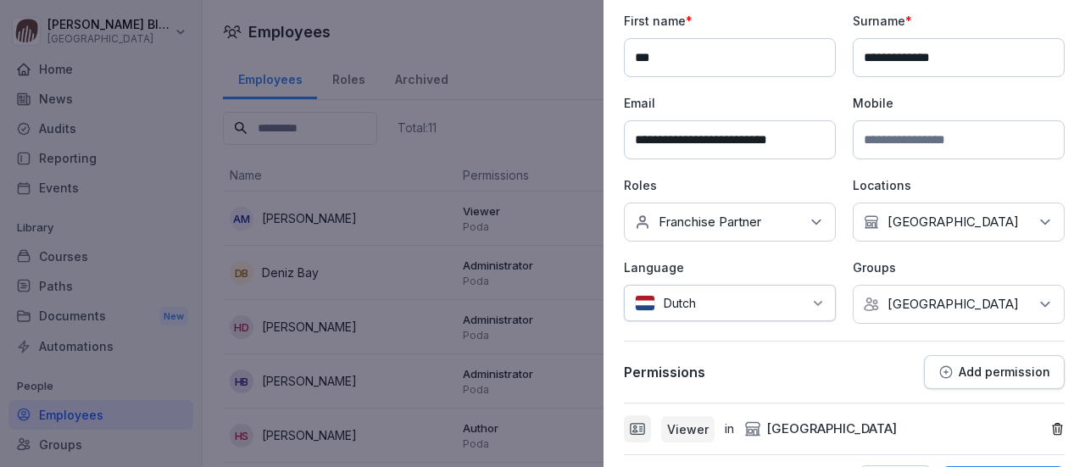
scroll to position [153, 0]
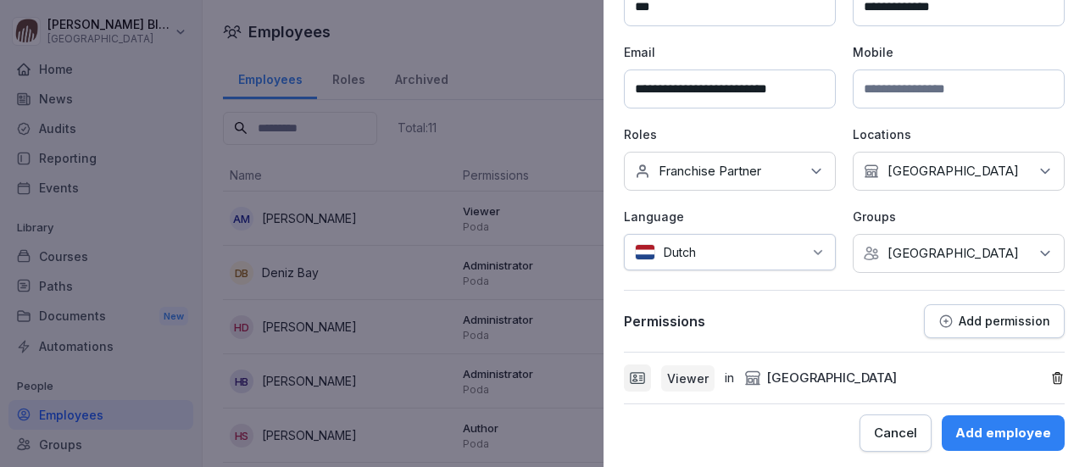
click at [973, 427] on div "Add employee" at bounding box center [1003, 433] width 96 height 19
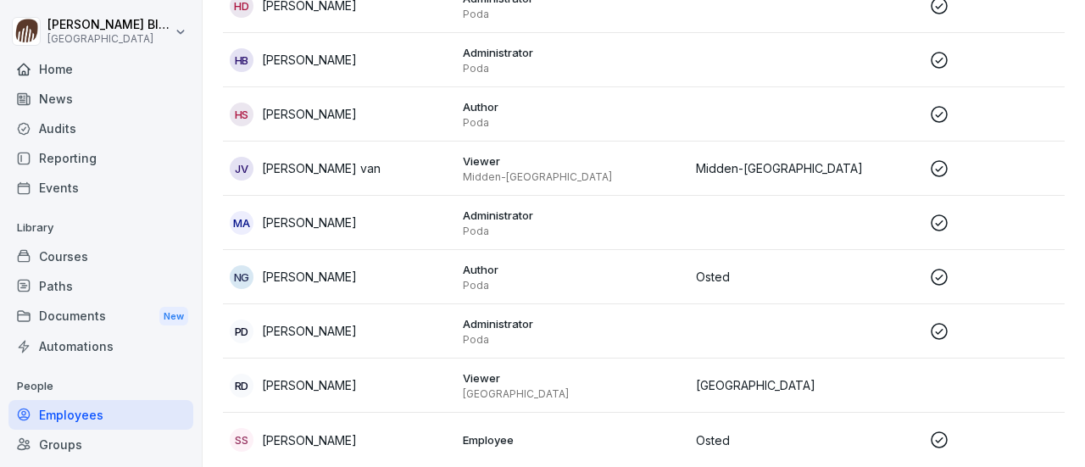
scroll to position [359, 0]
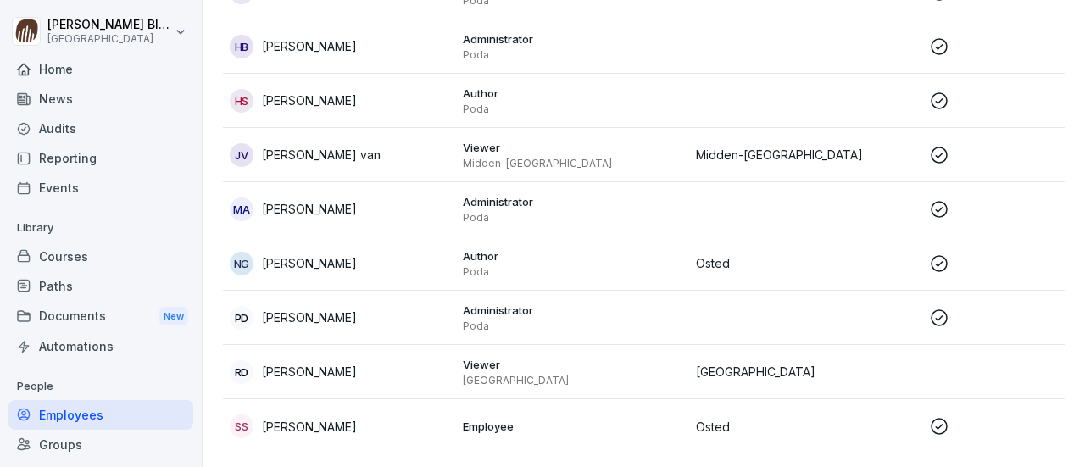
click at [320, 363] on p "Ron Leest van der" at bounding box center [309, 372] width 95 height 18
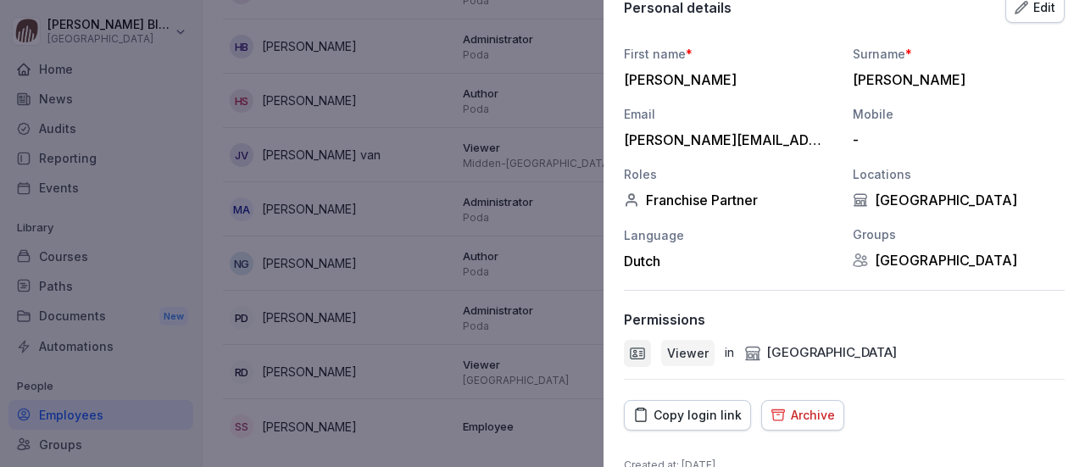
scroll to position [222, 0]
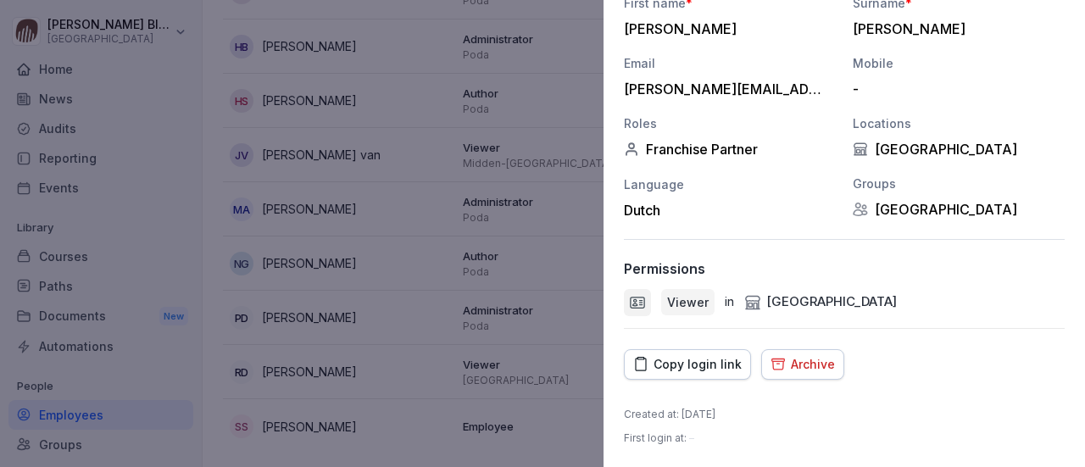
click at [675, 362] on div "Copy login link" at bounding box center [687, 364] width 108 height 19
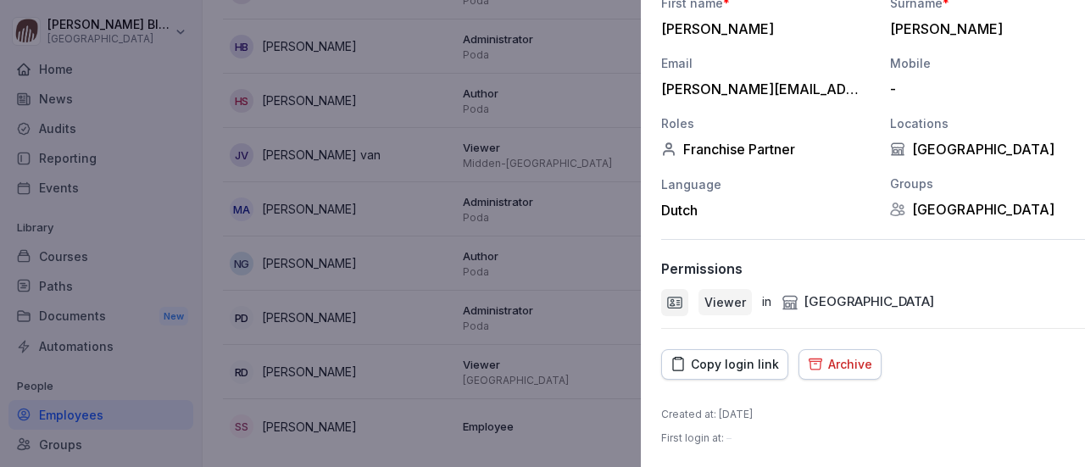
click at [557, 213] on div at bounding box center [542, 233] width 1085 height 467
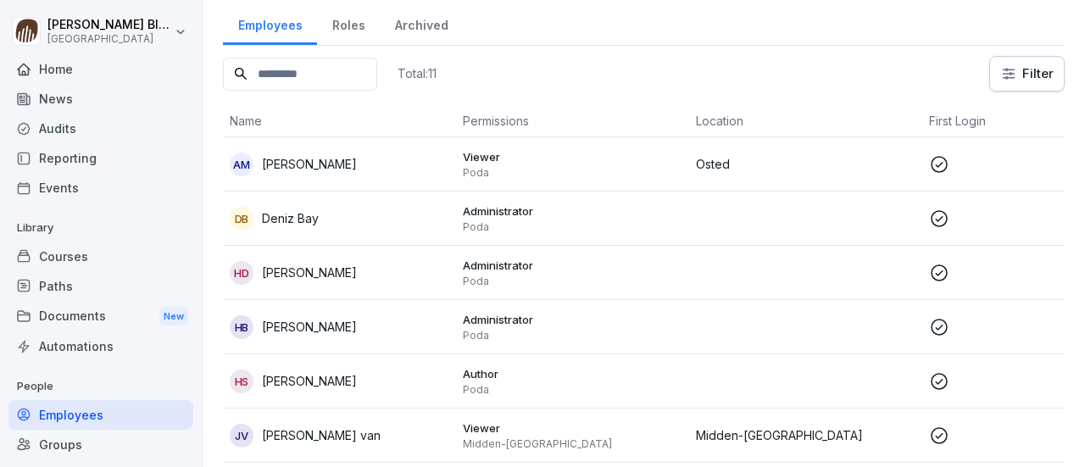
scroll to position [0, 0]
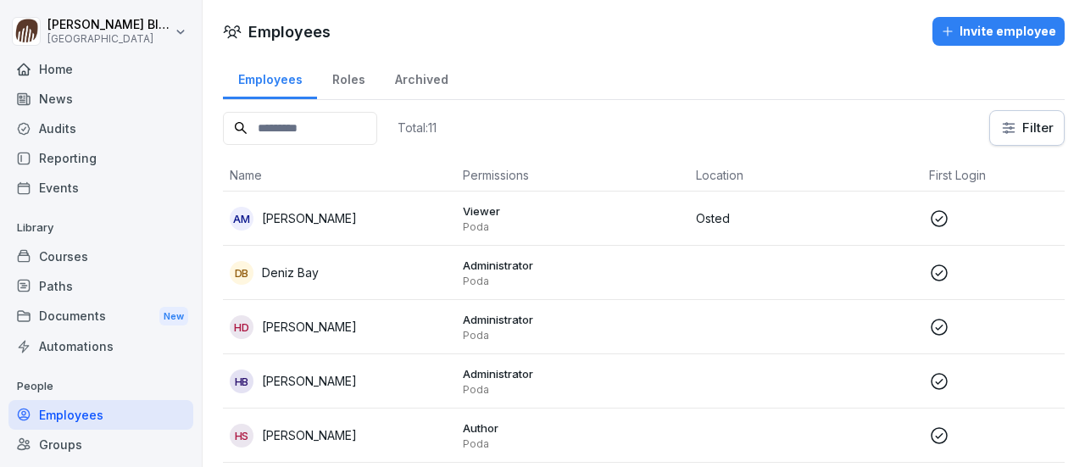
click at [990, 24] on div "Invite employee" at bounding box center [998, 31] width 115 height 19
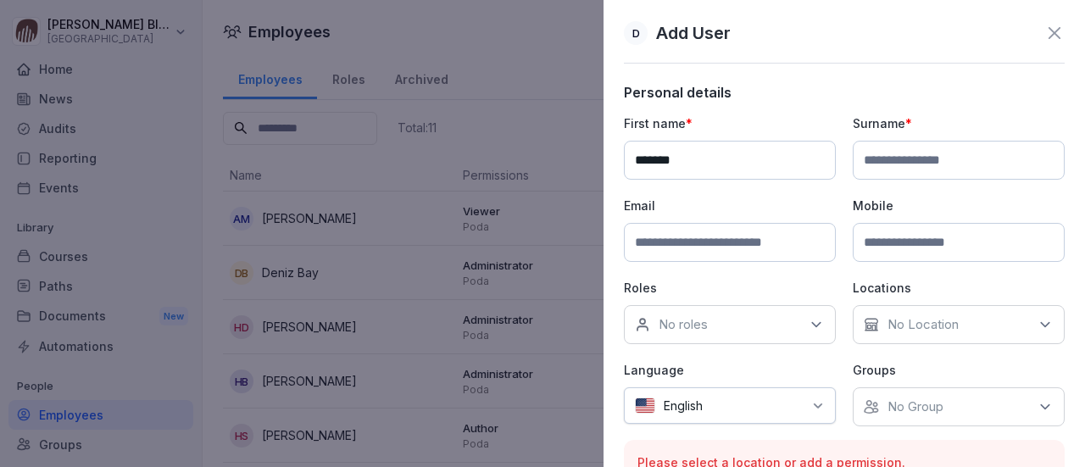
click at [642, 159] on input "*******" at bounding box center [730, 160] width 212 height 39
type input "*******"
click at [868, 157] on input at bounding box center [959, 160] width 212 height 39
type input "********"
click at [666, 242] on input at bounding box center [730, 242] width 212 height 39
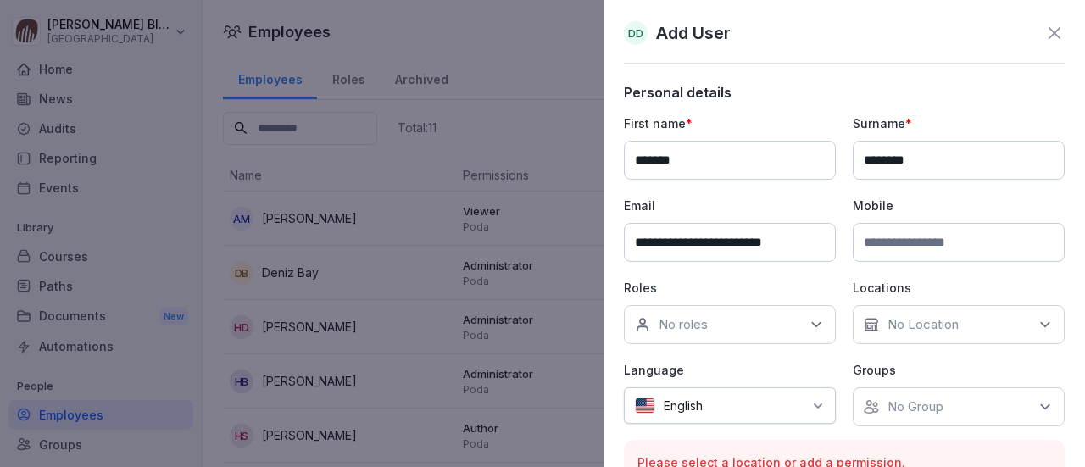
type input "**********"
click at [808, 320] on icon at bounding box center [816, 324] width 17 height 17
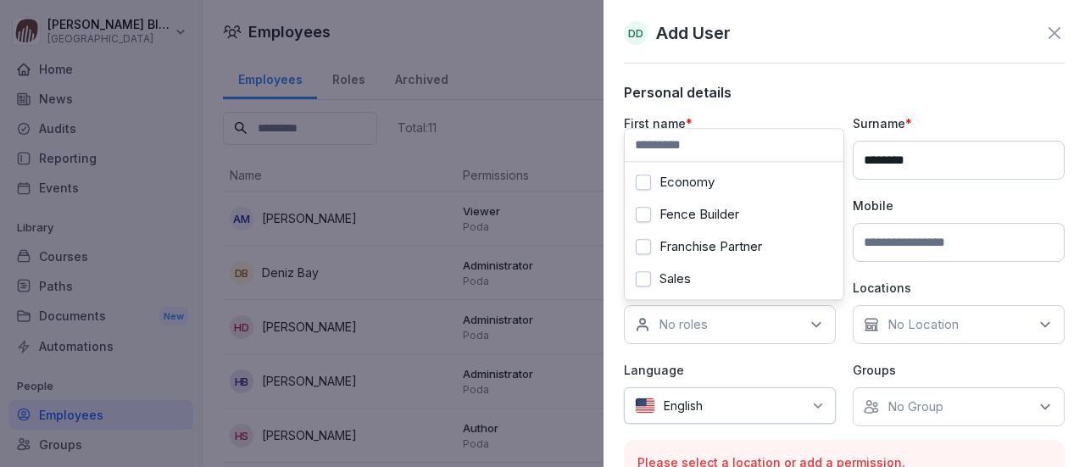
click at [645, 248] on button "Franchise Partner" at bounding box center [643, 246] width 15 height 15
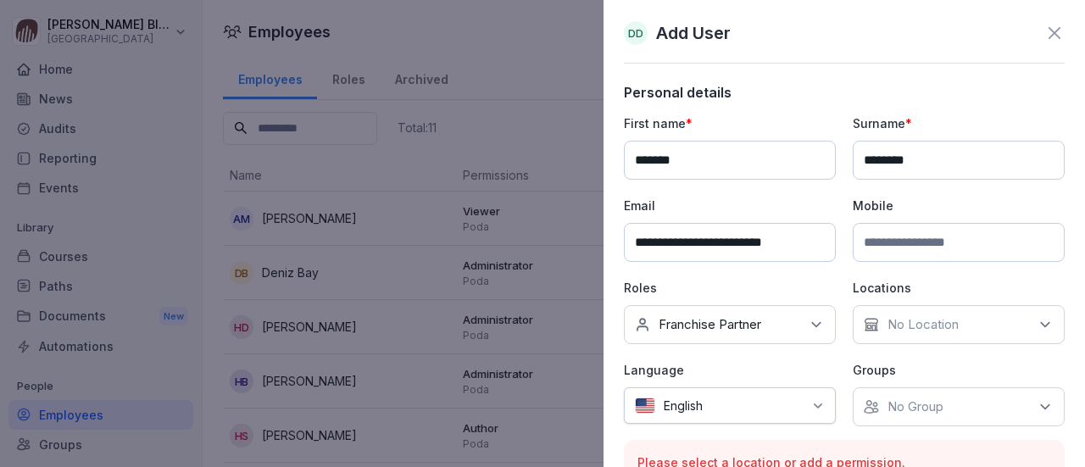
click at [1041, 323] on icon at bounding box center [1045, 325] width 8 height 4
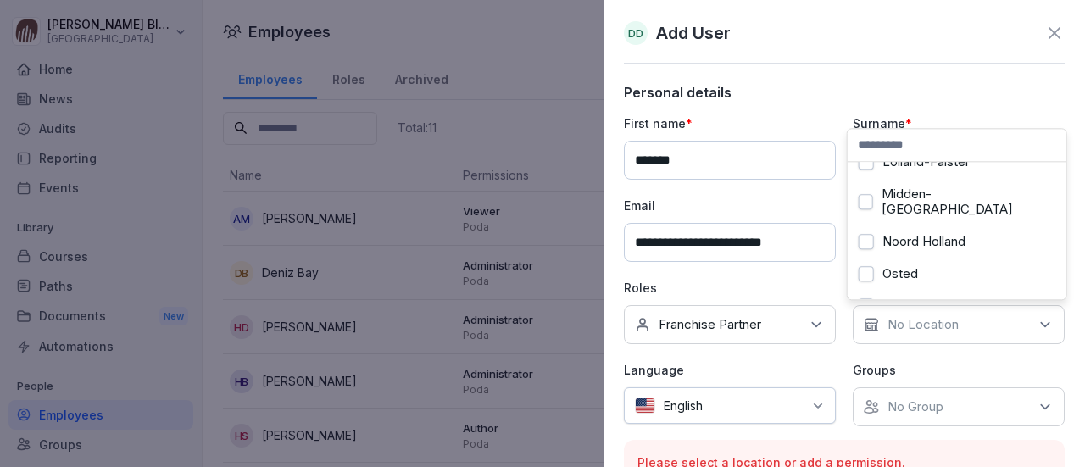
scroll to position [165, 0]
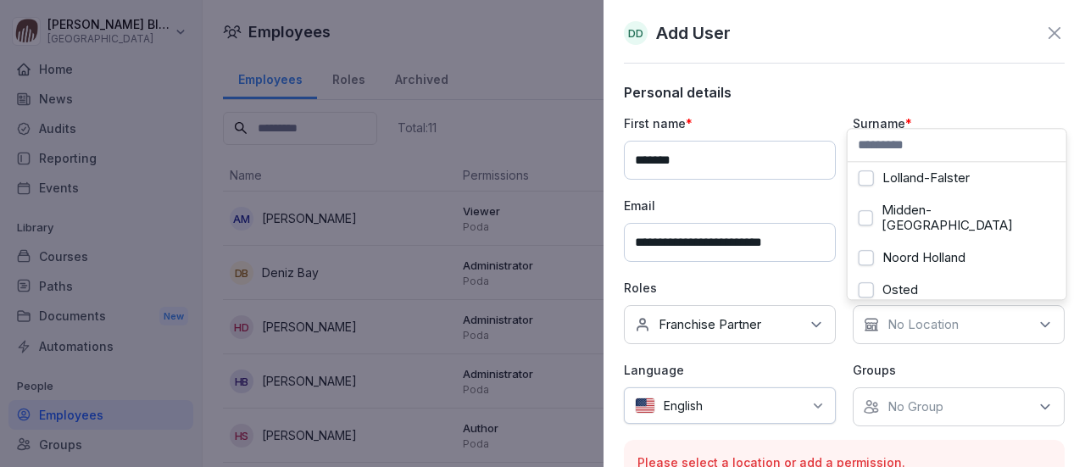
click at [865, 210] on button "Midden-[GEOGRAPHIC_DATA]" at bounding box center [866, 217] width 14 height 15
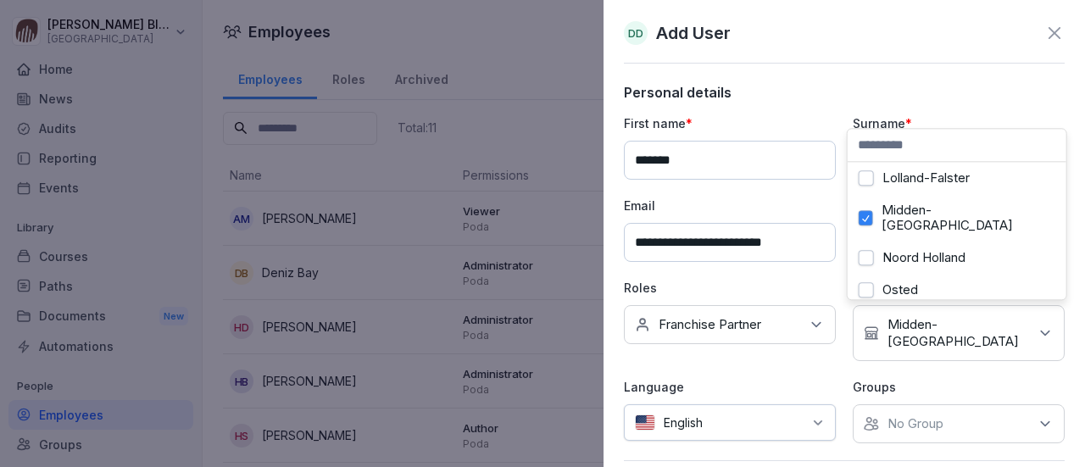
click at [815, 416] on icon at bounding box center [818, 423] width 14 height 14
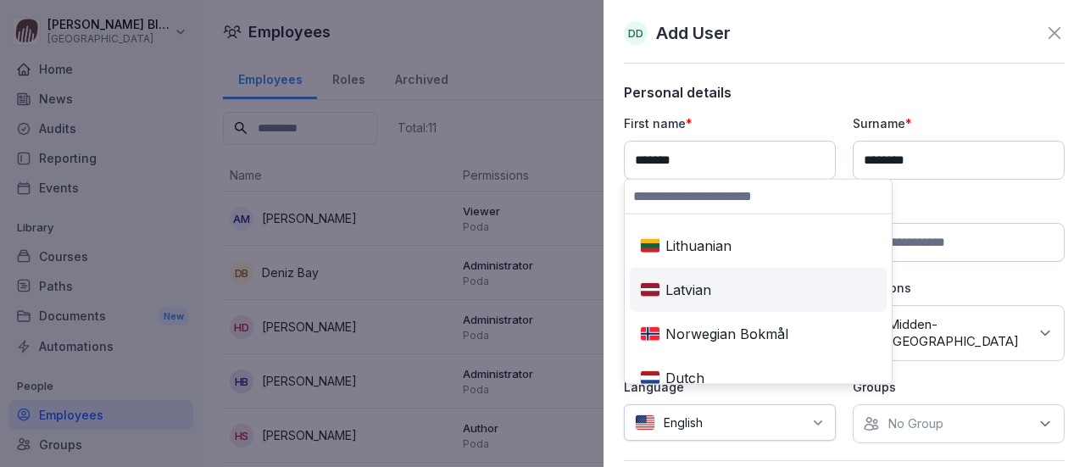
scroll to position [678, 0]
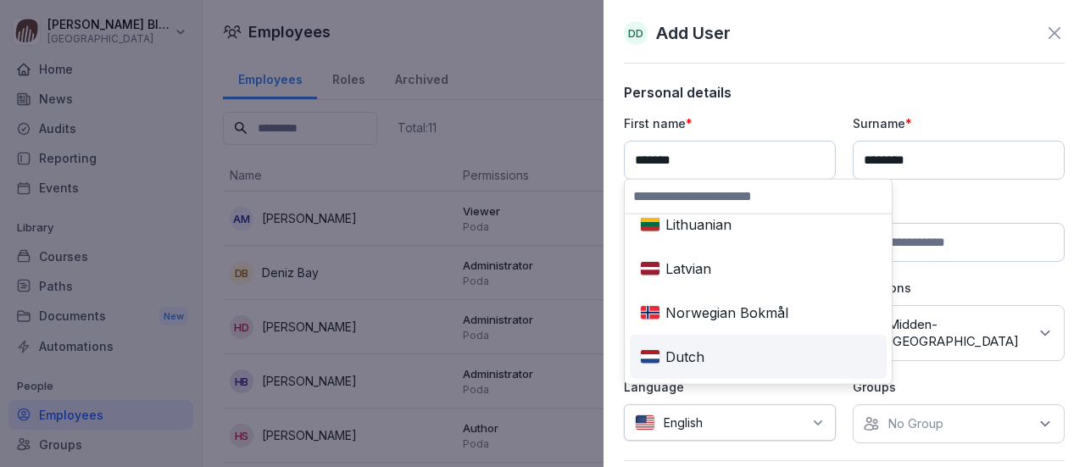
click at [686, 355] on div "Dutch" at bounding box center [758, 356] width 250 height 37
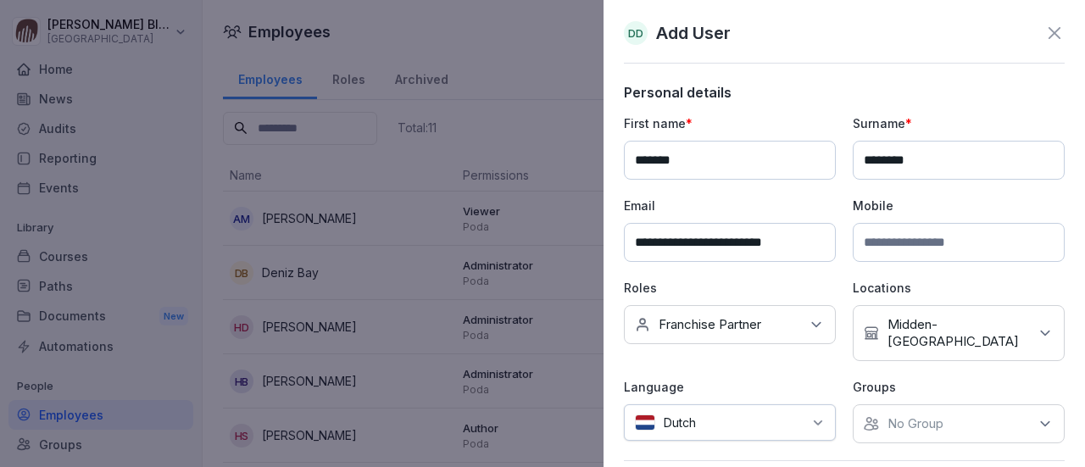
click at [1041, 422] on icon at bounding box center [1045, 424] width 8 height 4
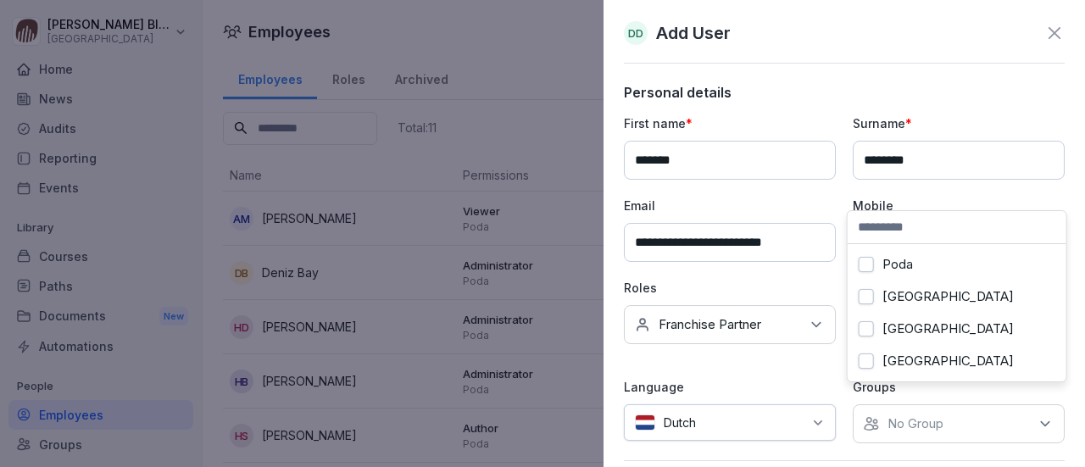
click at [865, 360] on button "[GEOGRAPHIC_DATA]" at bounding box center [866, 360] width 15 height 15
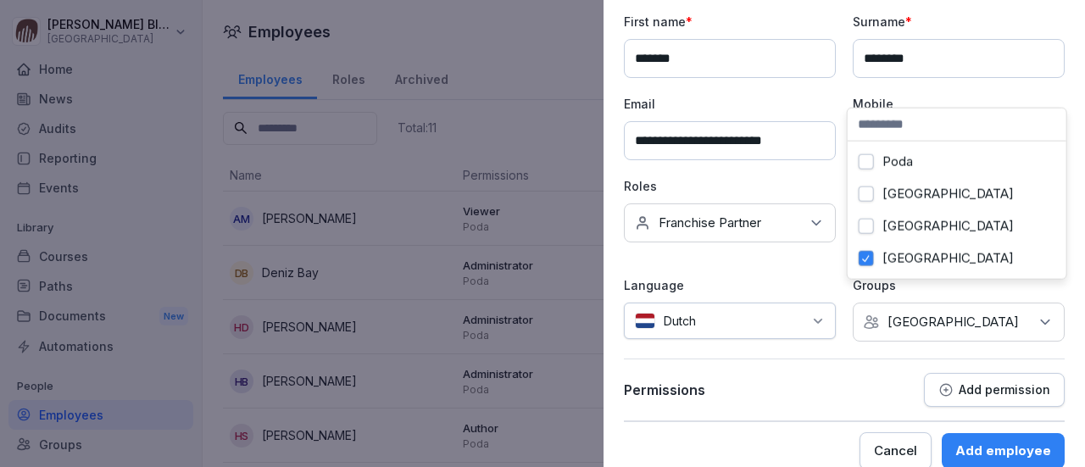
scroll to position [103, 0]
click at [959, 382] on p "Add permission" at bounding box center [1005, 389] width 92 height 14
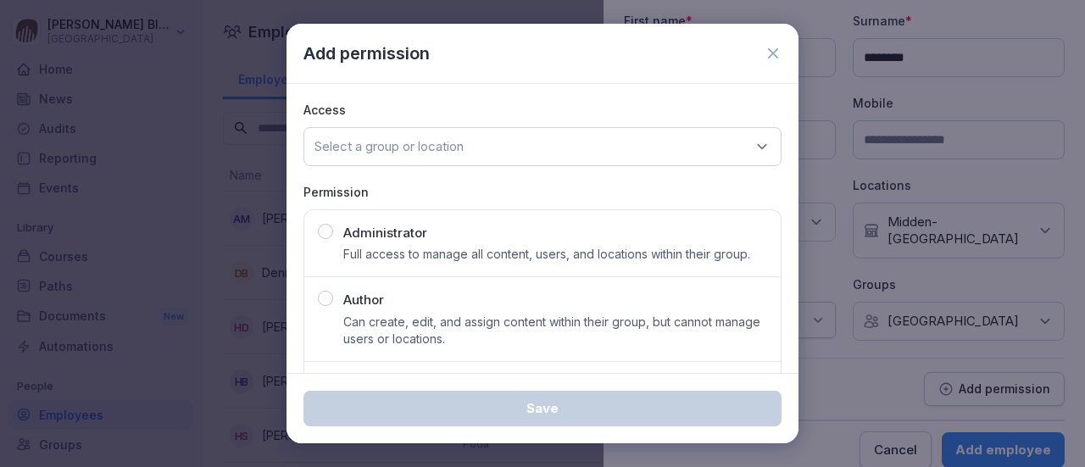
click at [758, 145] on icon at bounding box center [762, 146] width 8 height 4
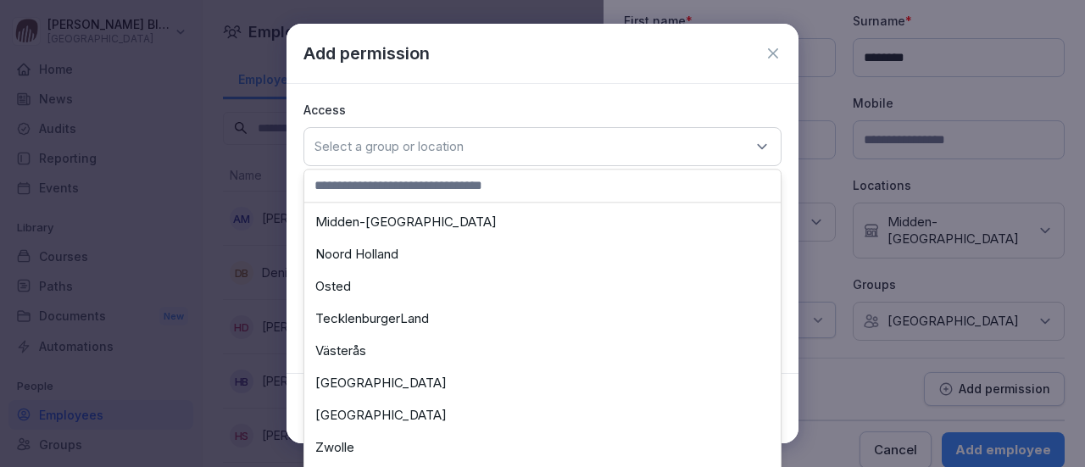
scroll to position [449, 0]
click at [385, 223] on div "Midden-[GEOGRAPHIC_DATA]" at bounding box center [543, 221] width 468 height 32
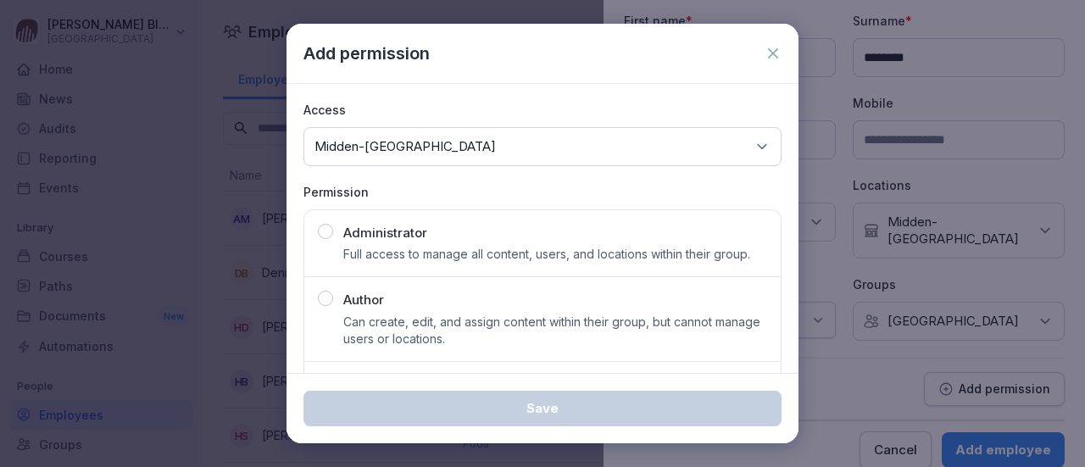
scroll to position [86, 0]
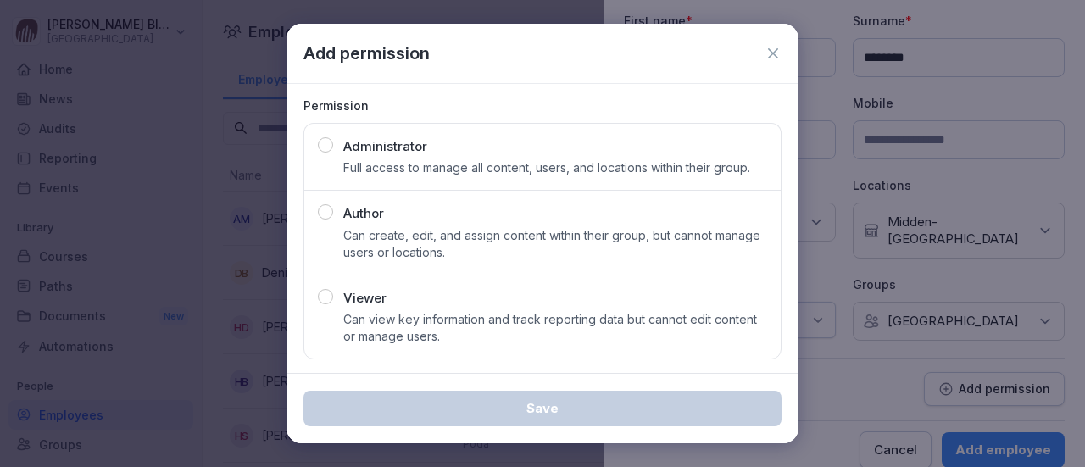
click at [325, 294] on div "button" at bounding box center [325, 296] width 15 height 15
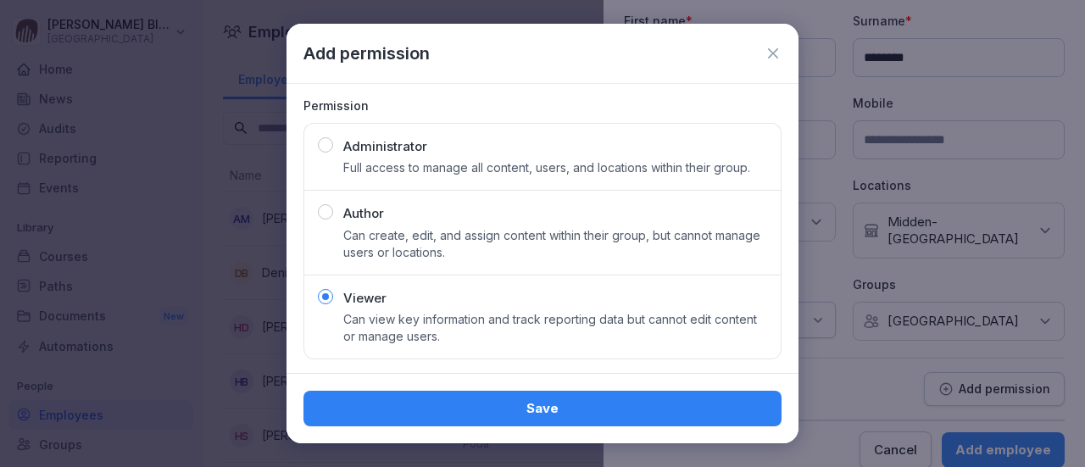
click at [507, 406] on div "Save" at bounding box center [542, 408] width 451 height 19
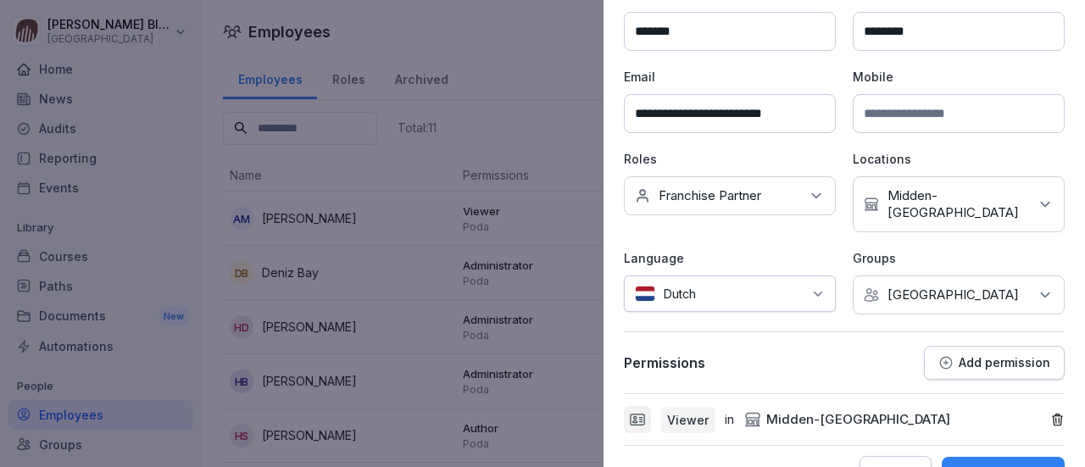
scroll to position [153, 0]
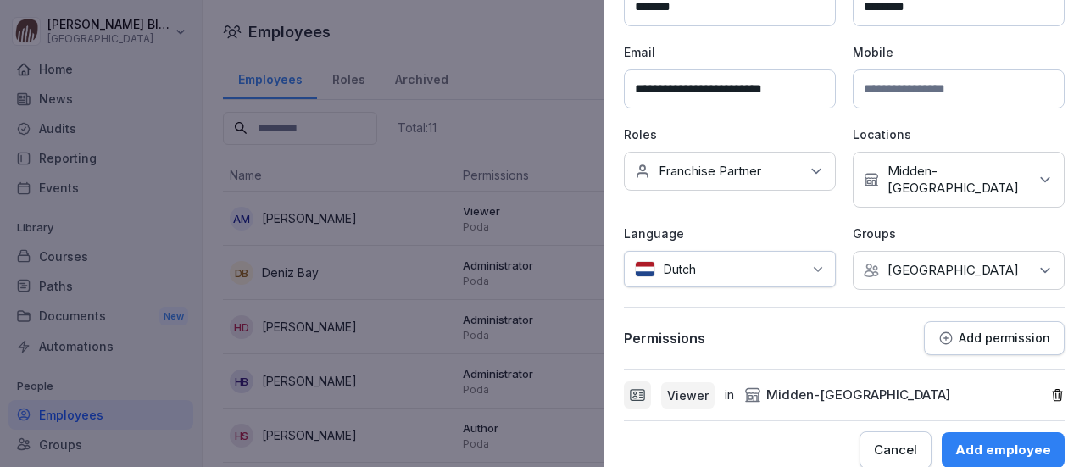
click at [981, 441] on div "Add employee" at bounding box center [1003, 450] width 96 height 19
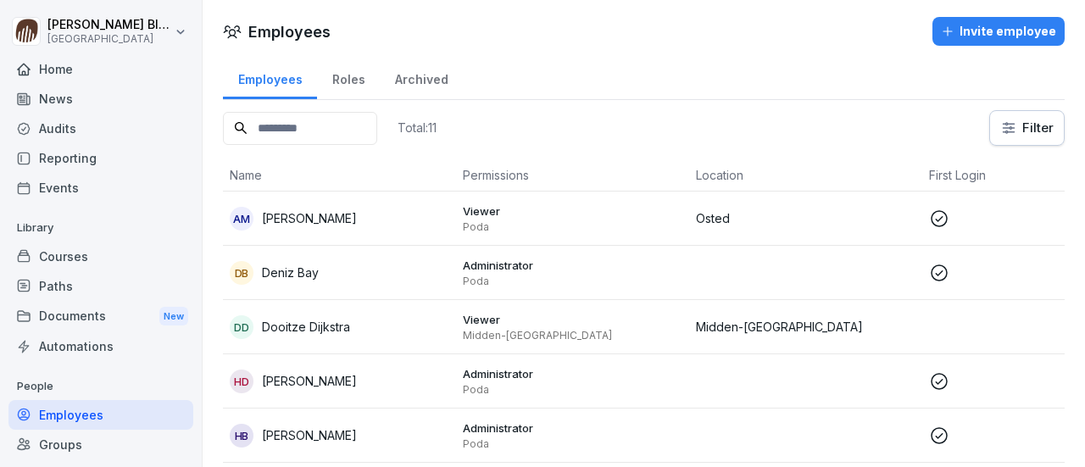
click at [338, 331] on p "Dooitze Dijkstra" at bounding box center [306, 327] width 88 height 18
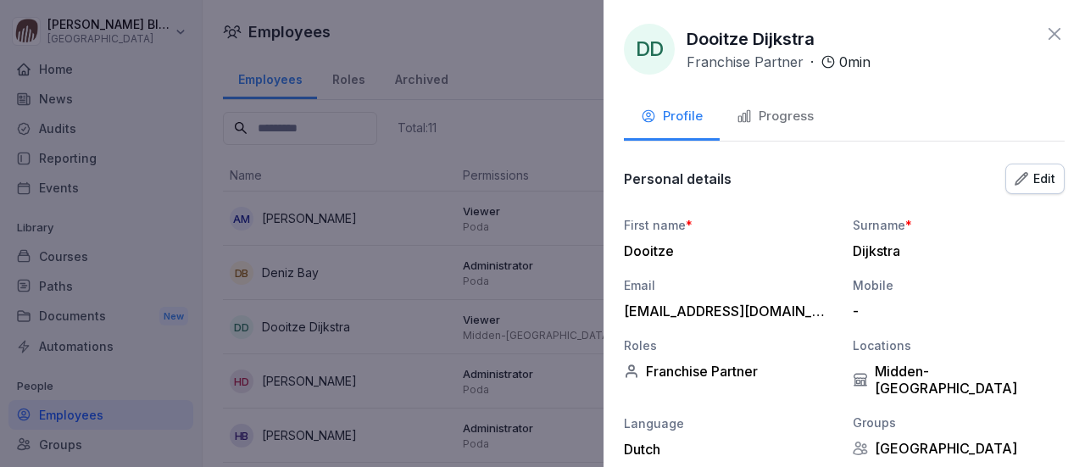
scroll to position [222, 0]
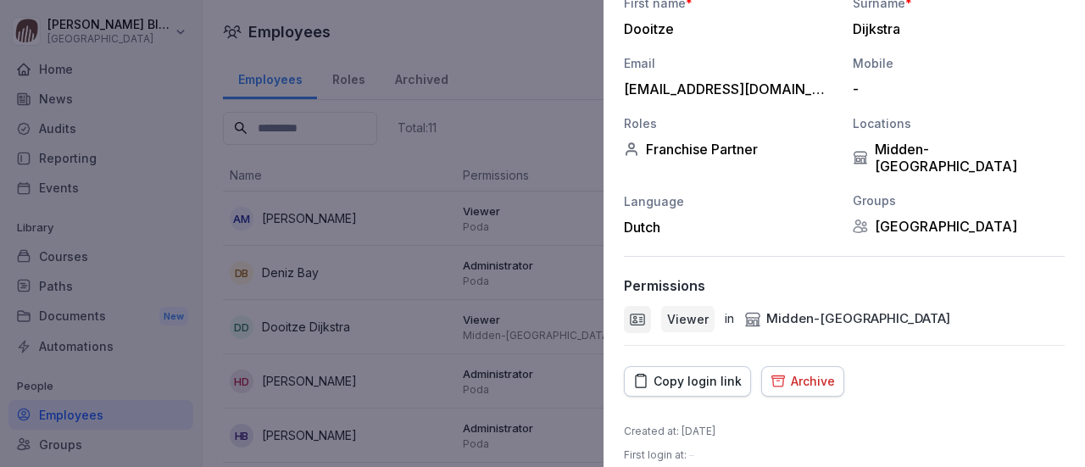
click at [692, 372] on div "Copy login link" at bounding box center [687, 381] width 108 height 19
click at [687, 372] on div "Copy login link" at bounding box center [687, 381] width 108 height 19
click at [507, 135] on div at bounding box center [542, 233] width 1085 height 467
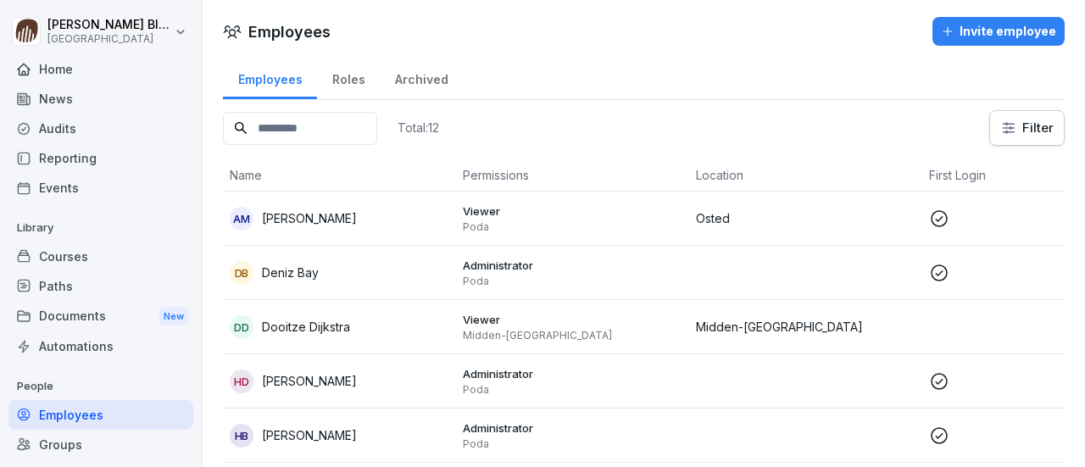
click at [998, 33] on div "Invite employee" at bounding box center [998, 31] width 115 height 19
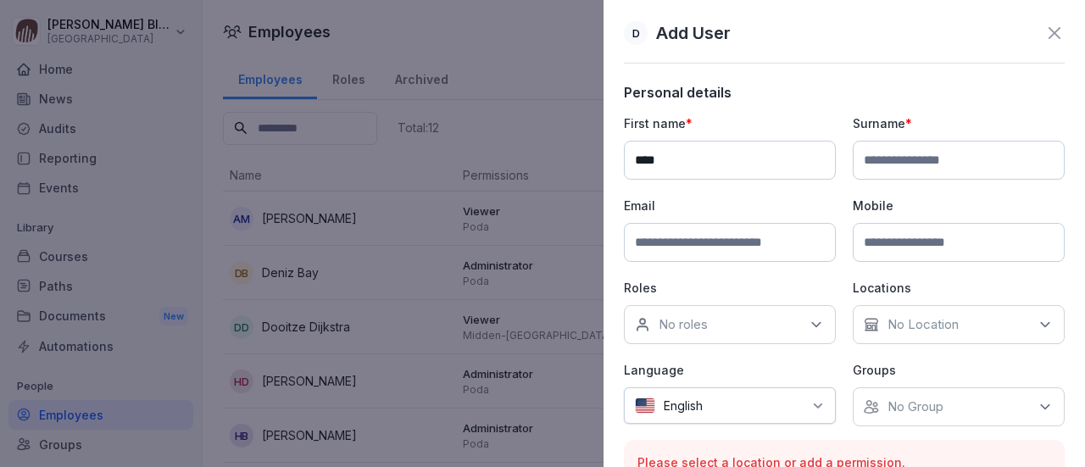
type input "****"
click at [870, 159] on input at bounding box center [959, 160] width 212 height 39
type input "**********"
click at [732, 242] on input at bounding box center [730, 242] width 212 height 39
type input "**********"
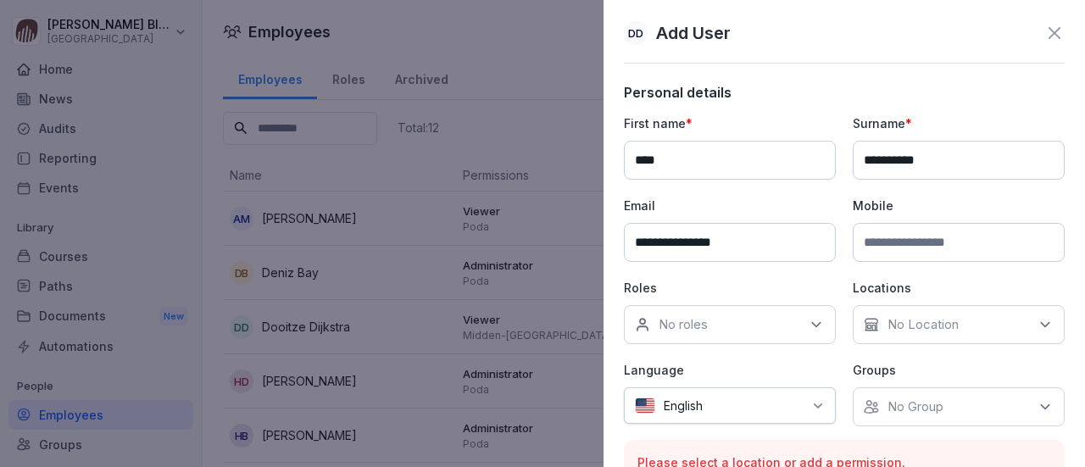
click at [809, 322] on icon at bounding box center [816, 324] width 17 height 17
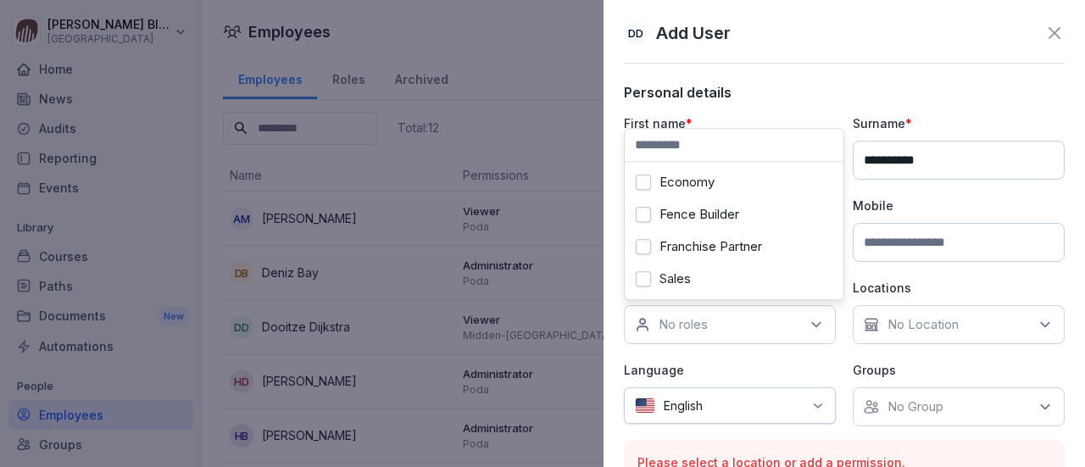
click at [644, 245] on button "Franchise Partner" at bounding box center [643, 246] width 15 height 15
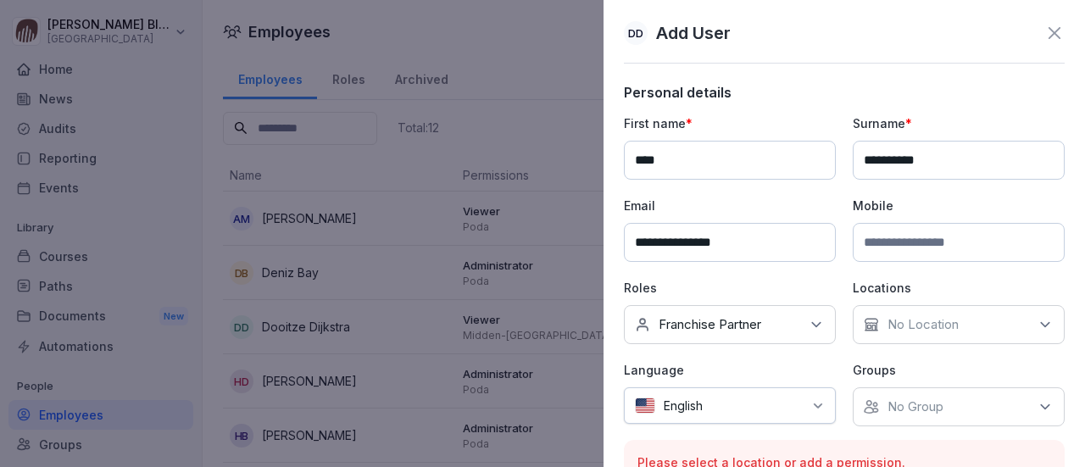
click at [1037, 323] on icon at bounding box center [1045, 324] width 17 height 17
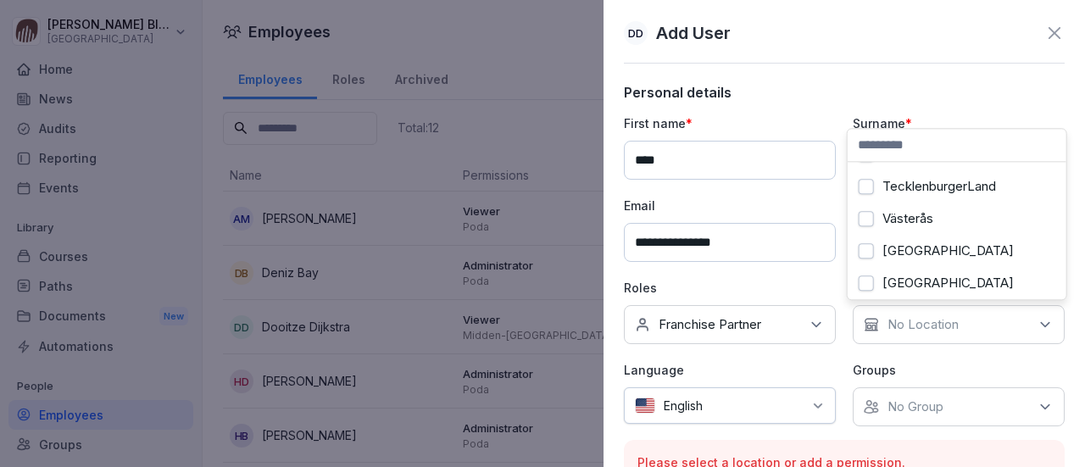
scroll to position [335, 0]
click at [871, 274] on button "Zwolle" at bounding box center [866, 281] width 15 height 15
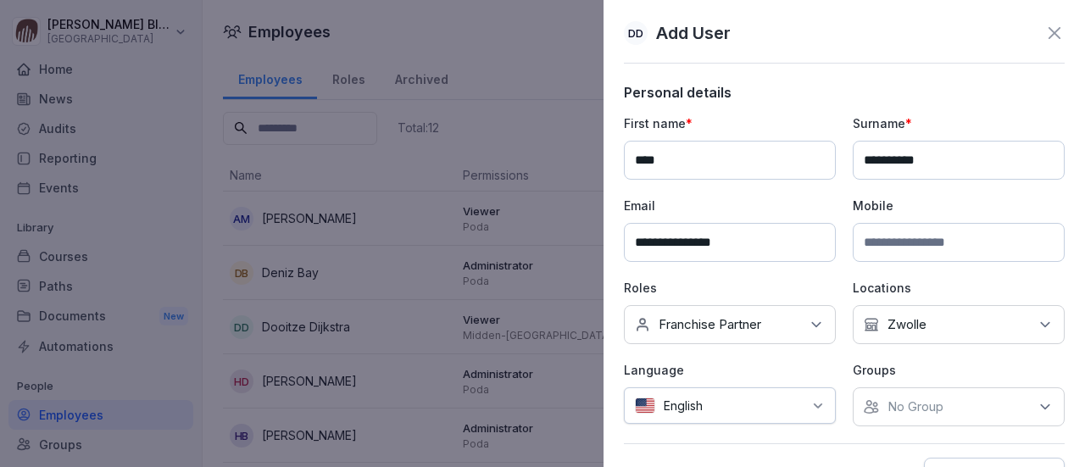
click at [812, 401] on icon at bounding box center [818, 406] width 14 height 14
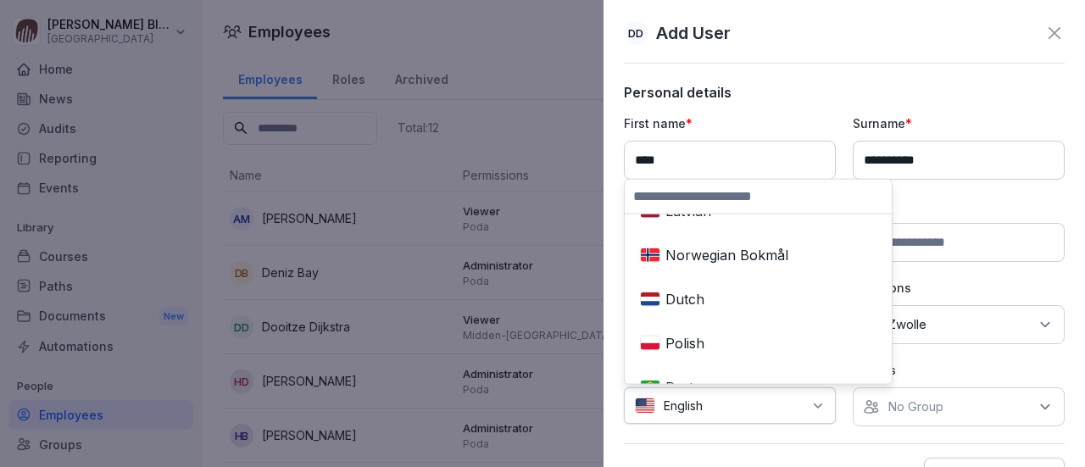
scroll to position [763, 0]
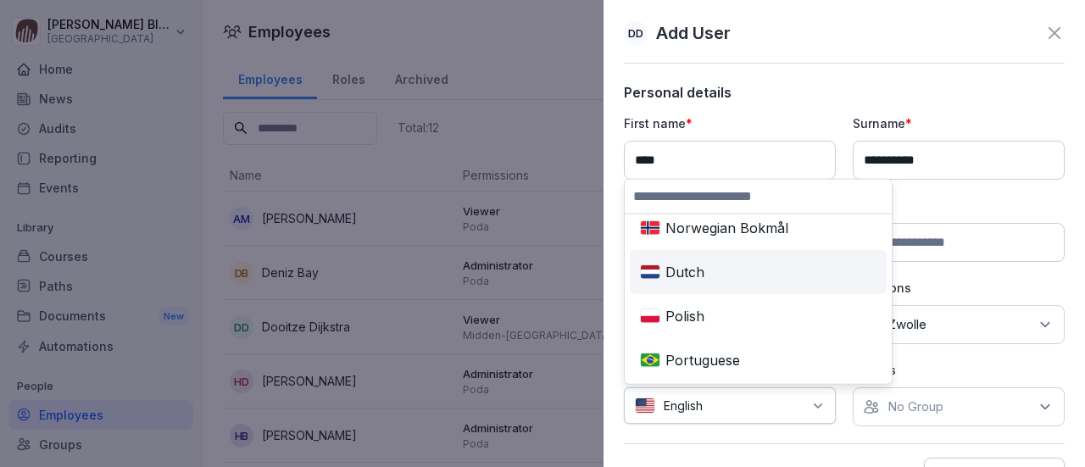
click at [704, 276] on div "Dutch" at bounding box center [758, 271] width 250 height 37
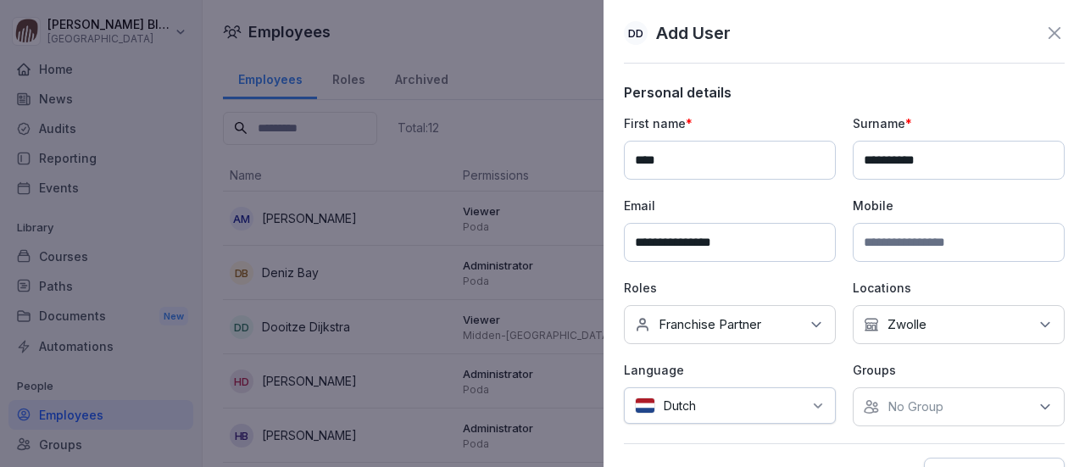
click at [1037, 408] on icon at bounding box center [1045, 406] width 17 height 17
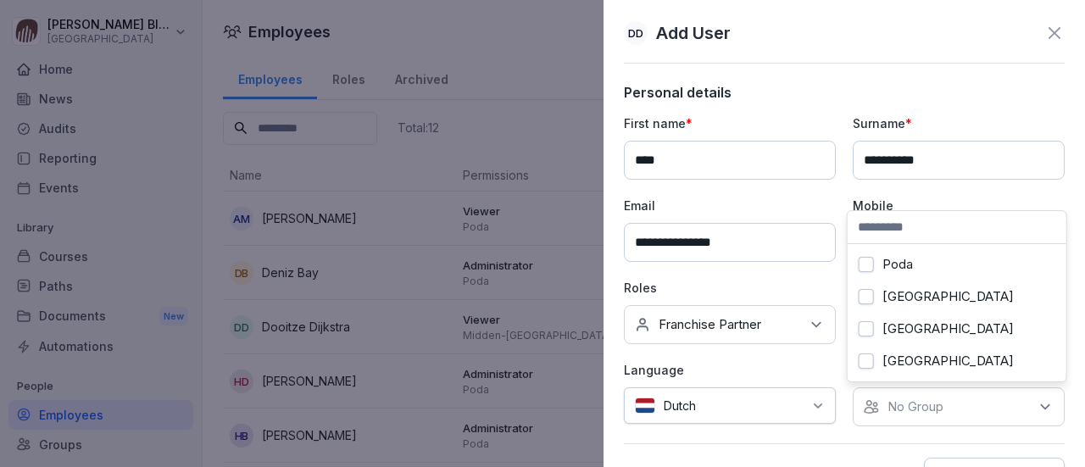
click at [867, 363] on button "[GEOGRAPHIC_DATA]" at bounding box center [866, 360] width 15 height 15
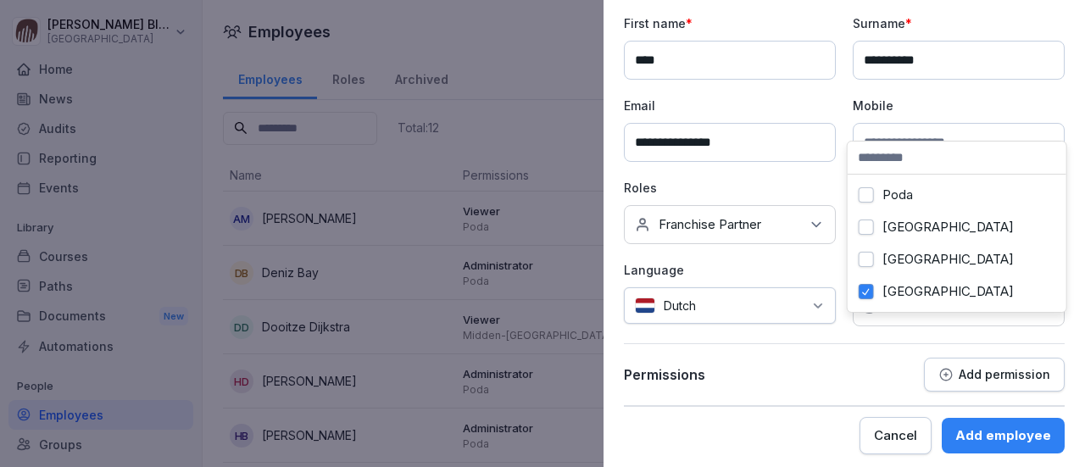
scroll to position [103, 0]
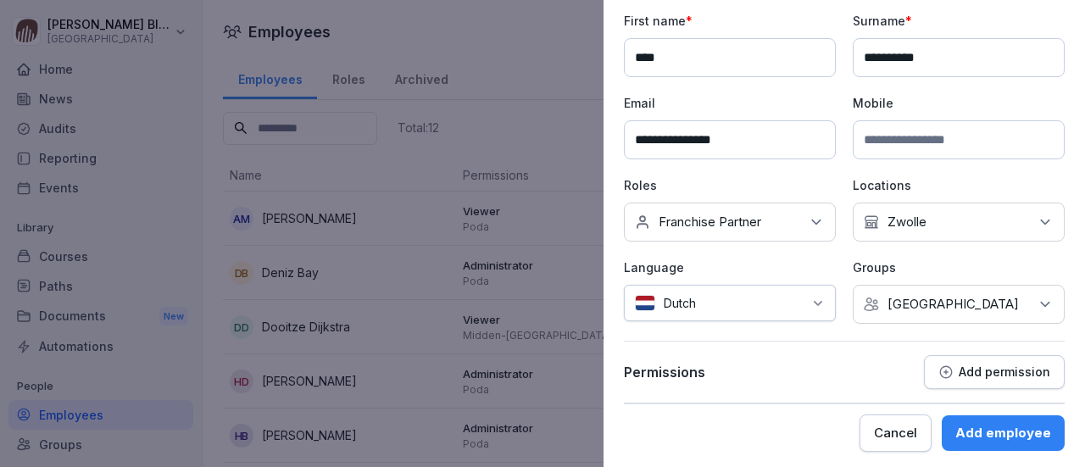
click at [959, 372] on p "Add permission" at bounding box center [1005, 372] width 92 height 14
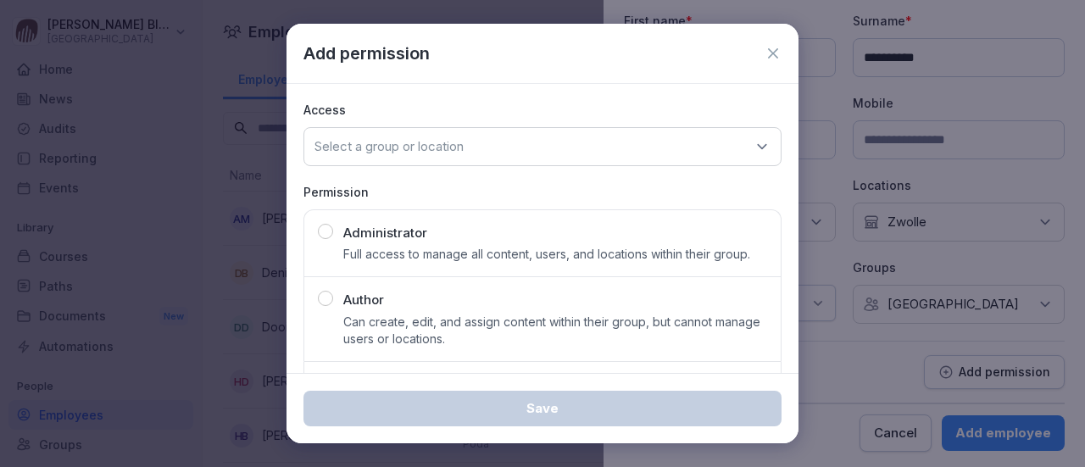
click at [753, 147] on icon at bounding box center [761, 146] width 17 height 17
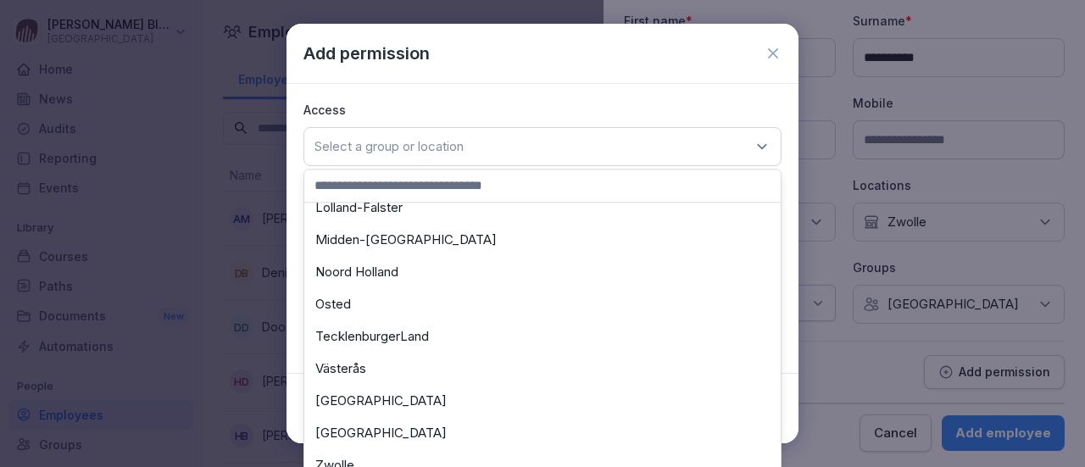
scroll to position [449, 0]
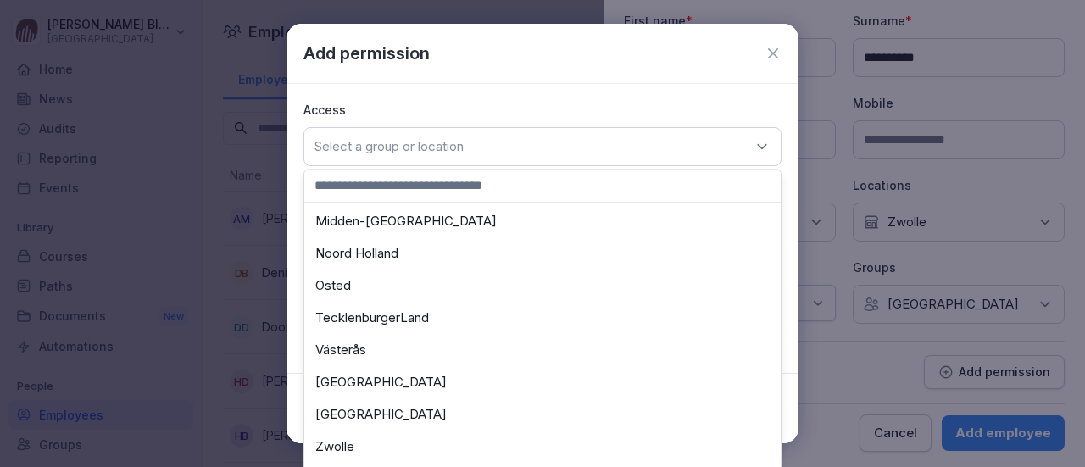
drag, startPoint x: 349, startPoint y: 445, endPoint x: 346, endPoint y: 436, distance: 9.9
click at [347, 442] on div "Zwolle" at bounding box center [543, 447] width 468 height 32
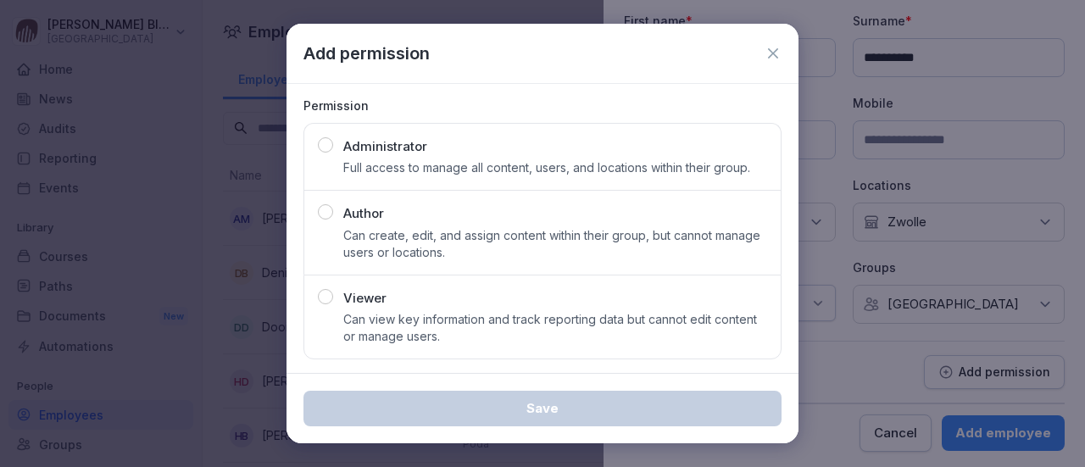
scroll to position [86, 0]
click at [325, 297] on div "button" at bounding box center [325, 296] width 15 height 15
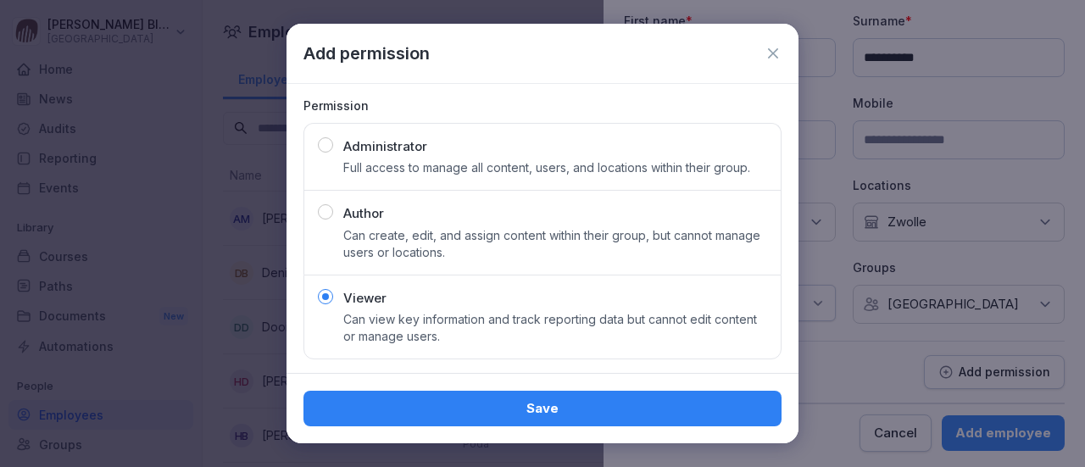
click at [498, 403] on div "Save" at bounding box center [542, 408] width 451 height 19
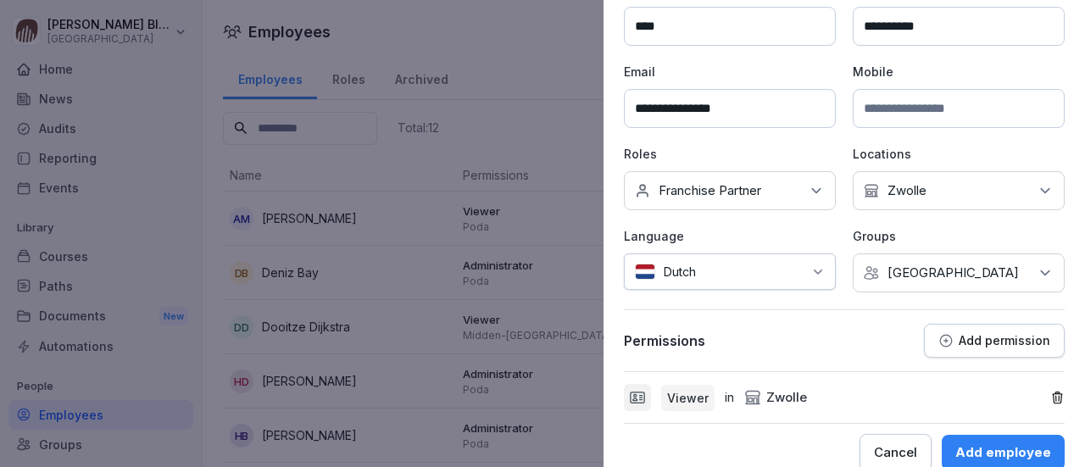
scroll to position [153, 0]
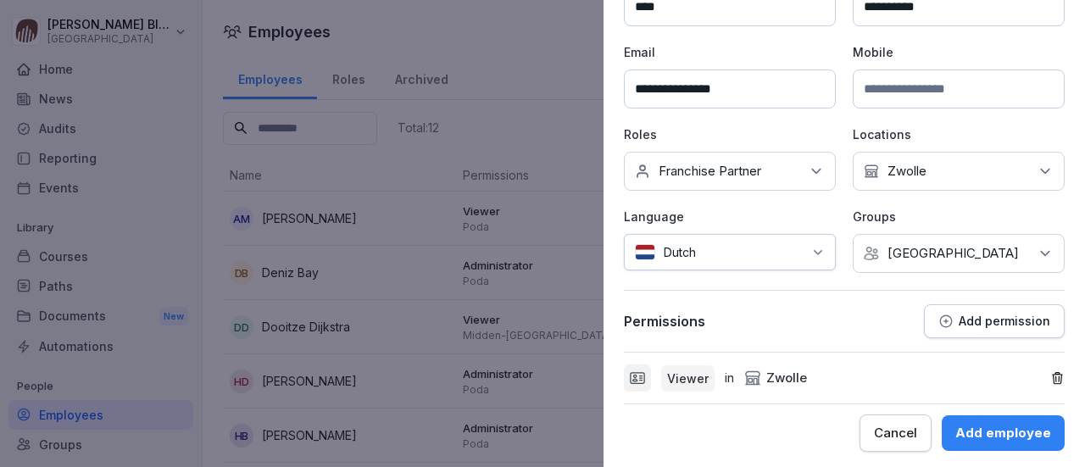
click at [982, 428] on div "Add employee" at bounding box center [1003, 433] width 96 height 19
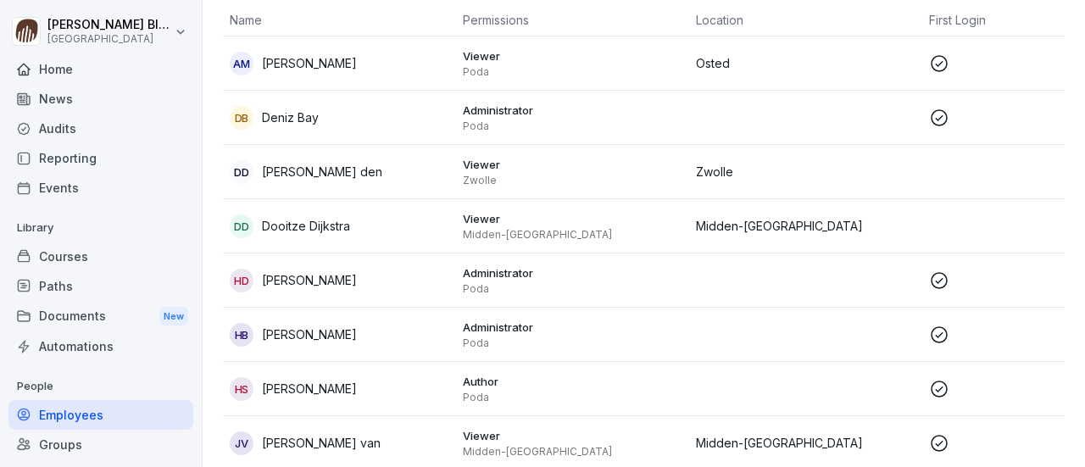
scroll to position [129, 0]
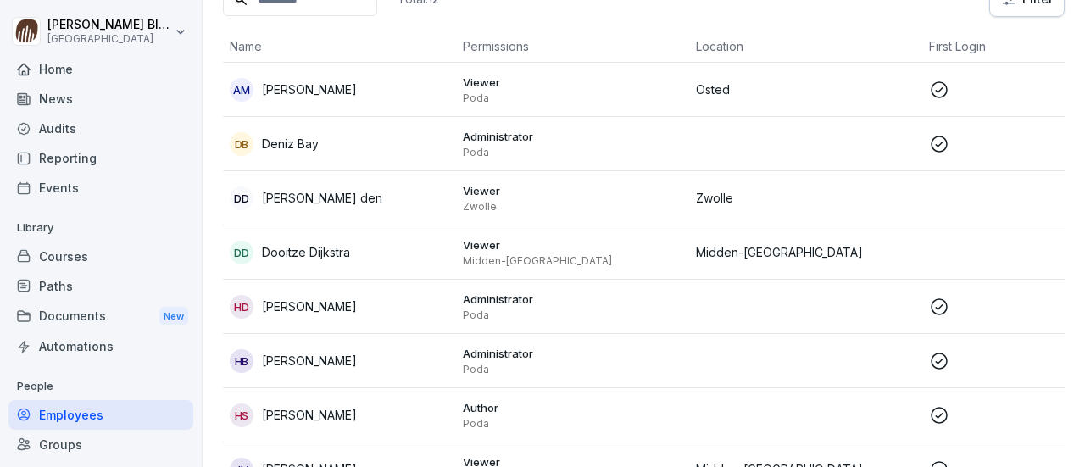
click at [310, 193] on p "Dirk Besten den" at bounding box center [322, 198] width 120 height 18
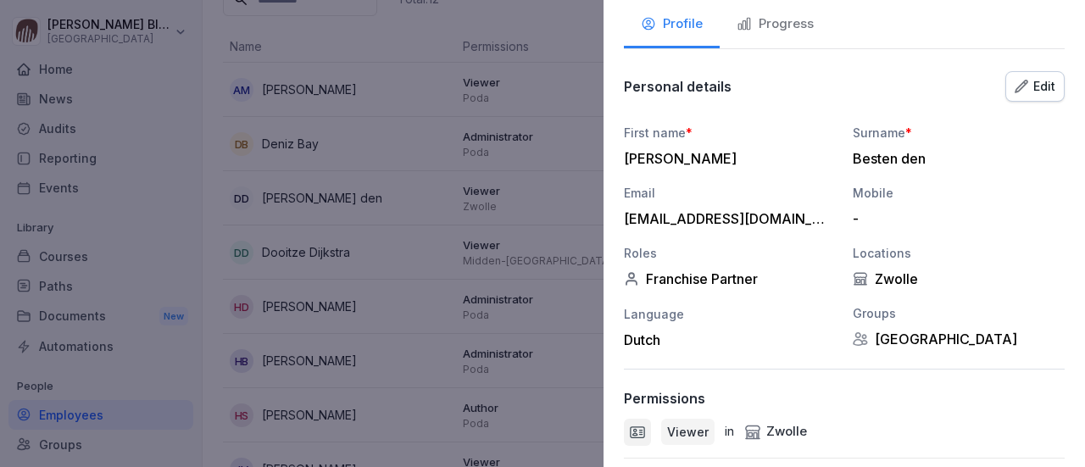
scroll to position [222, 0]
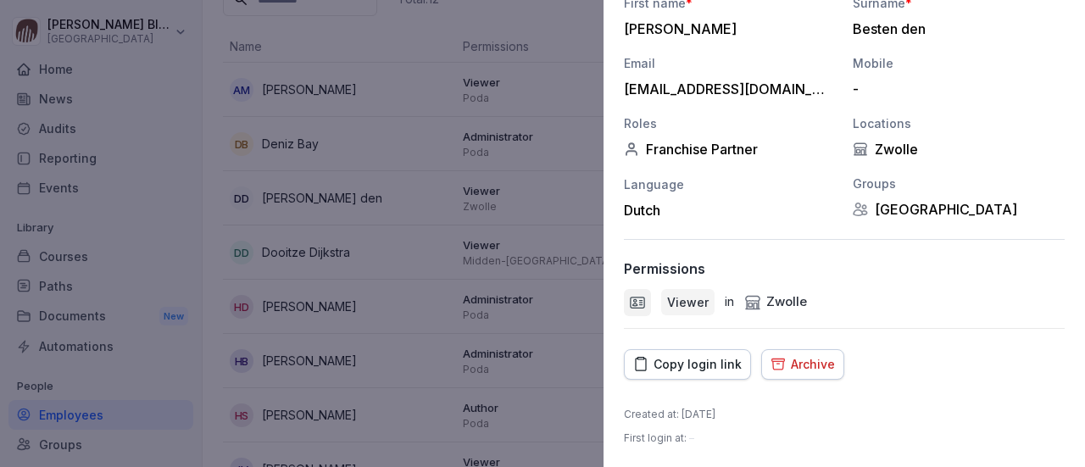
click at [687, 361] on div "Copy login link" at bounding box center [687, 364] width 108 height 19
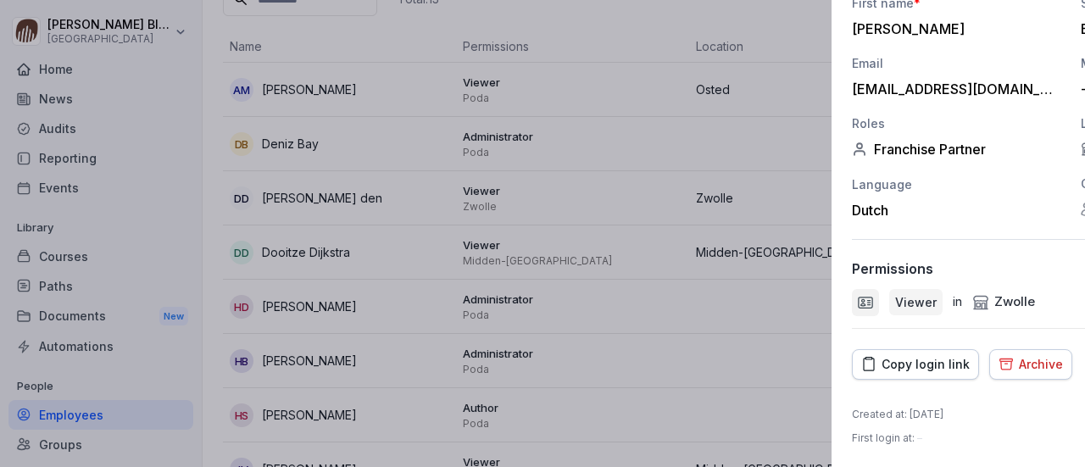
click at [480, 297] on div at bounding box center [542, 233] width 1085 height 467
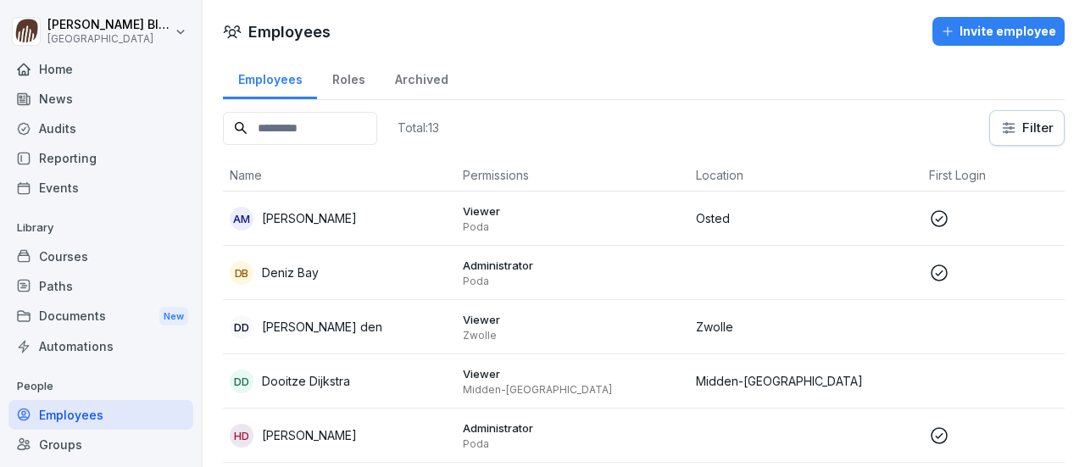
scroll to position [0, 0]
click at [969, 32] on div "Invite employee" at bounding box center [998, 31] width 115 height 19
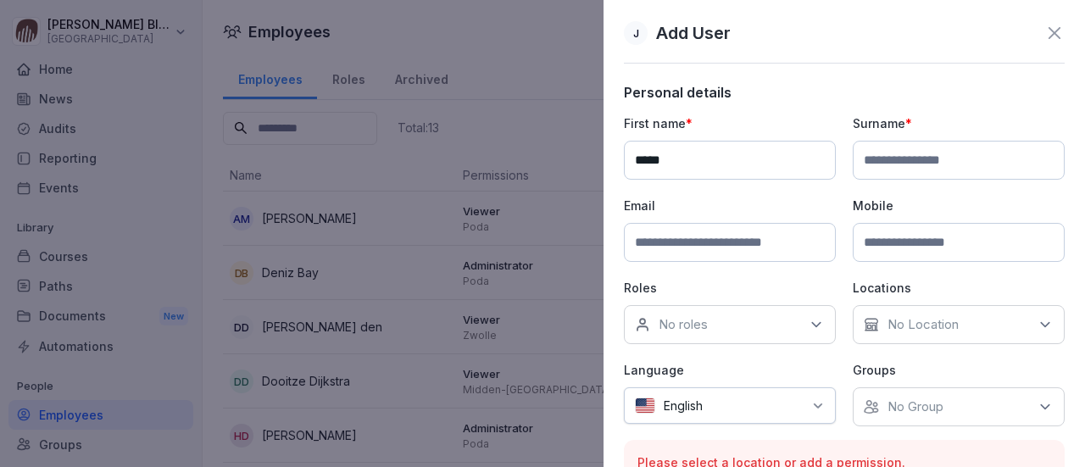
type input "*****"
click at [867, 161] on input at bounding box center [959, 160] width 212 height 39
type input "*******"
drag, startPoint x: 644, startPoint y: 242, endPoint x: 663, endPoint y: 241, distance: 18.7
click at [646, 242] on input at bounding box center [730, 242] width 212 height 39
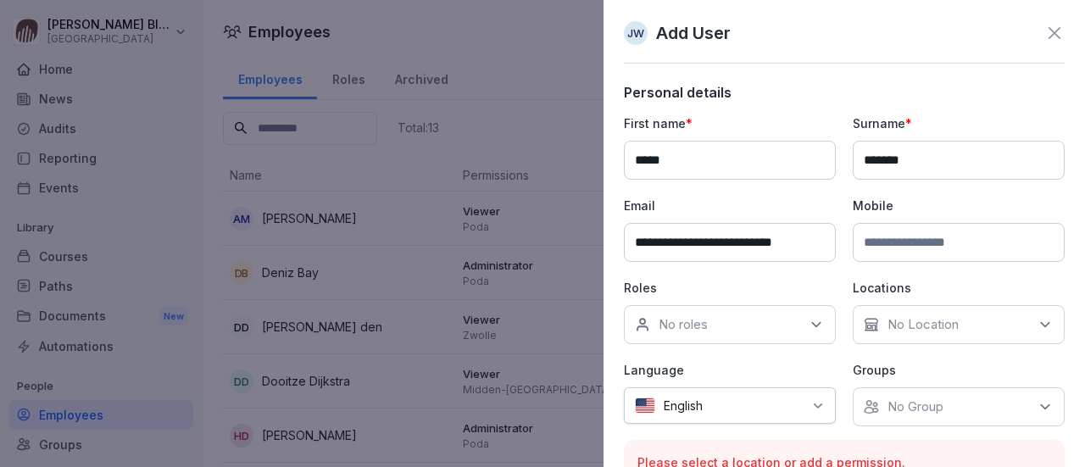
scroll to position [0, 2]
type input "**********"
click at [812, 323] on icon at bounding box center [816, 325] width 8 height 4
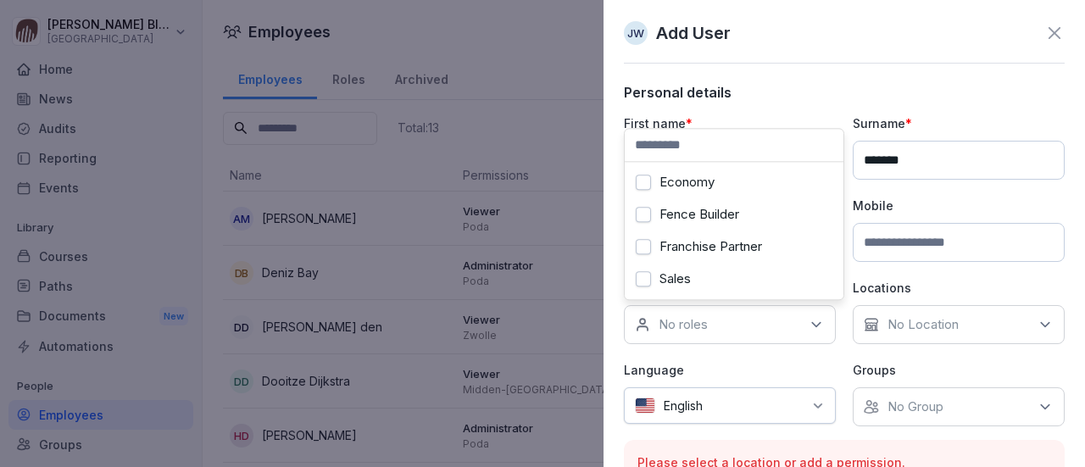
click at [644, 243] on button "Franchise Partner" at bounding box center [643, 246] width 15 height 15
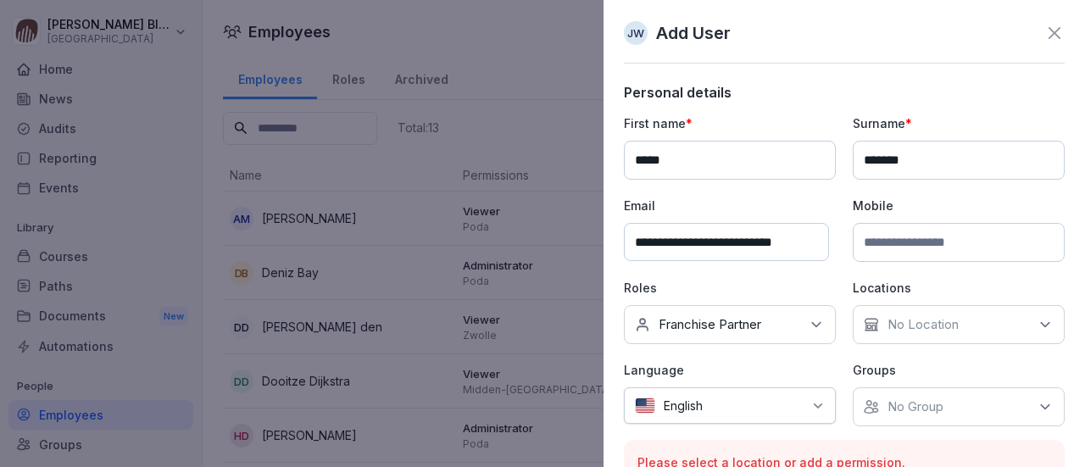
click at [1037, 319] on icon at bounding box center [1045, 324] width 17 height 17
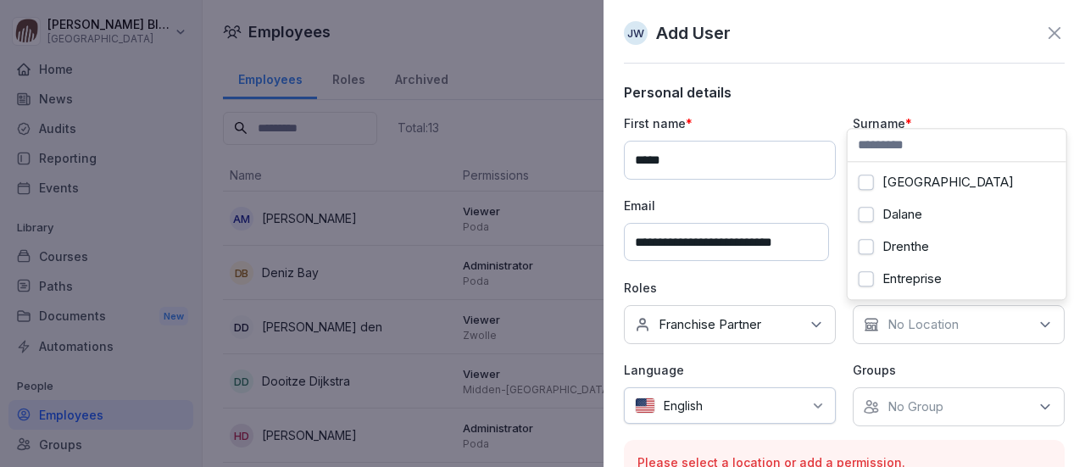
click at [866, 244] on button "Drenthe" at bounding box center [866, 246] width 15 height 15
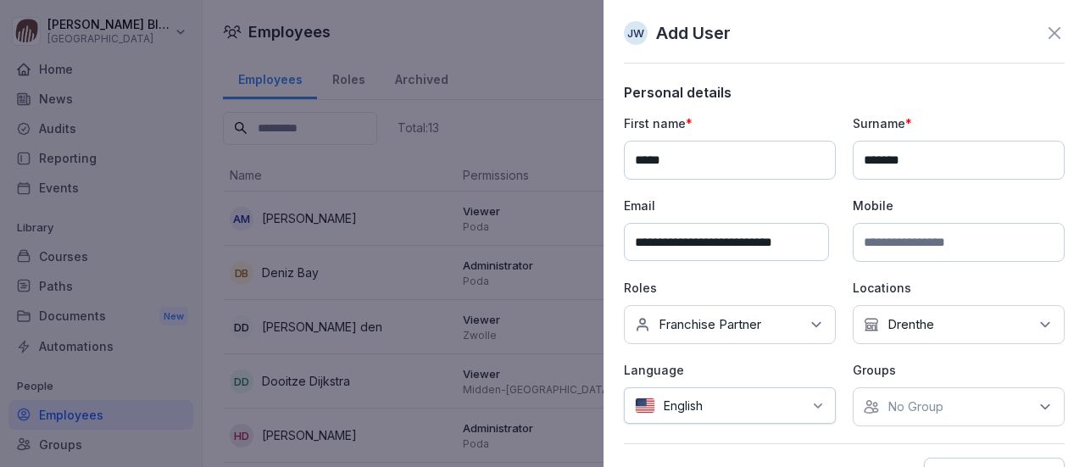
drag, startPoint x: 814, startPoint y: 401, endPoint x: 792, endPoint y: 384, distance: 28.5
click at [813, 401] on icon at bounding box center [818, 406] width 14 height 14
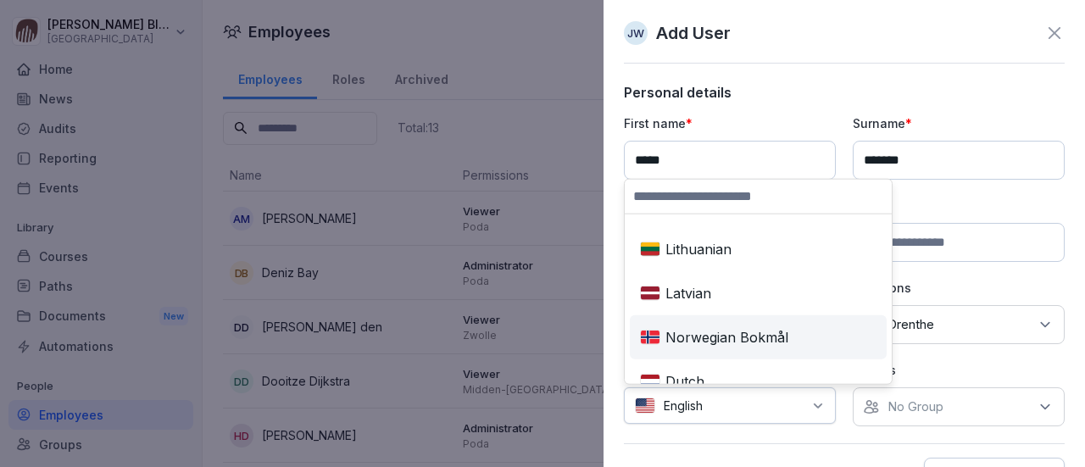
scroll to position [678, 0]
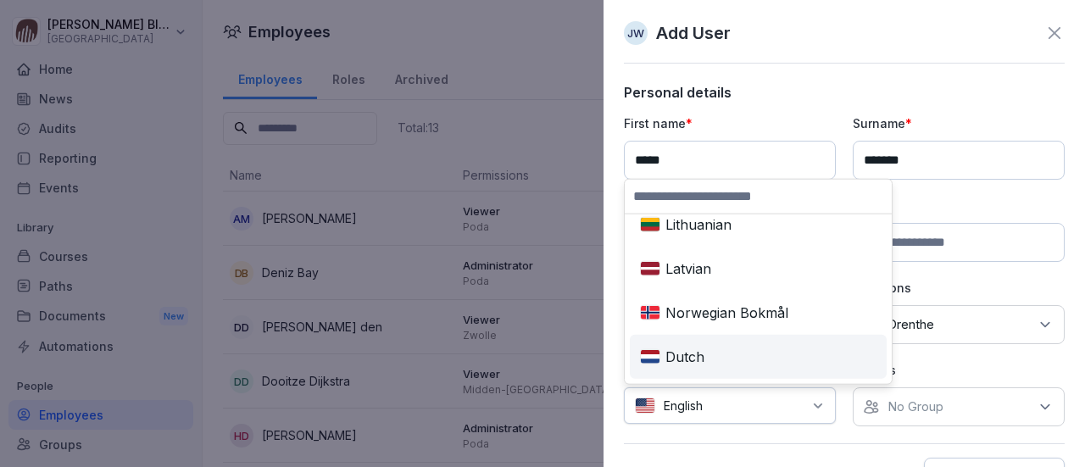
click at [671, 356] on div "Dutch" at bounding box center [758, 356] width 250 height 37
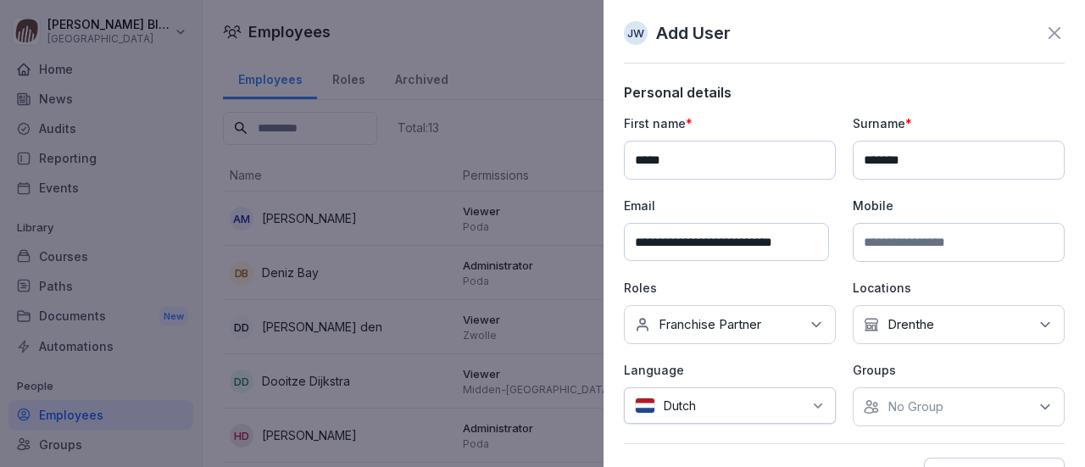
click at [1037, 403] on icon at bounding box center [1045, 406] width 17 height 17
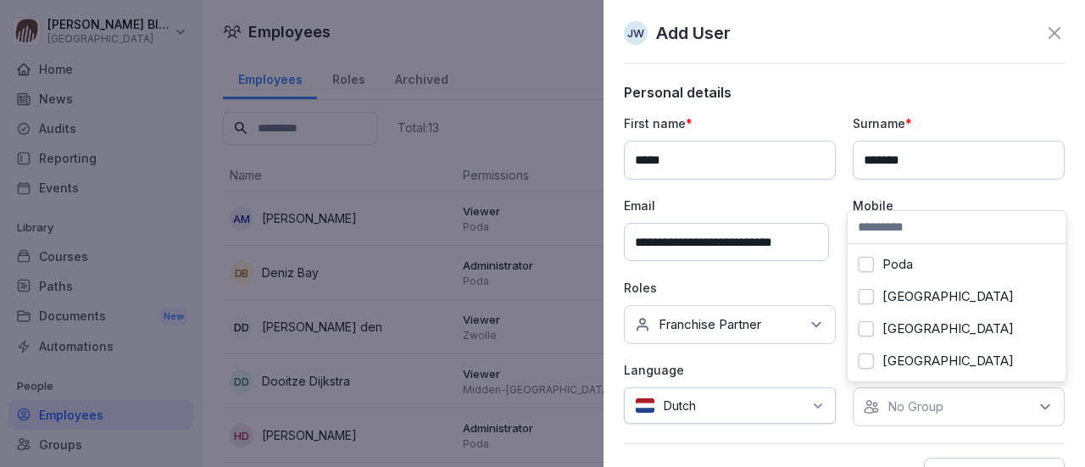
click at [870, 360] on button "[GEOGRAPHIC_DATA]" at bounding box center [866, 360] width 15 height 15
click at [833, 428] on div "**********" at bounding box center [844, 295] width 441 height 422
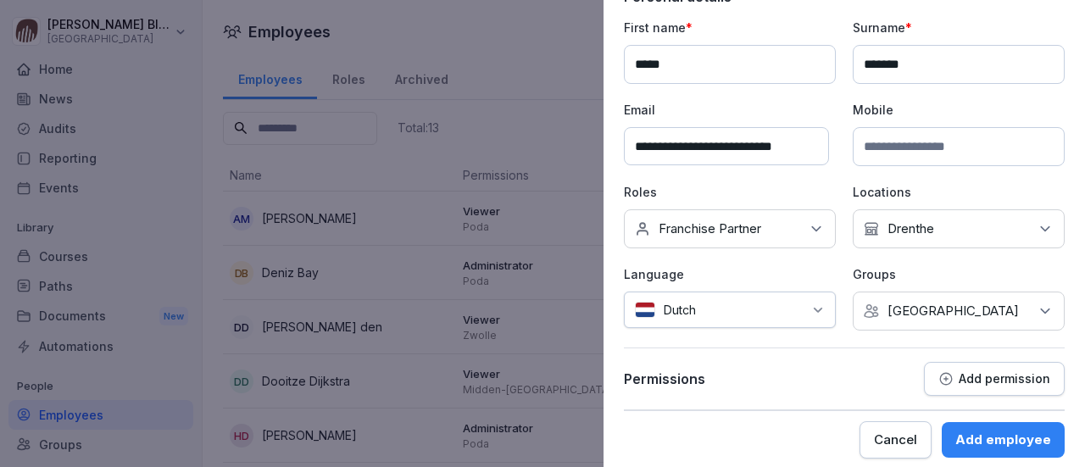
scroll to position [103, 0]
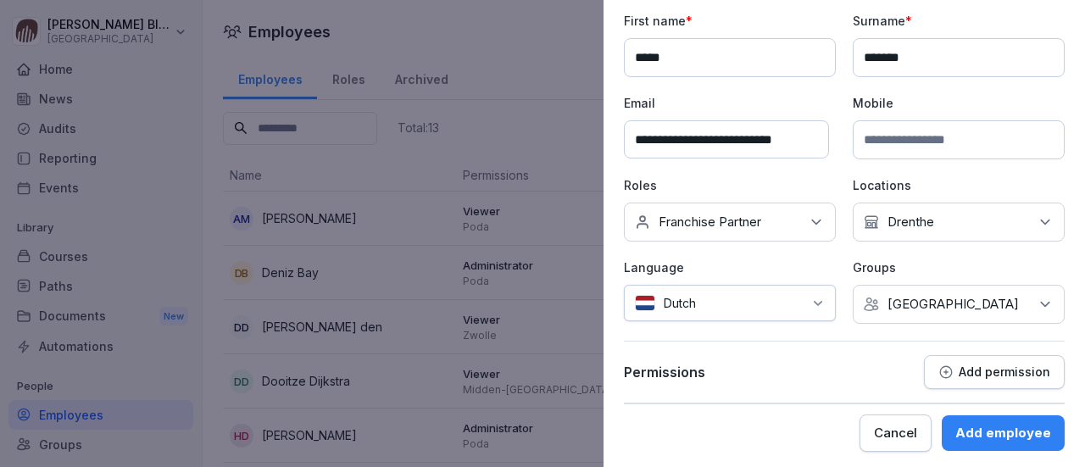
click at [984, 370] on p "Add permission" at bounding box center [1005, 372] width 92 height 14
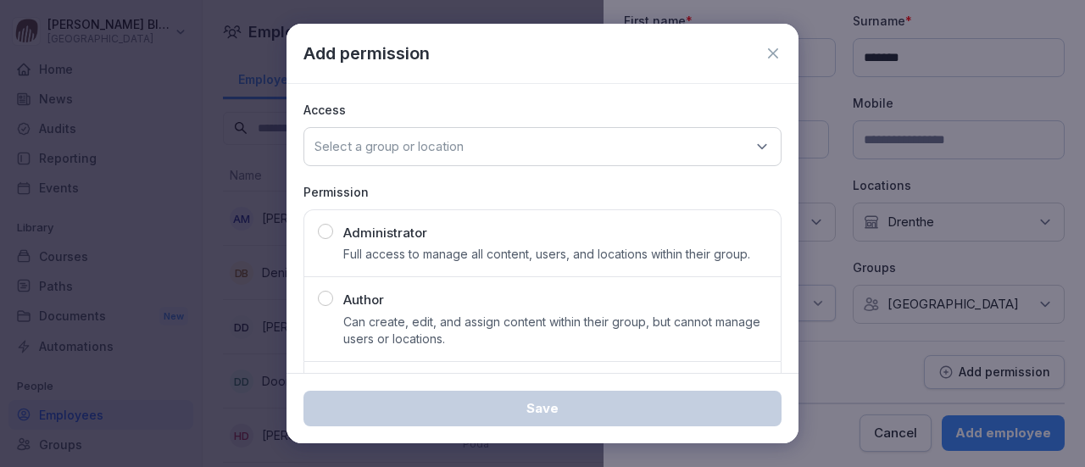
click at [753, 144] on icon at bounding box center [761, 146] width 17 height 17
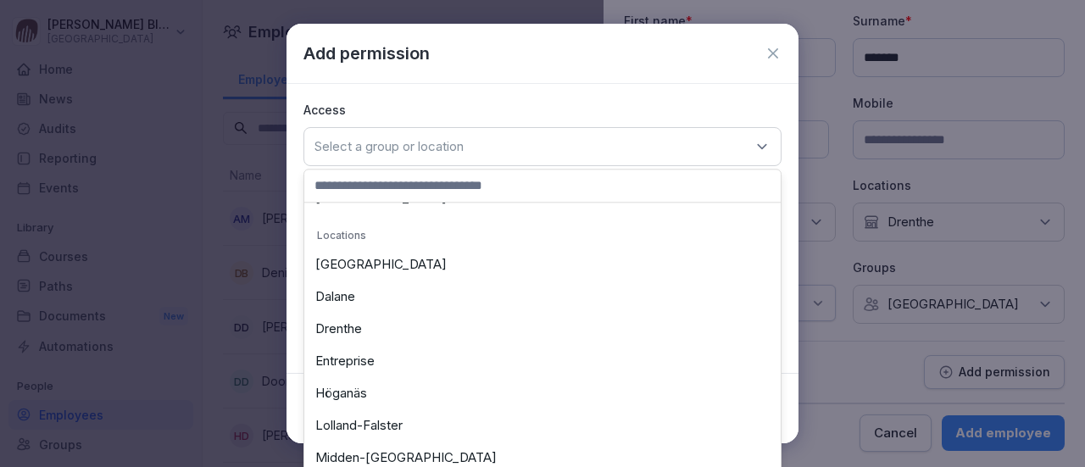
scroll to position [254, 0]
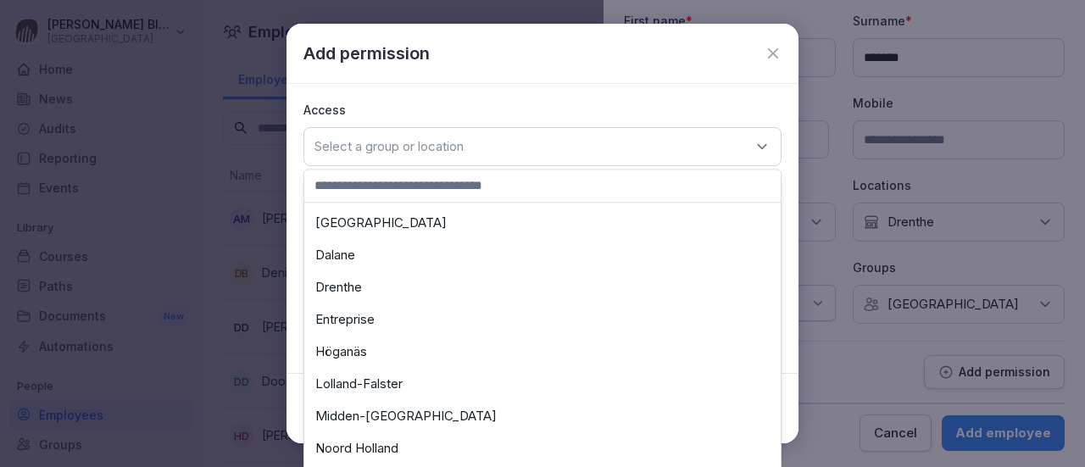
click at [336, 284] on div "Drenthe" at bounding box center [543, 287] width 468 height 32
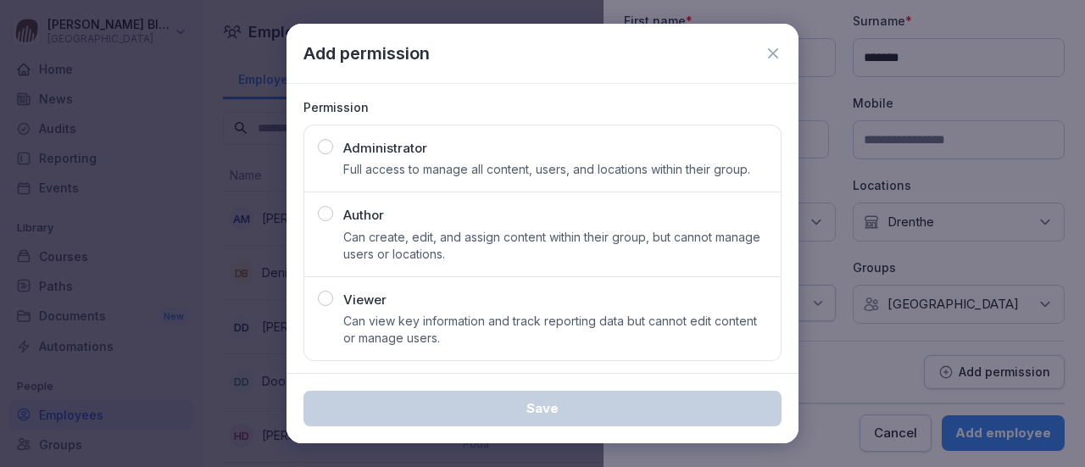
scroll to position [86, 0]
click at [327, 294] on div "button" at bounding box center [325, 296] width 15 height 15
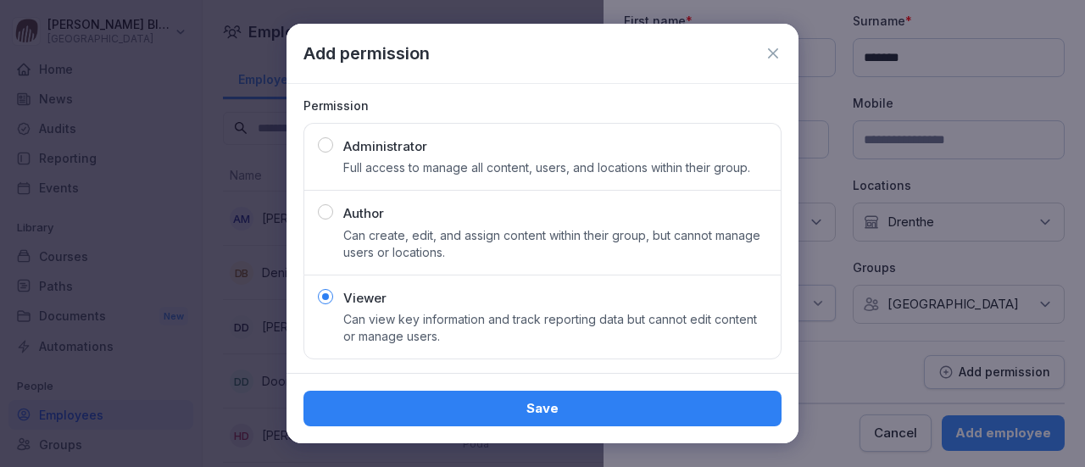
click at [508, 401] on div "Save" at bounding box center [542, 408] width 451 height 19
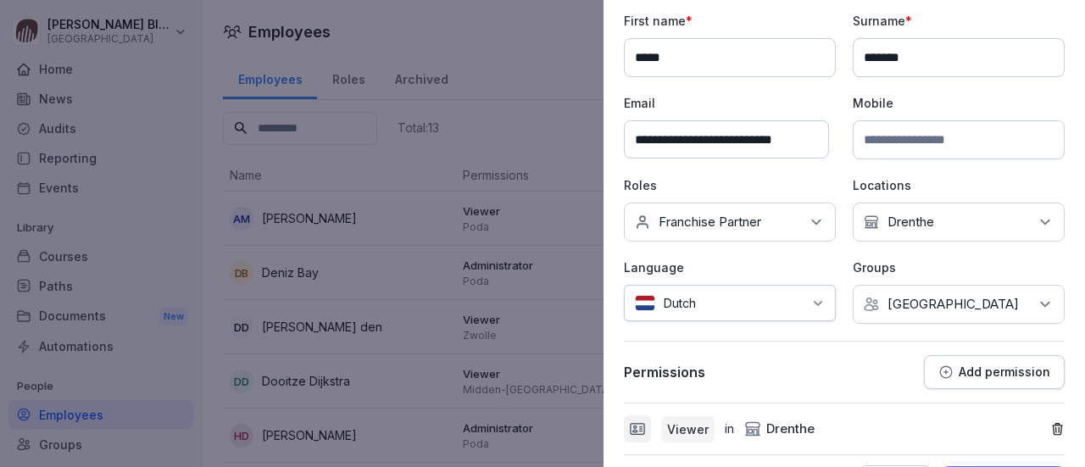
scroll to position [153, 0]
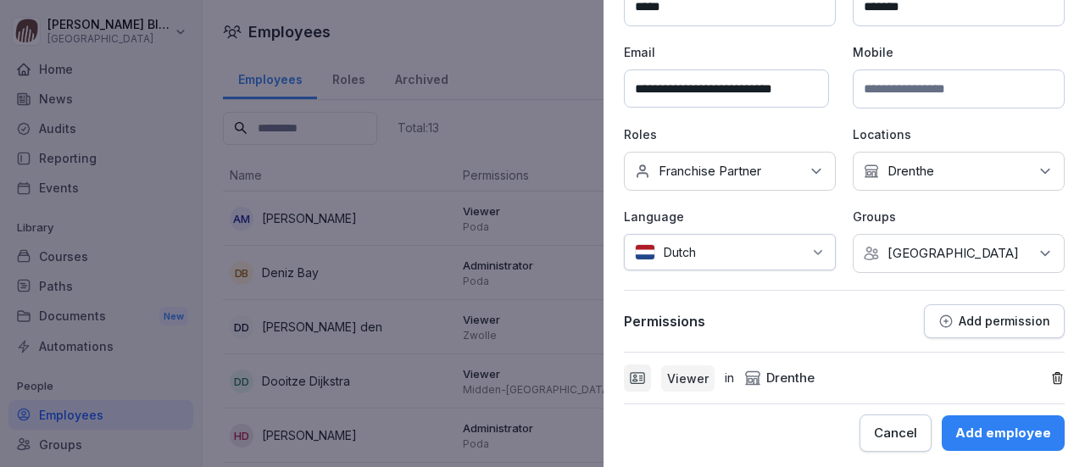
click at [981, 427] on div "Add employee" at bounding box center [1003, 433] width 96 height 19
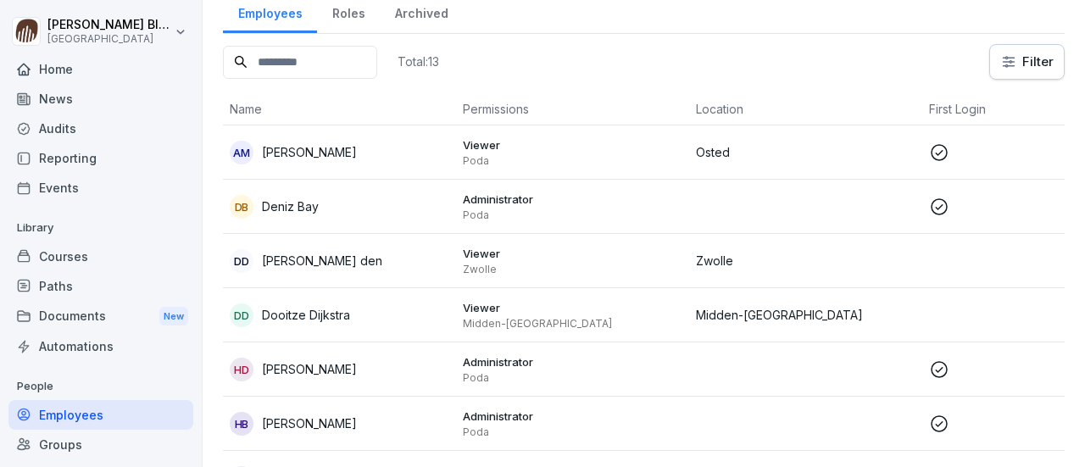
scroll to position [339, 0]
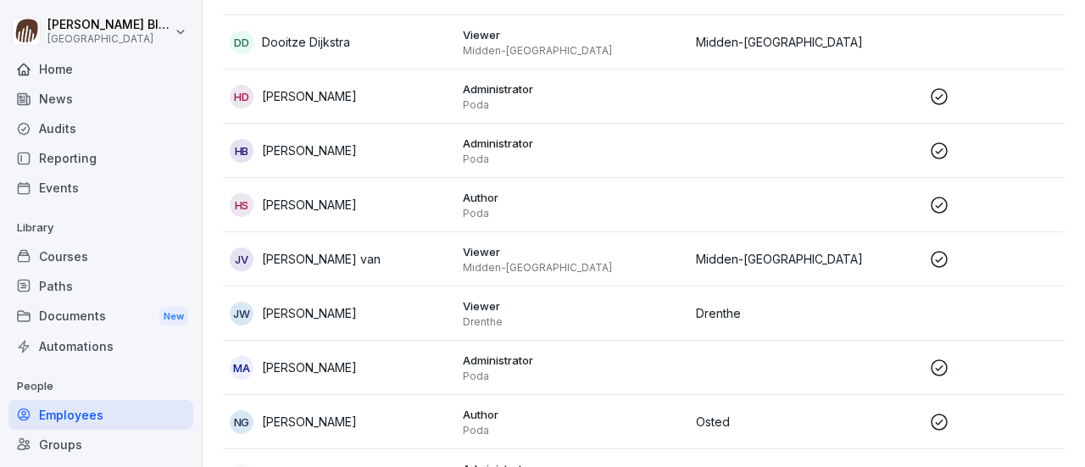
click at [284, 309] on p "Johan Werkman" at bounding box center [309, 313] width 95 height 18
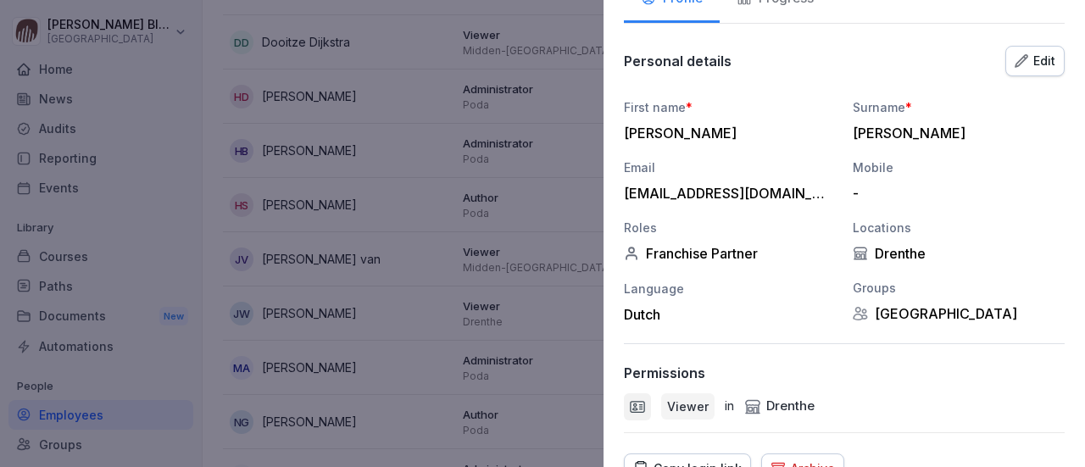
scroll to position [222, 0]
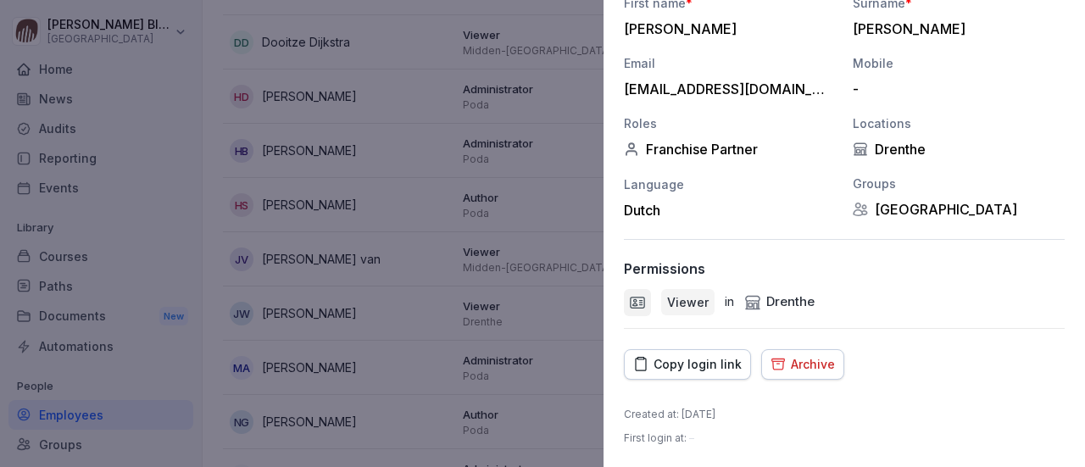
click at [688, 364] on div "Copy login link" at bounding box center [687, 364] width 108 height 19
click at [549, 420] on div at bounding box center [542, 233] width 1085 height 467
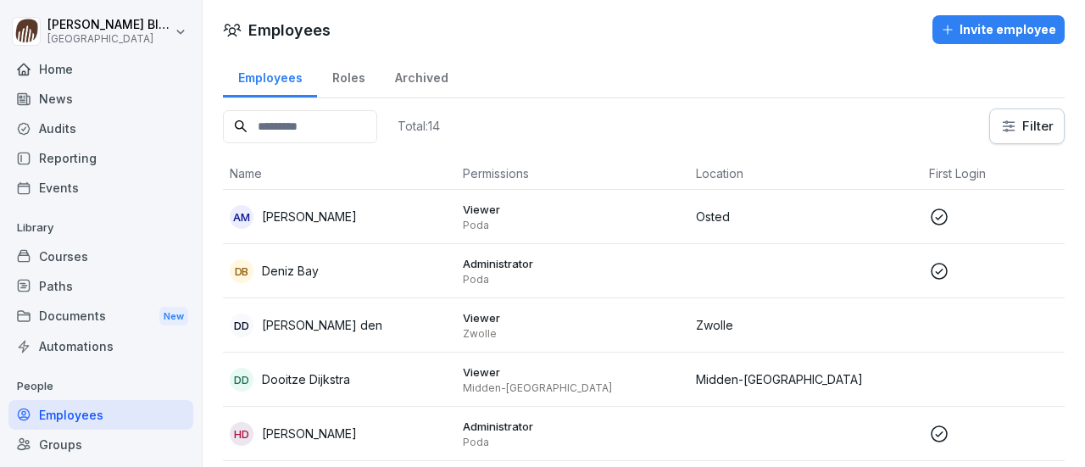
scroll to position [0, 0]
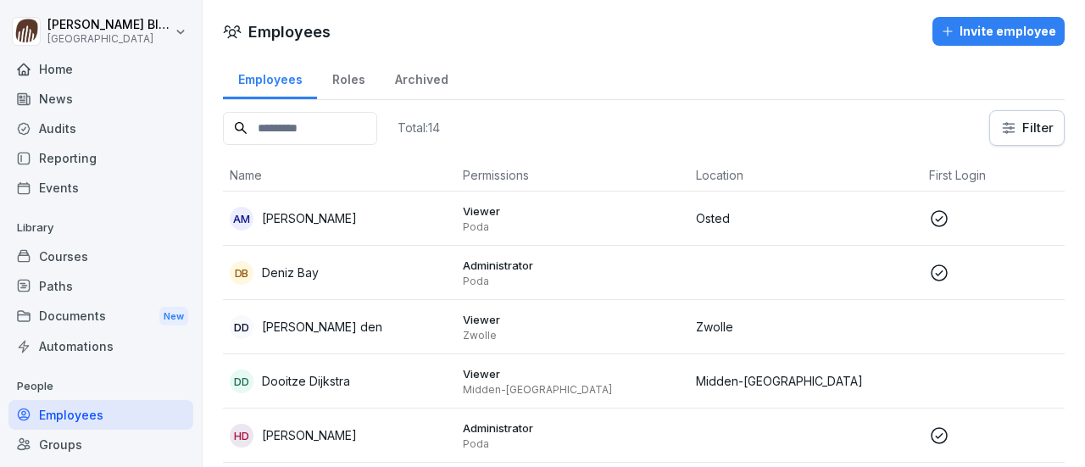
click at [976, 31] on div "Invite employee" at bounding box center [998, 31] width 115 height 19
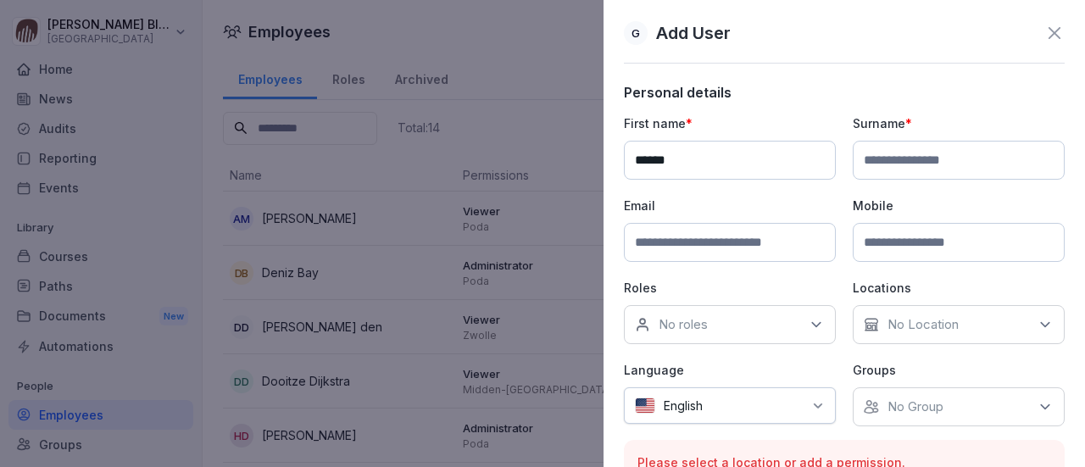
type input "******"
drag, startPoint x: 858, startPoint y: 160, endPoint x: 875, endPoint y: 148, distance: 20.7
click at [861, 160] on input at bounding box center [959, 160] width 212 height 39
type input "*******"
click at [641, 239] on input at bounding box center [730, 242] width 212 height 39
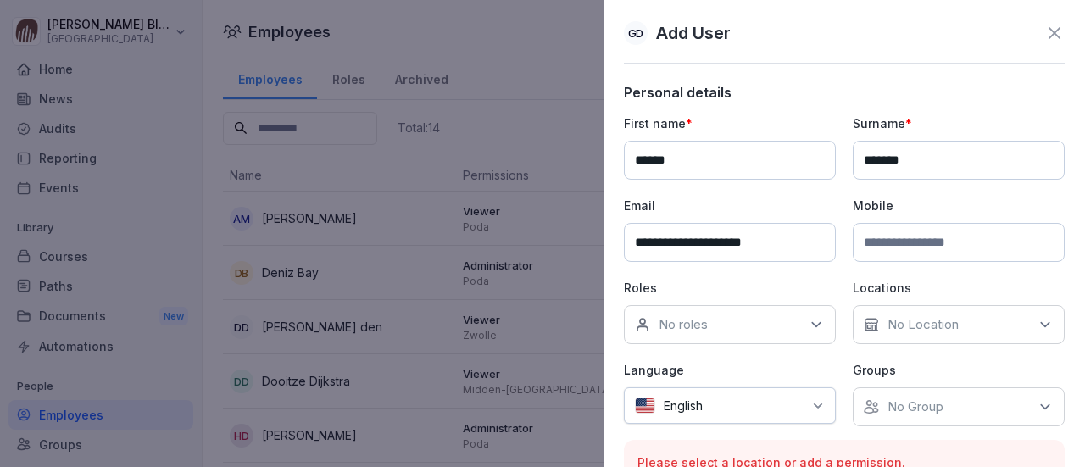
type input "**********"
click at [812, 320] on icon at bounding box center [816, 324] width 17 height 17
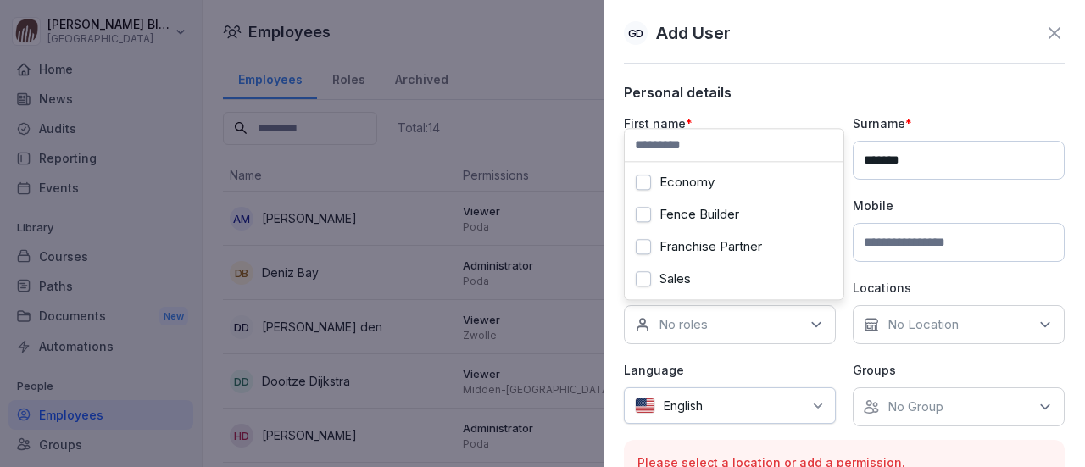
click at [646, 243] on button "Franchise Partner" at bounding box center [643, 246] width 15 height 15
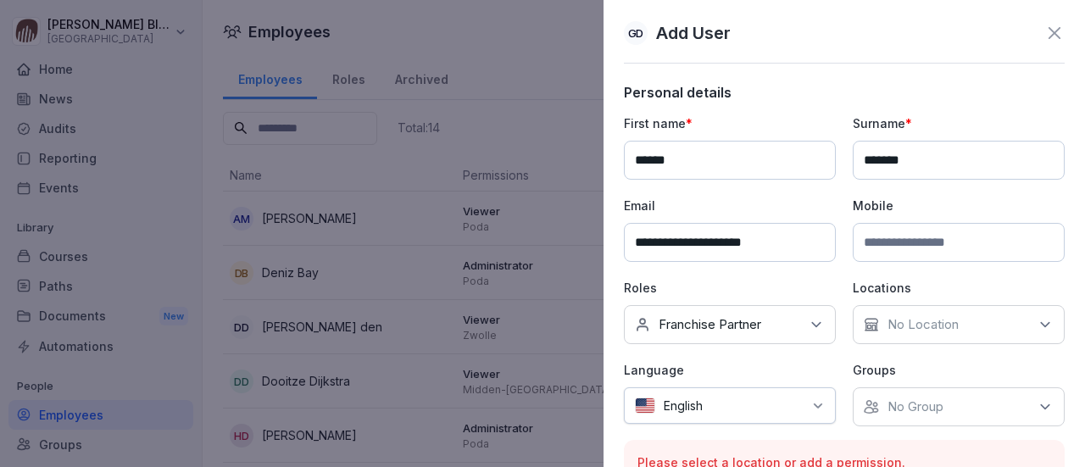
click at [1037, 320] on icon at bounding box center [1045, 324] width 17 height 17
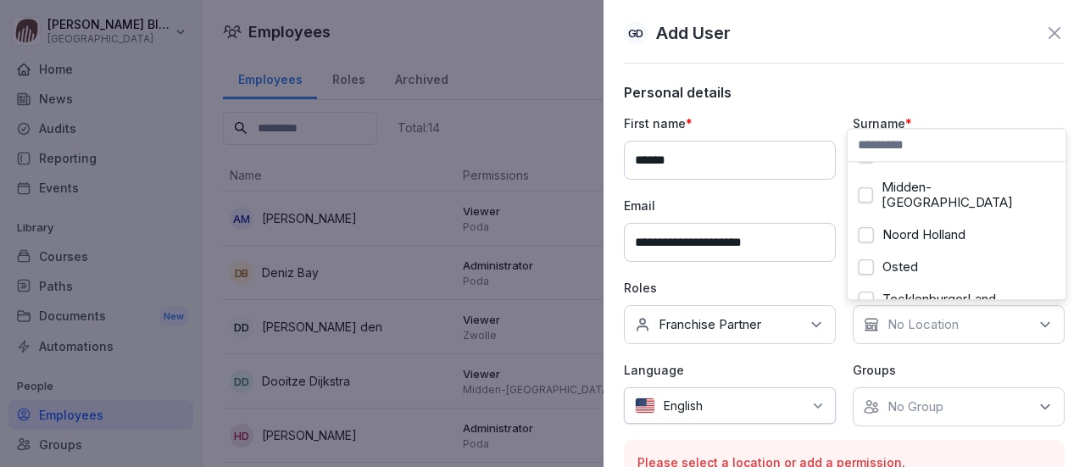
scroll to position [165, 0]
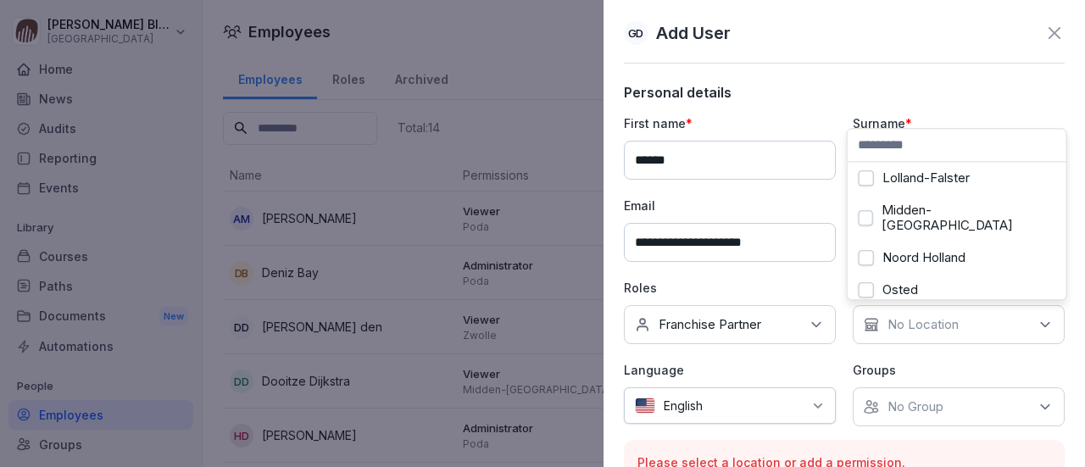
click at [864, 250] on button "Noord Holland" at bounding box center [866, 257] width 15 height 15
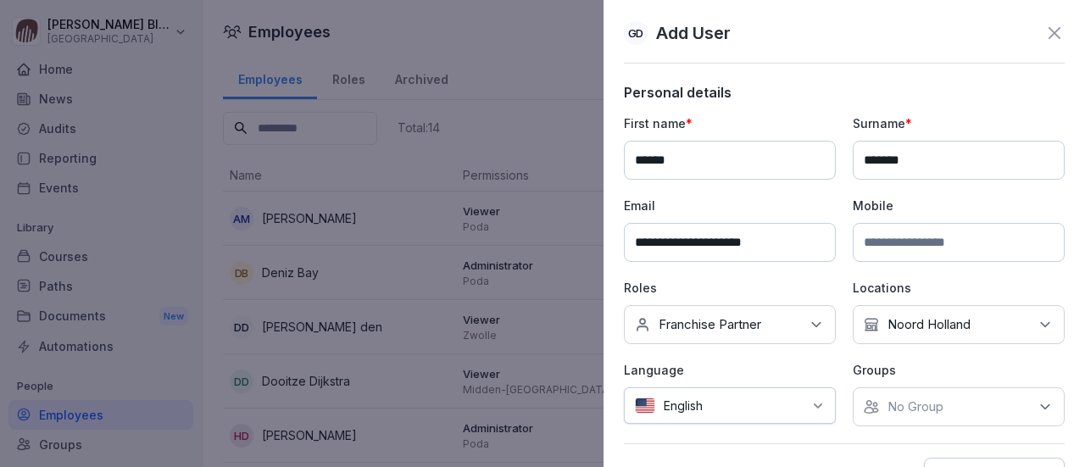
click at [817, 399] on icon at bounding box center [818, 406] width 14 height 14
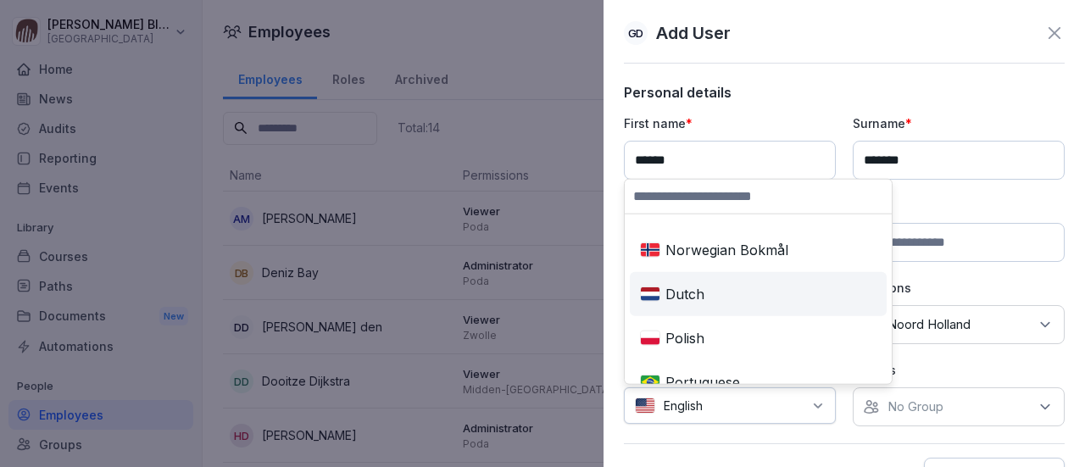
scroll to position [763, 0]
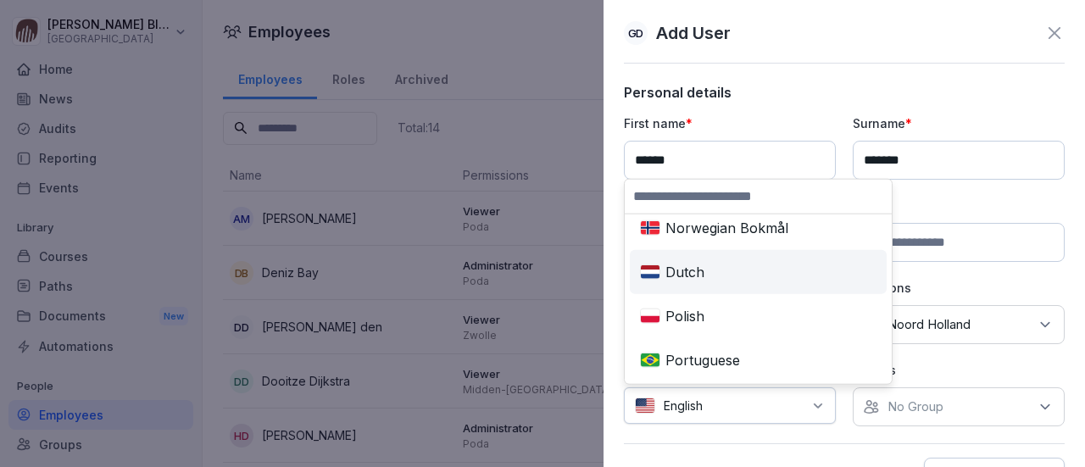
click at [690, 274] on div "Dutch" at bounding box center [758, 271] width 250 height 37
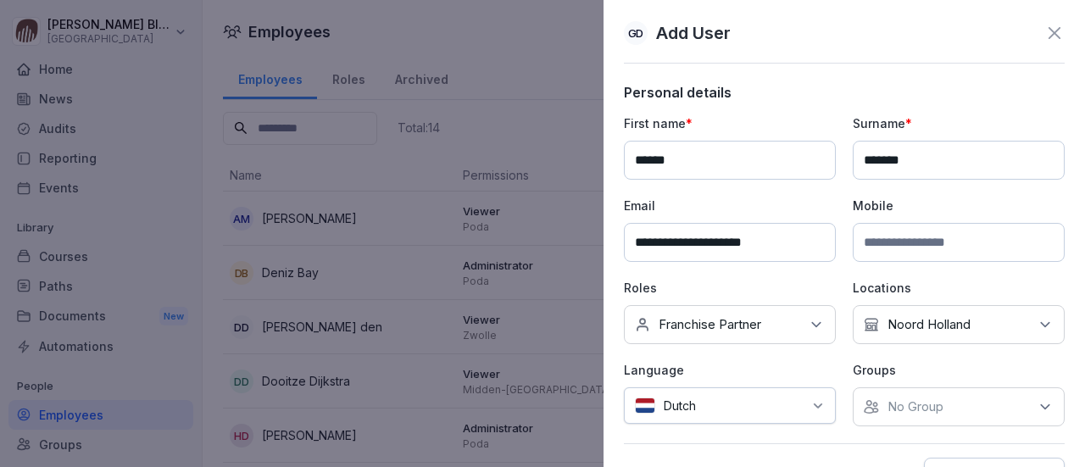
click at [1041, 405] on icon at bounding box center [1045, 407] width 8 height 4
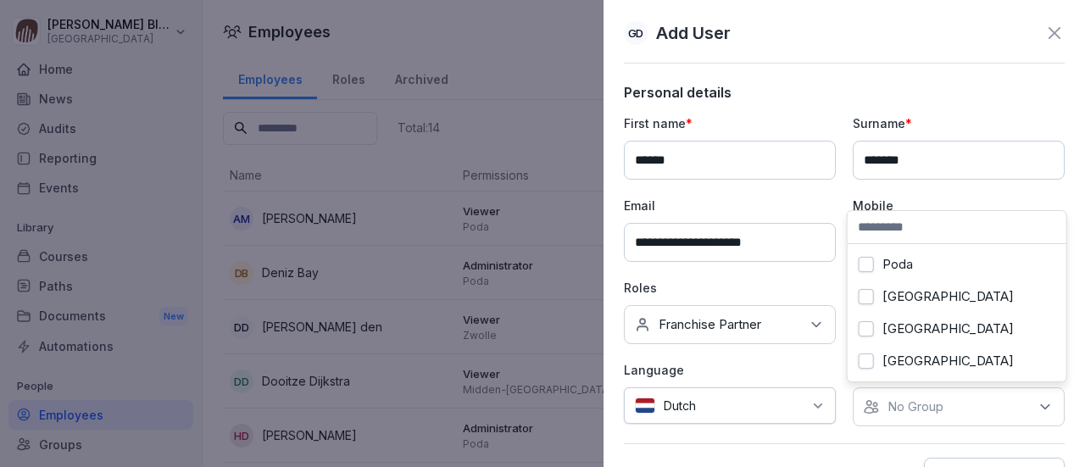
click at [866, 361] on button "[GEOGRAPHIC_DATA]" at bounding box center [866, 360] width 15 height 15
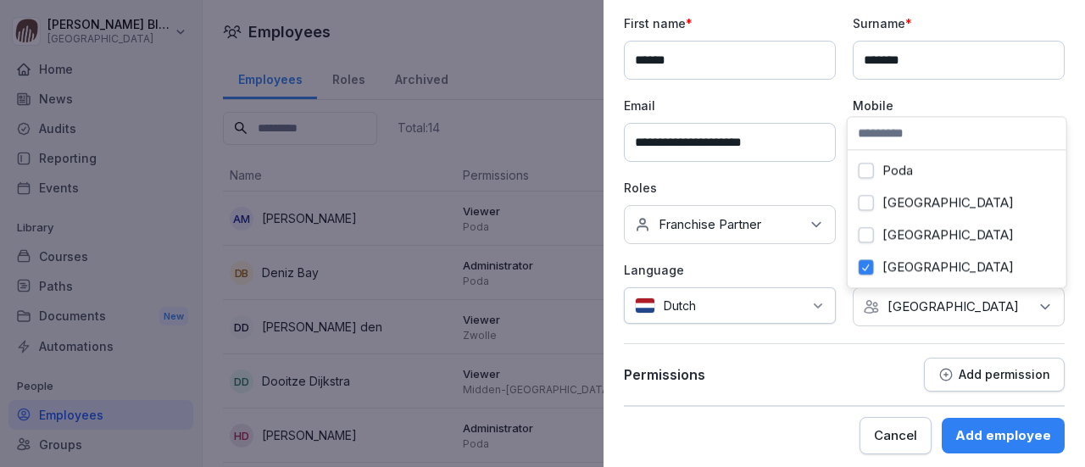
scroll to position [103, 0]
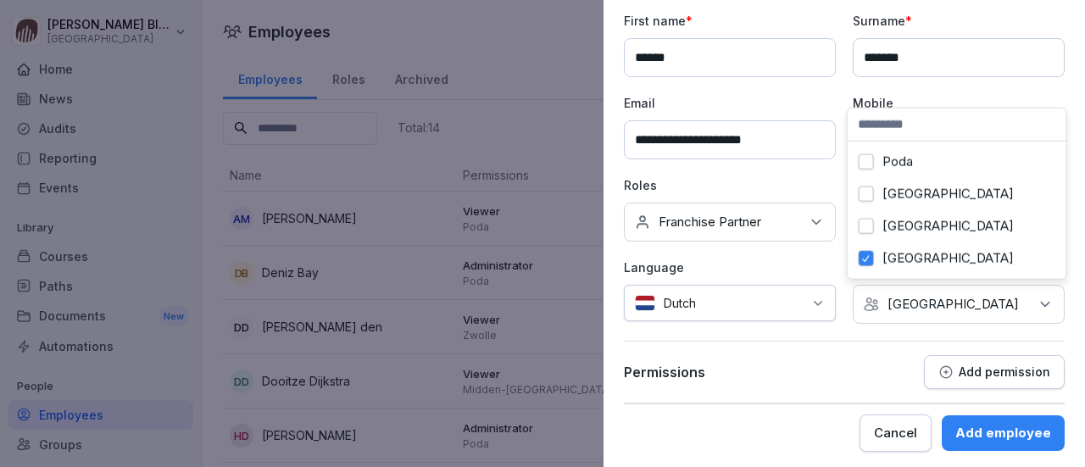
click at [807, 325] on div "**********" at bounding box center [844, 192] width 441 height 422
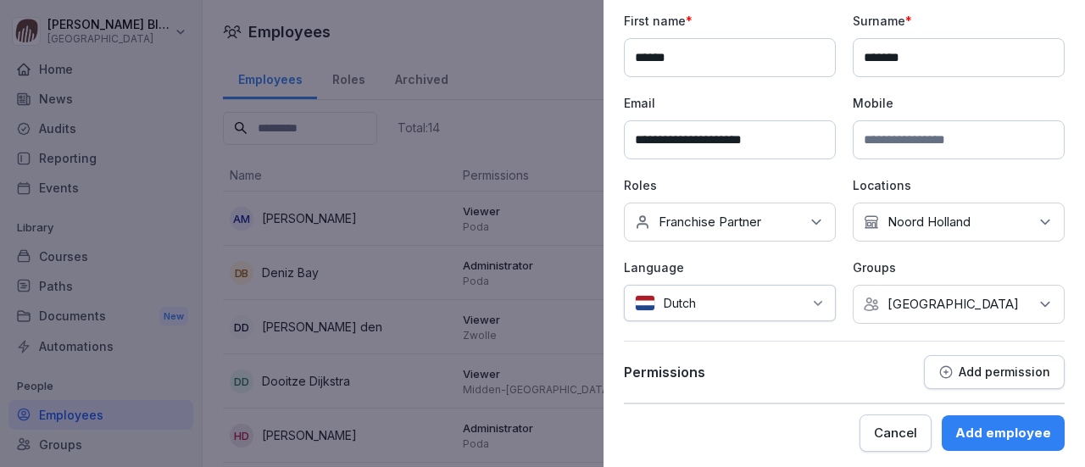
click at [962, 369] on p "Add permission" at bounding box center [1005, 372] width 92 height 14
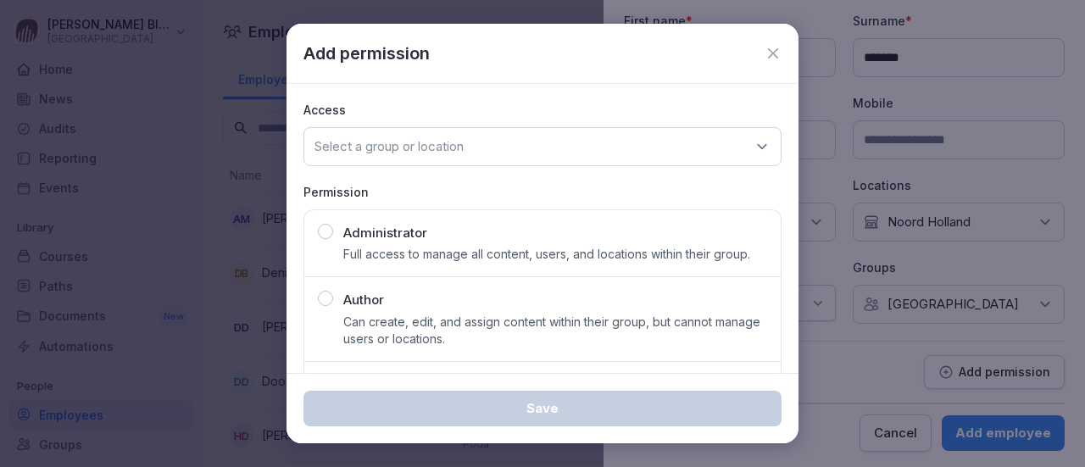
click at [753, 140] on icon at bounding box center [761, 146] width 17 height 17
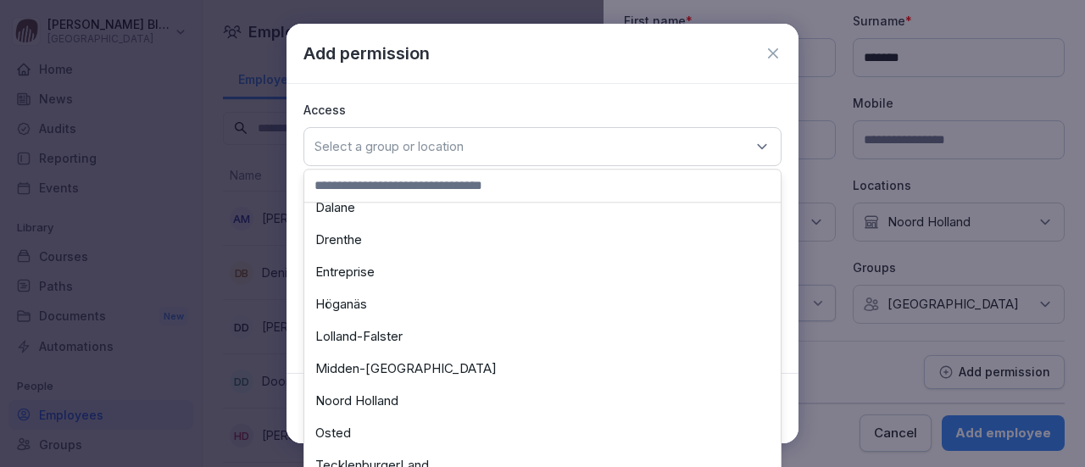
scroll to position [424, 0]
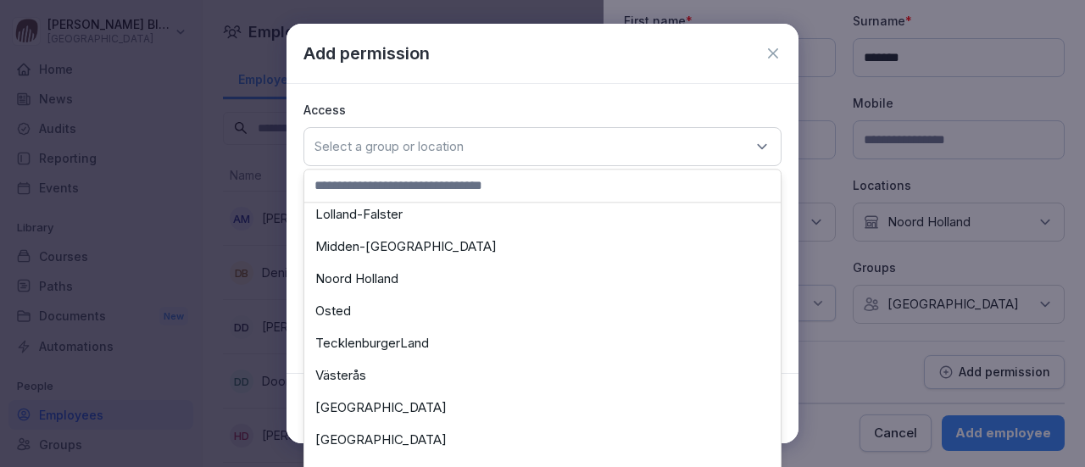
click at [372, 285] on div "Noord Holland" at bounding box center [543, 279] width 468 height 32
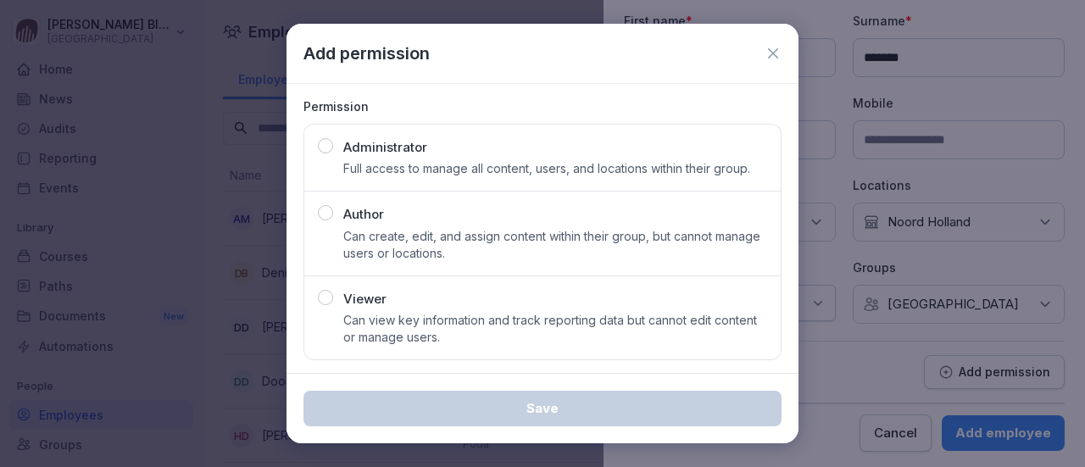
scroll to position [86, 0]
click at [325, 295] on div "button" at bounding box center [325, 296] width 15 height 15
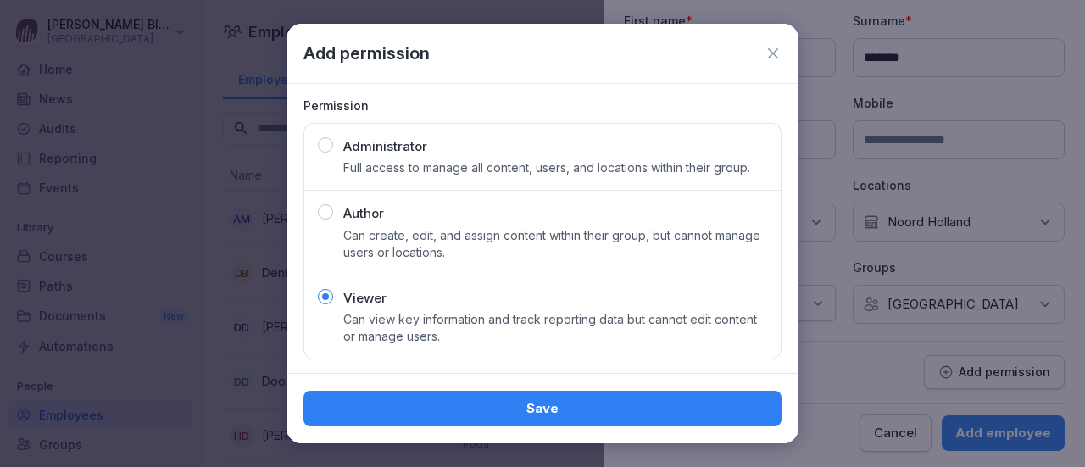
click at [496, 405] on div "Save" at bounding box center [542, 408] width 451 height 19
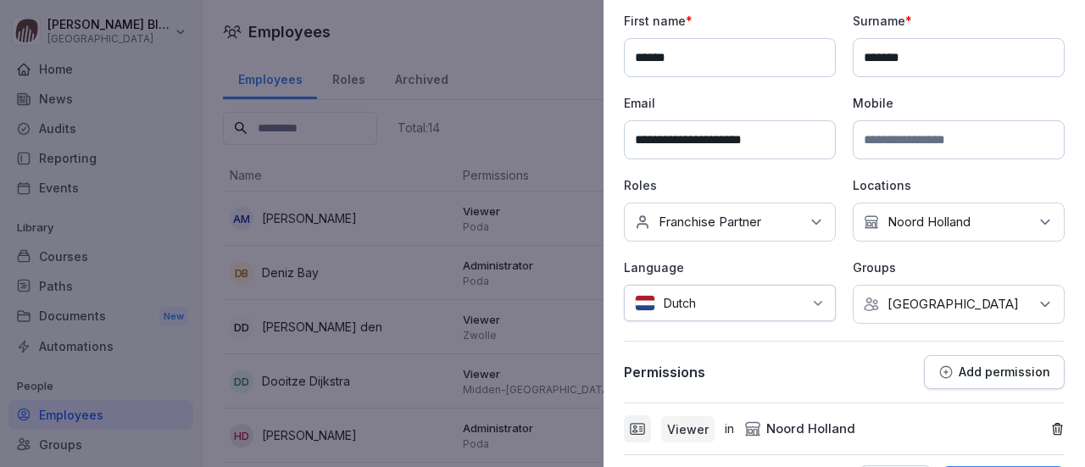
scroll to position [153, 0]
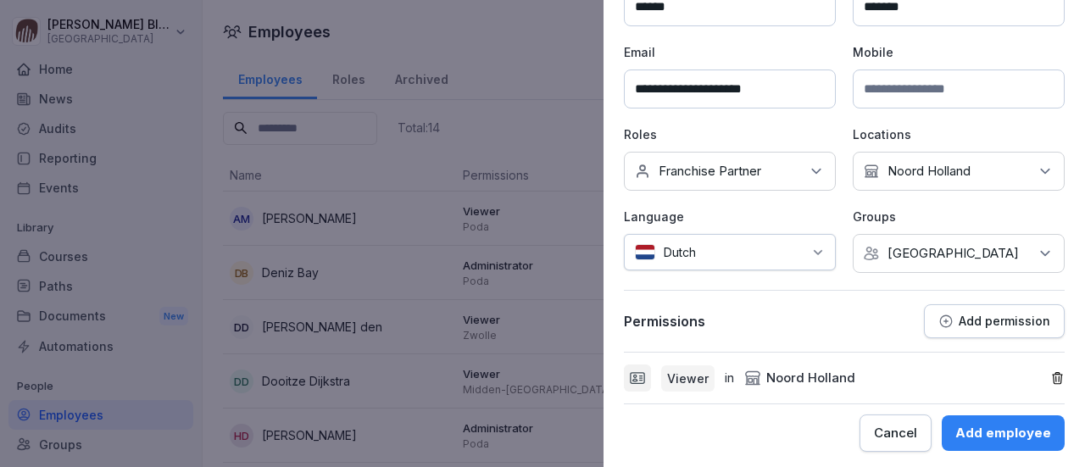
click at [965, 427] on div "Add employee" at bounding box center [1003, 433] width 96 height 19
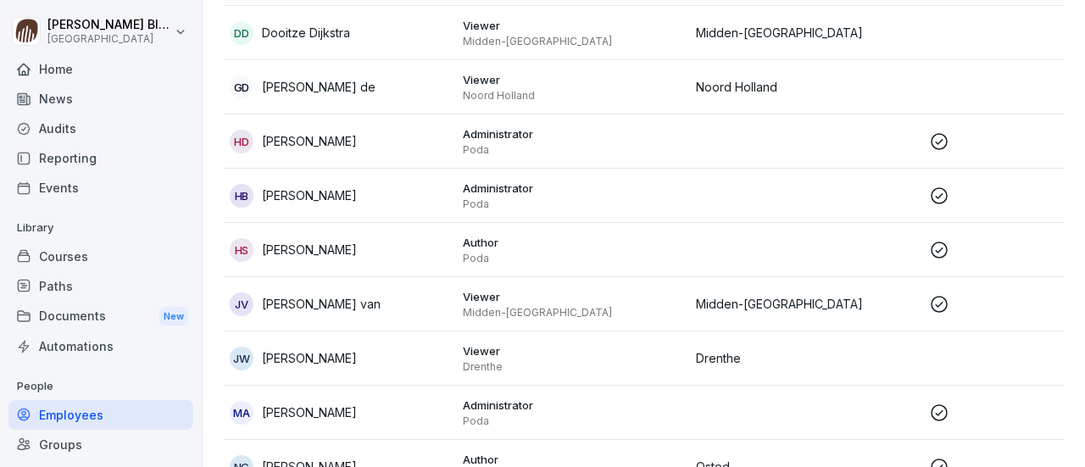
scroll to position [322, 0]
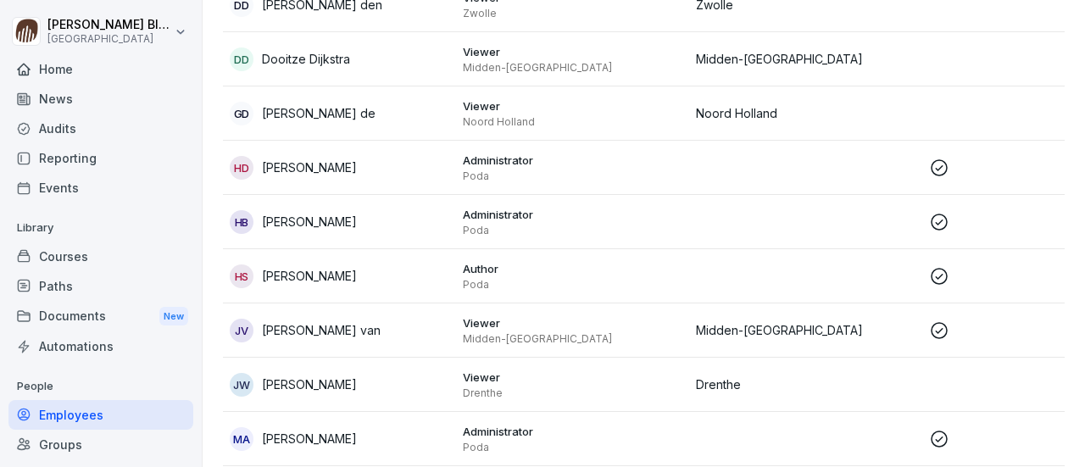
click at [314, 114] on p "Govert Boer de" at bounding box center [319, 113] width 114 height 18
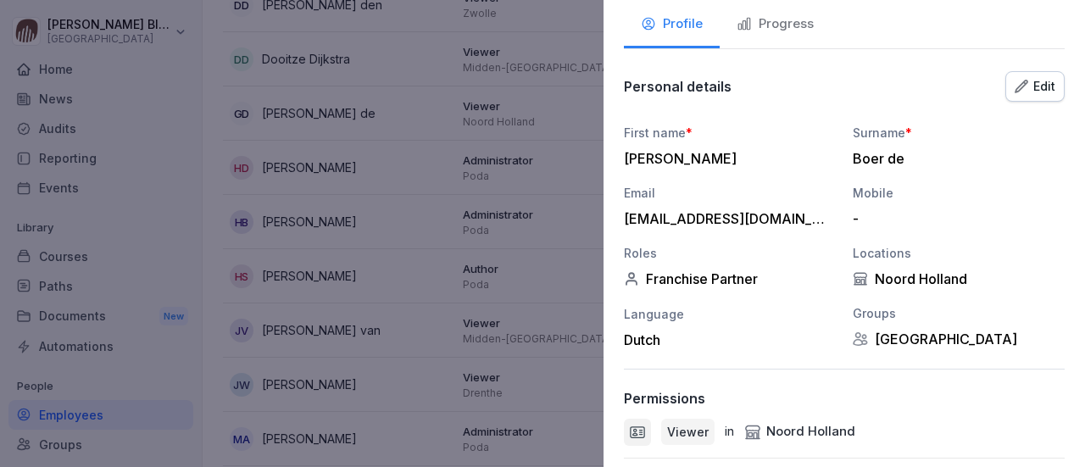
scroll to position [222, 0]
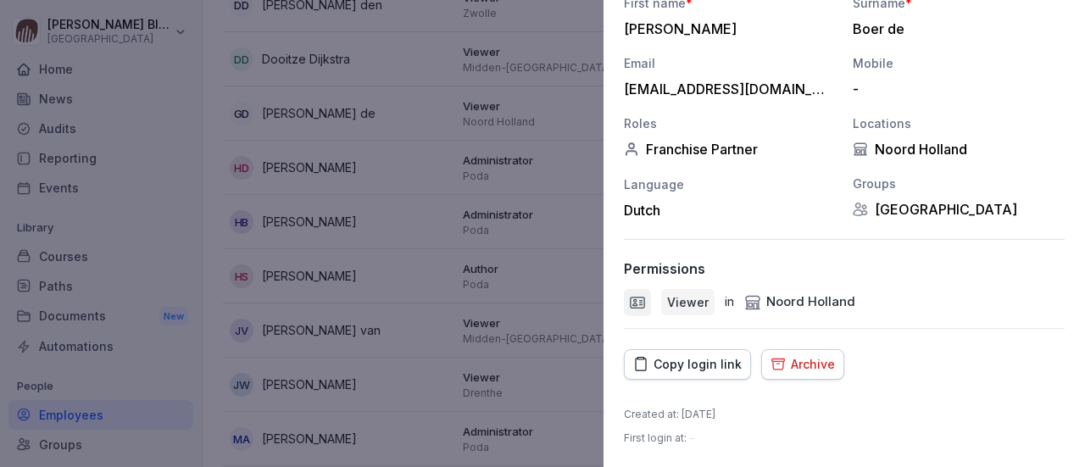
click at [675, 364] on div "Copy login link" at bounding box center [687, 364] width 108 height 19
click at [547, 262] on div at bounding box center [542, 233] width 1085 height 467
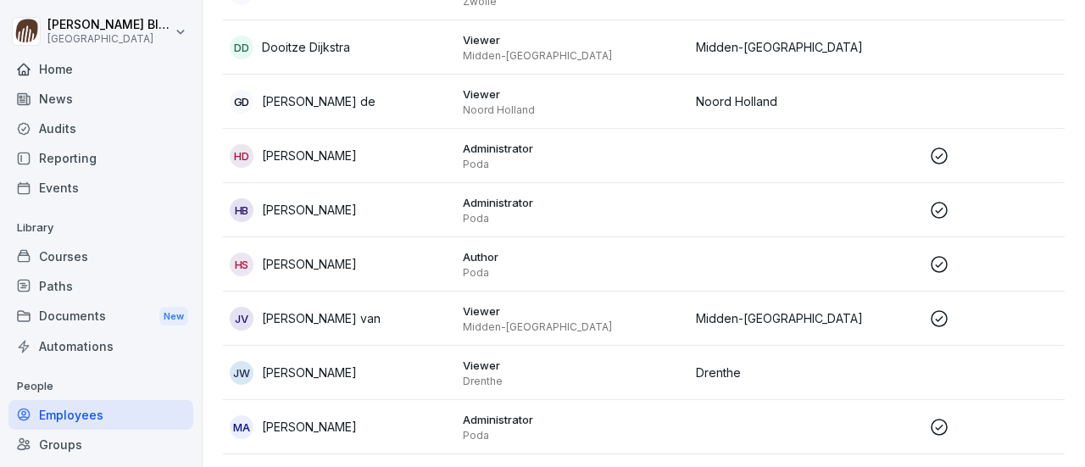
scroll to position [322, 0]
